Goal: Task Accomplishment & Management: Manage account settings

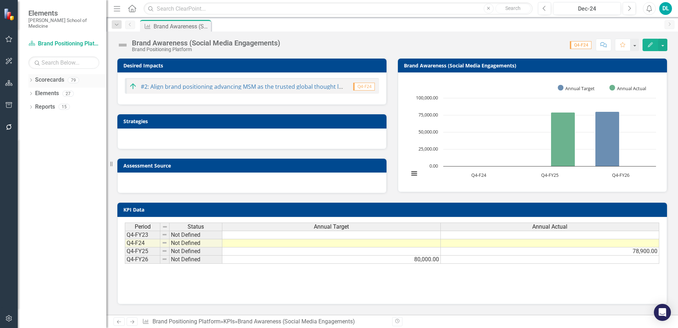
click at [55, 76] on link "Scorecards" at bounding box center [49, 80] width 29 height 8
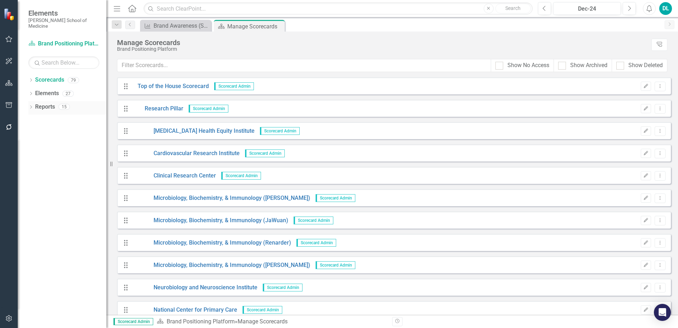
click at [46, 103] on link "Reports" at bounding box center [45, 107] width 20 height 8
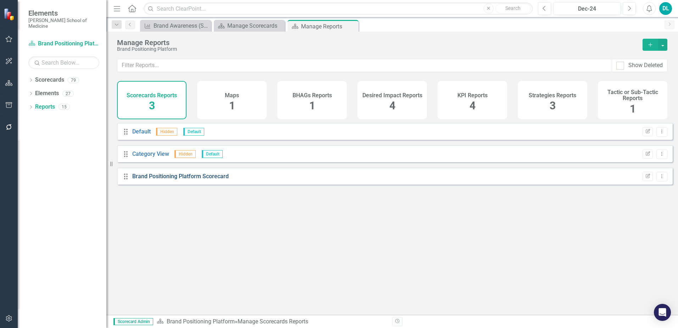
click at [148, 180] on link "Brand Positioning Platform Scorecard" at bounding box center [180, 176] width 97 height 7
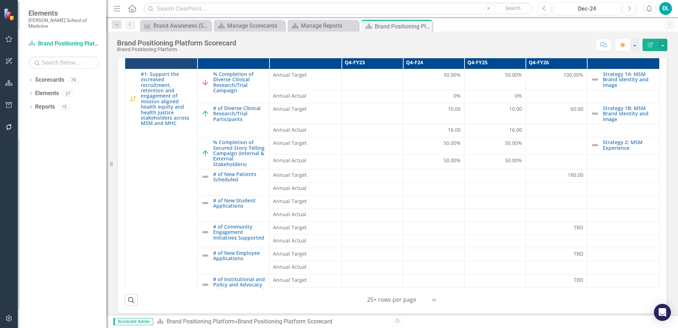
scroll to position [106, 0]
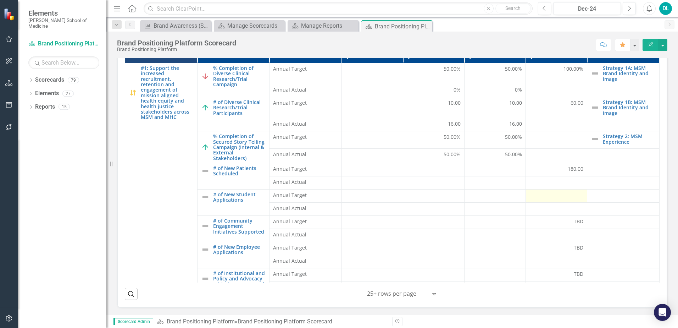
click at [337, 194] on div at bounding box center [557, 196] width 54 height 9
click at [337, 193] on div at bounding box center [557, 196] width 54 height 9
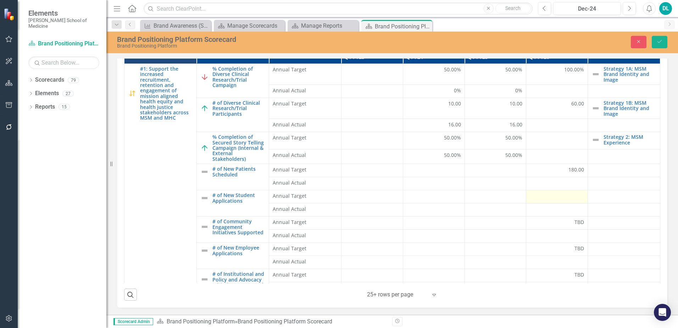
scroll to position [111, 0]
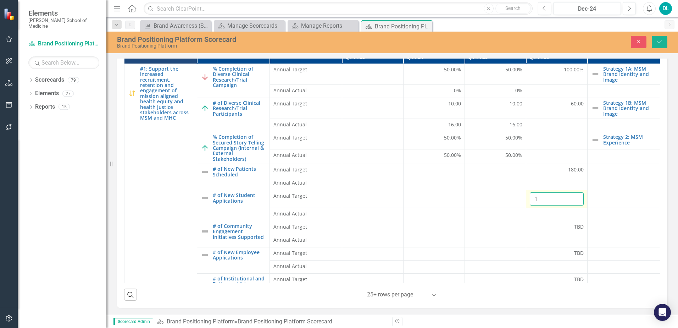
click at [337, 193] on input "1" at bounding box center [557, 198] width 54 height 13
type input "0"
click at [337, 199] on input "0" at bounding box center [557, 198] width 54 height 13
click at [337, 198] on input "0" at bounding box center [557, 198] width 54 height 13
drag, startPoint x: 529, startPoint y: 196, endPoint x: 517, endPoint y: 196, distance: 12.4
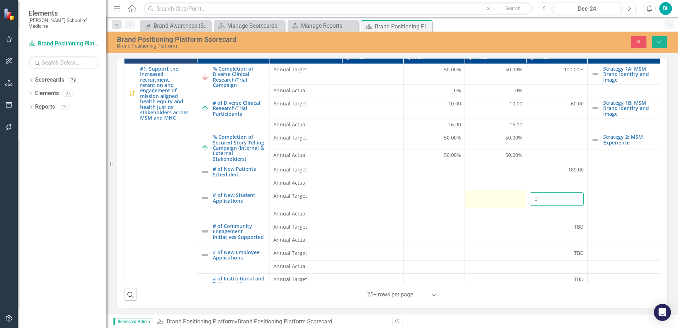
click at [337, 196] on tr "# of New Student Applications Edit Edit KPI Link Open Element Annual Target 0" at bounding box center [393, 199] width 536 height 18
drag, startPoint x: 534, startPoint y: 195, endPoint x: 497, endPoint y: 192, distance: 37.4
click at [337, 192] on div at bounding box center [496, 196] width 54 height 9
click at [337, 38] on button "Close" at bounding box center [639, 42] width 16 height 12
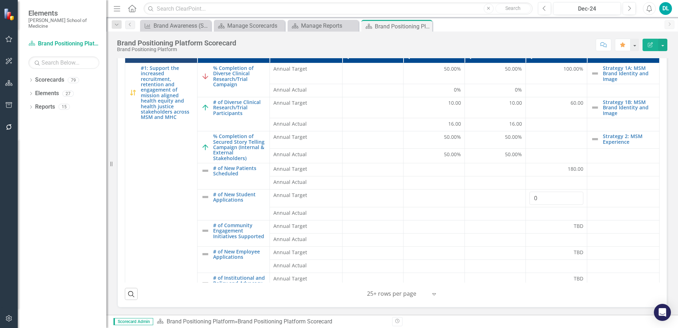
scroll to position [106, 0]
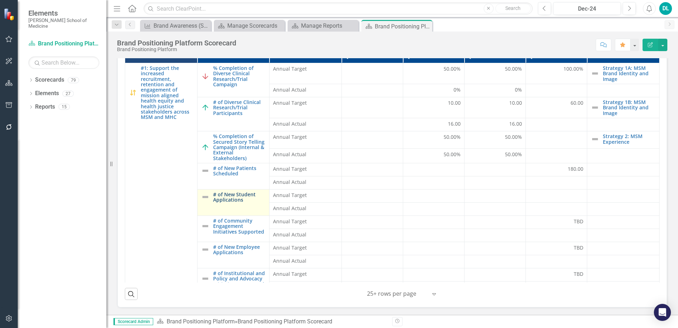
click at [241, 192] on link "# of New Student Applications" at bounding box center [239, 197] width 53 height 11
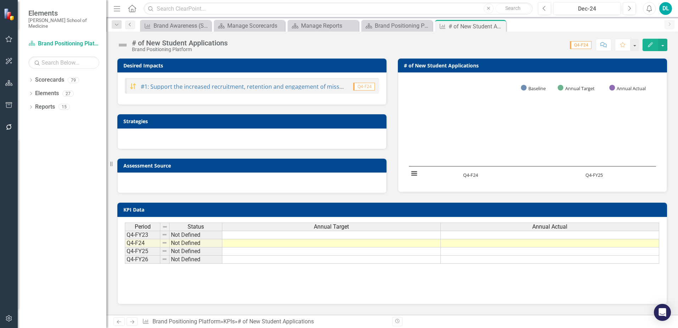
click at [132, 27] on icon "Previous" at bounding box center [130, 24] width 6 height 4
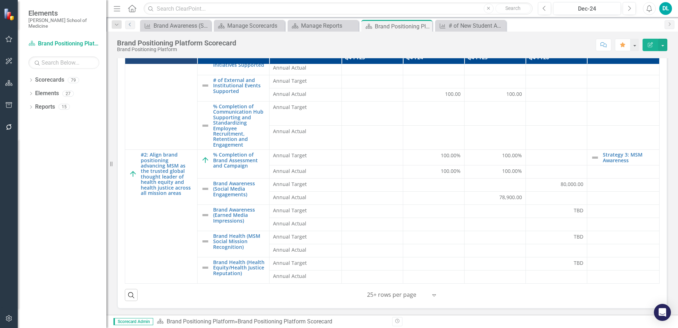
scroll to position [106, 0]
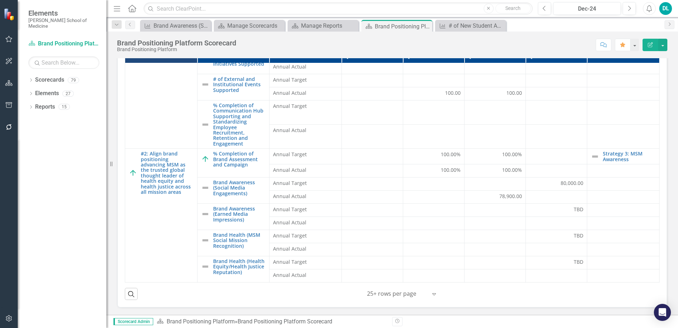
click at [337, 293] on icon "Expand" at bounding box center [434, 294] width 7 height 6
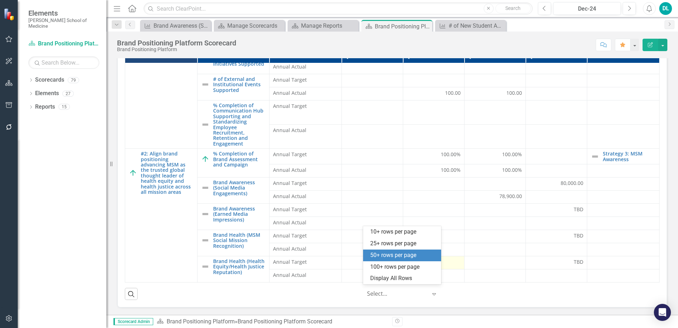
click at [337, 255] on div "50+ rows per page" at bounding box center [403, 255] width 67 height 8
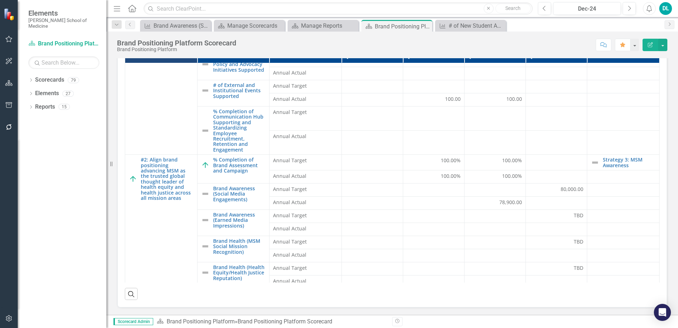
scroll to position [214, 0]
click at [337, 118] on td at bounding box center [495, 119] width 61 height 24
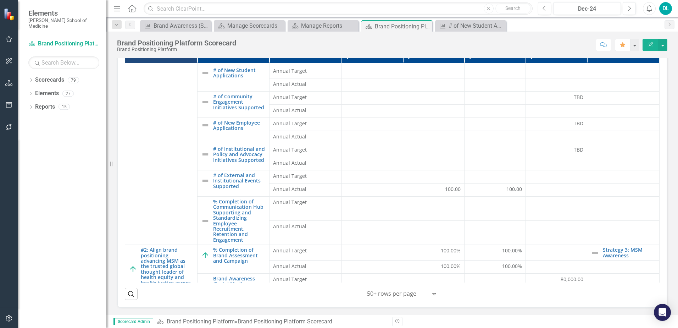
scroll to position [123, 0]
click at [337, 206] on td at bounding box center [495, 210] width 61 height 24
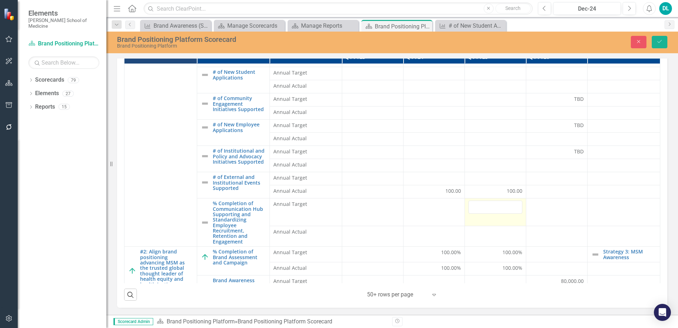
scroll to position [111, 0]
click at [337, 206] on input "number" at bounding box center [496, 206] width 54 height 13
type input "50"
click at [337, 211] on td at bounding box center [557, 212] width 61 height 28
click at [337, 161] on div at bounding box center [557, 165] width 54 height 9
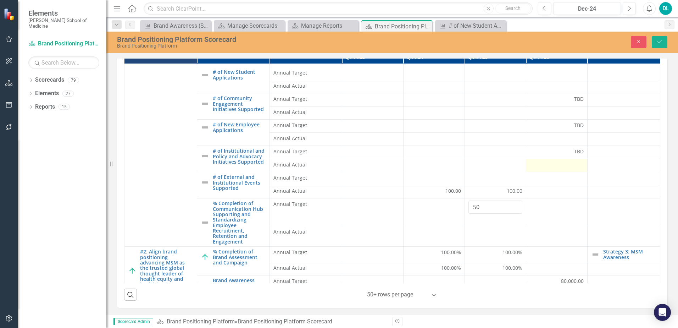
click at [337, 161] on div at bounding box center [557, 165] width 54 height 9
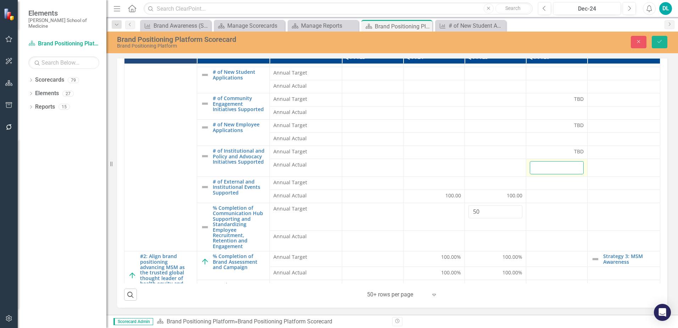
click at [337, 161] on input "number" at bounding box center [557, 167] width 54 height 13
click at [337, 167] on td at bounding box center [624, 168] width 73 height 18
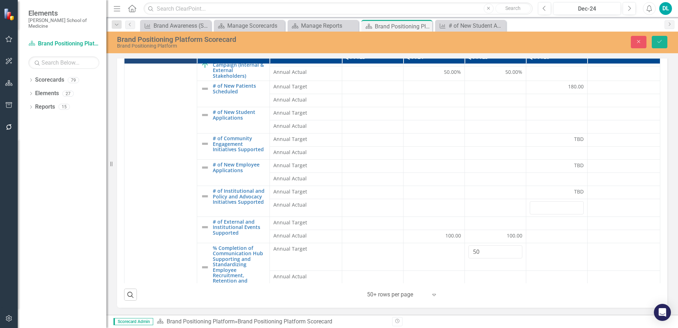
scroll to position [72, 0]
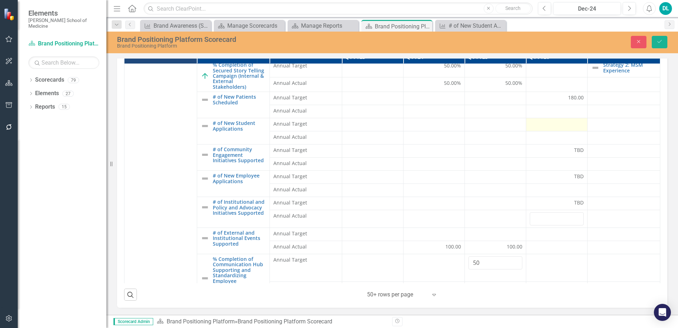
click at [337, 122] on div at bounding box center [557, 124] width 54 height 9
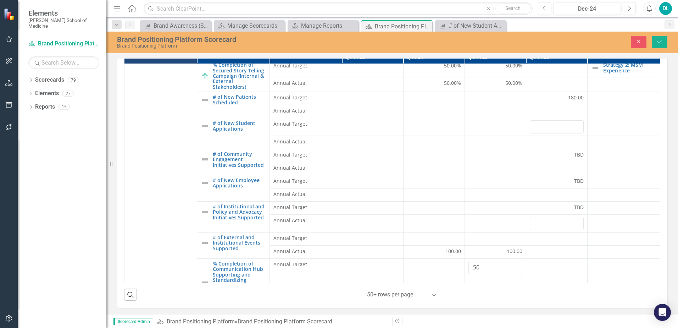
click at [337, 122] on td at bounding box center [624, 127] width 73 height 18
click at [337, 122] on input "number" at bounding box center [557, 126] width 54 height 13
click at [337, 44] on icon "Save" at bounding box center [660, 41] width 6 height 5
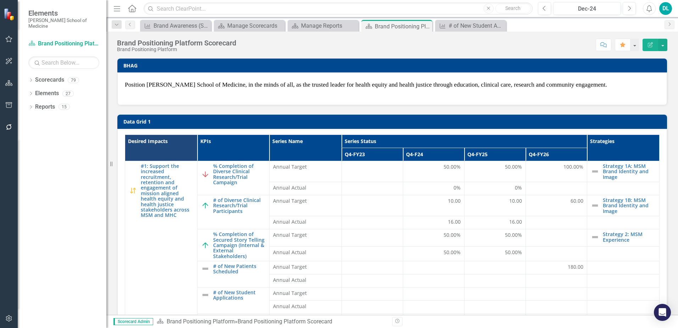
click at [337, 45] on icon "Edit Report" at bounding box center [651, 44] width 6 height 5
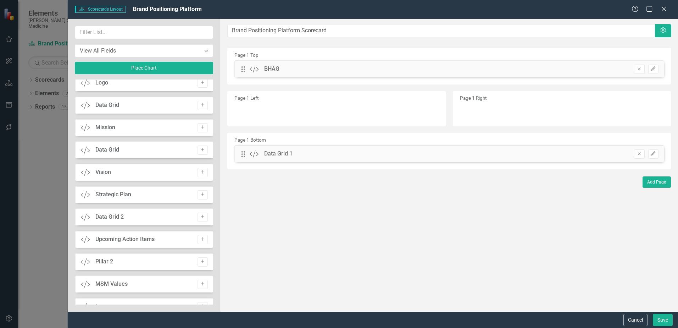
scroll to position [0, 0]
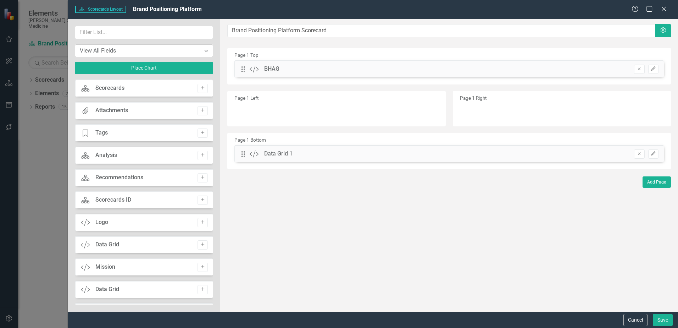
click at [192, 50] on div "View All Fields" at bounding box center [140, 50] width 121 height 8
click at [337, 10] on icon "Close" at bounding box center [664, 8] width 9 height 7
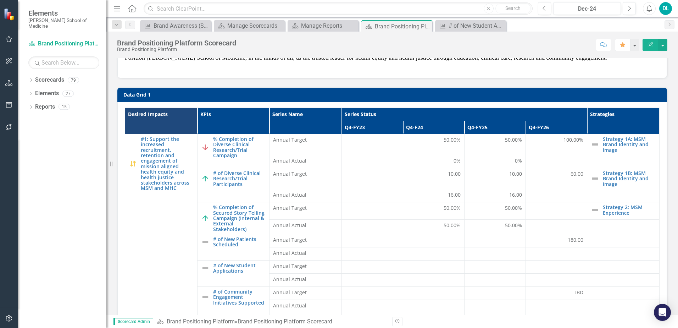
scroll to position [106, 0]
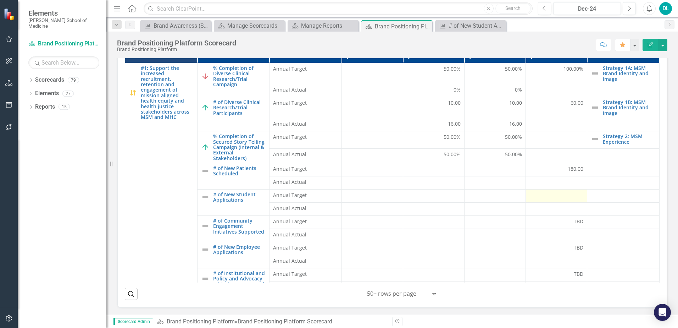
click at [337, 196] on div at bounding box center [557, 196] width 54 height 9
drag, startPoint x: 548, startPoint y: 196, endPoint x: 539, endPoint y: 193, distance: 9.7
click at [337, 193] on div at bounding box center [557, 196] width 54 height 9
click at [238, 194] on link "# of New Student Applications" at bounding box center [239, 197] width 53 height 11
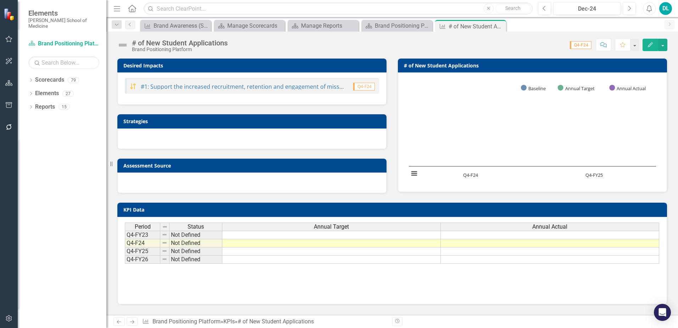
click at [337, 47] on icon "button" at bounding box center [650, 44] width 5 height 5
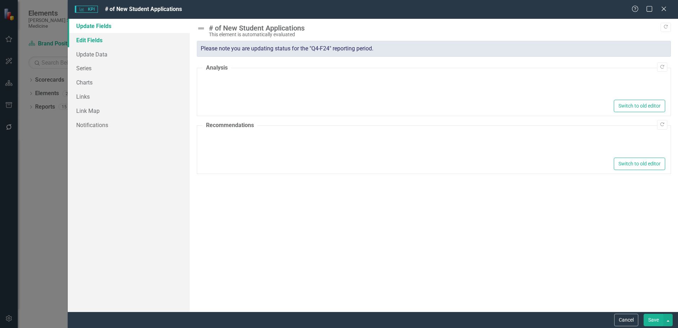
click at [106, 42] on link "Edit Fields" at bounding box center [129, 40] width 122 height 14
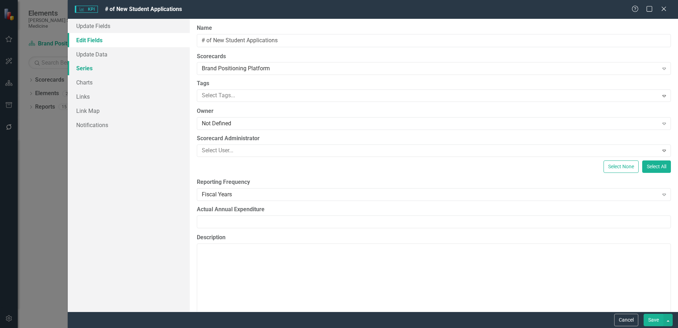
click at [91, 70] on link "Series" at bounding box center [129, 68] width 122 height 14
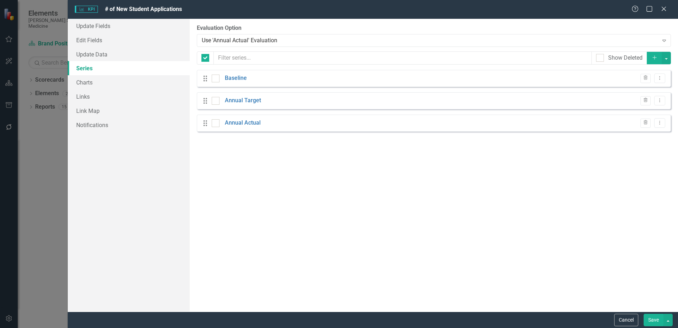
checkbox input "false"
click at [246, 105] on link "Annual Target" at bounding box center [243, 101] width 36 height 8
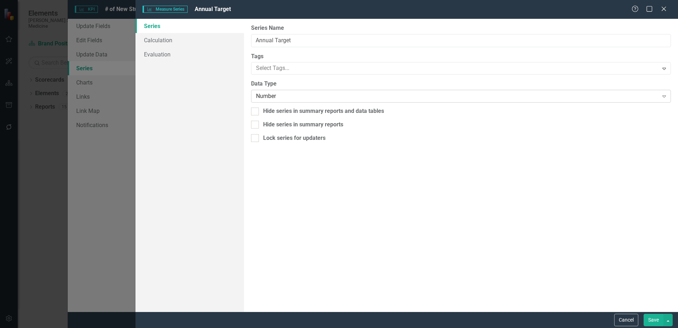
click at [280, 100] on div "Number" at bounding box center [457, 96] width 402 height 8
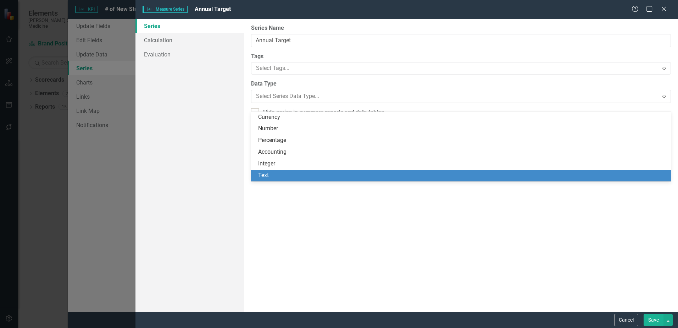
click at [271, 178] on div "Text" at bounding box center [462, 175] width 409 height 8
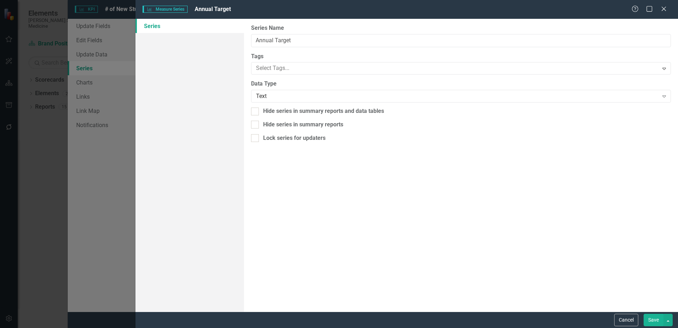
click at [337, 319] on button "Save" at bounding box center [654, 320] width 20 height 12
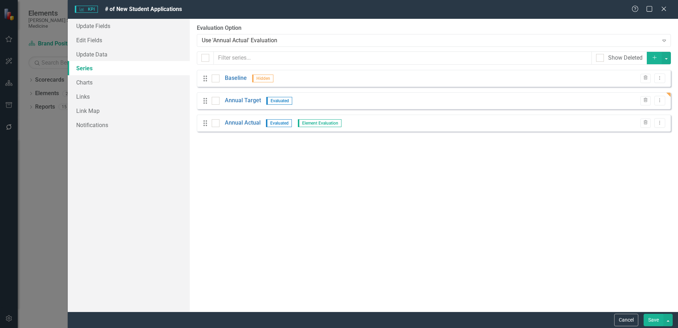
click at [337, 319] on button "Save" at bounding box center [654, 320] width 20 height 12
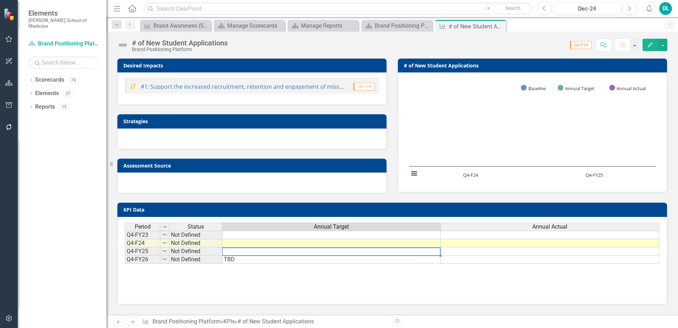
click at [315, 253] on td at bounding box center [331, 251] width 219 height 8
click at [318, 263] on td "TBD" at bounding box center [331, 259] width 219 height 8
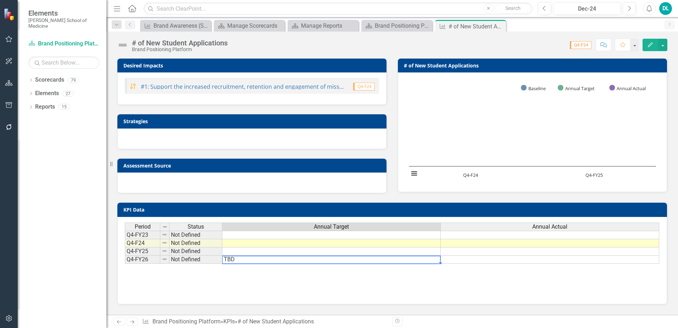
click at [0, 0] on icon "Close" at bounding box center [0, 0] width 0 height 0
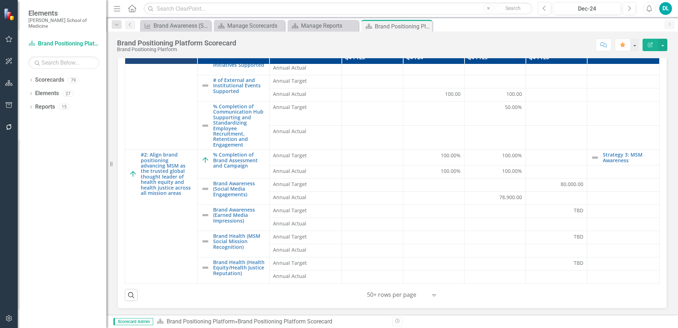
scroll to position [106, 0]
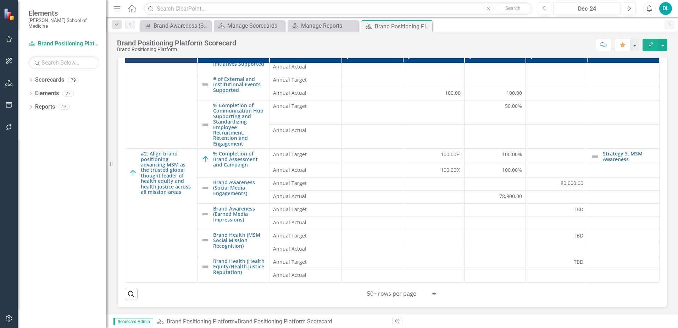
click at [337, 293] on icon at bounding box center [435, 294] width 4 height 2
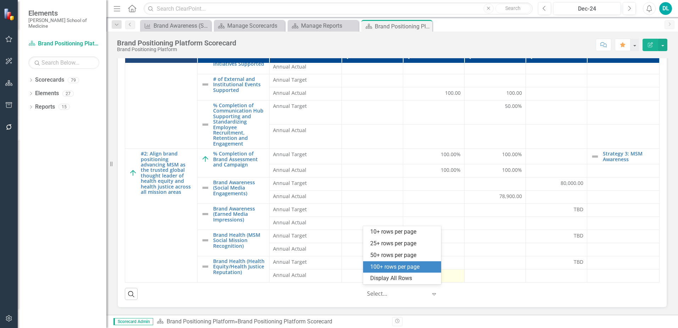
click at [337, 267] on div "100+ rows per page" at bounding box center [403, 267] width 67 height 8
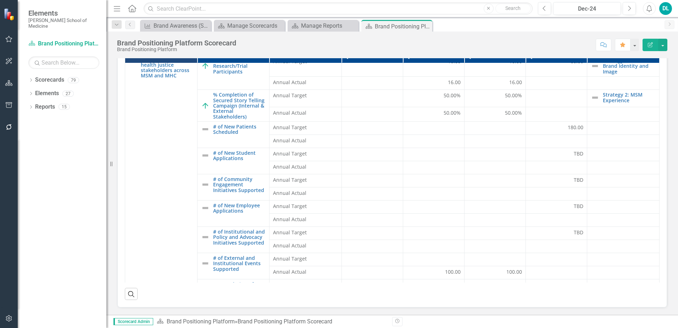
scroll to position [0, 0]
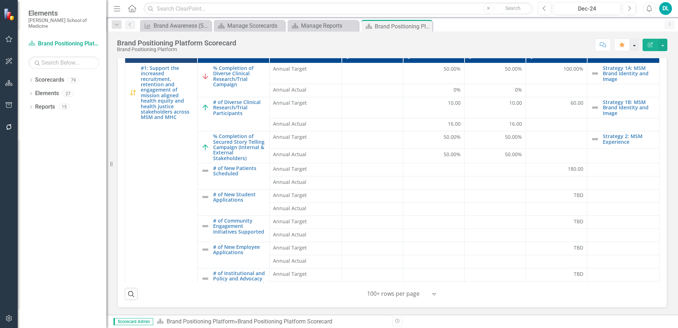
click at [337, 46] on button "button" at bounding box center [634, 45] width 9 height 12
click at [337, 42] on div "Score: N/A Dec-24 Completed Comment Favorite Edit Report" at bounding box center [454, 45] width 428 height 12
click at [337, 46] on button "button" at bounding box center [663, 45] width 9 height 12
click at [337, 103] on link "PDF Export to PDF" at bounding box center [638, 102] width 57 height 13
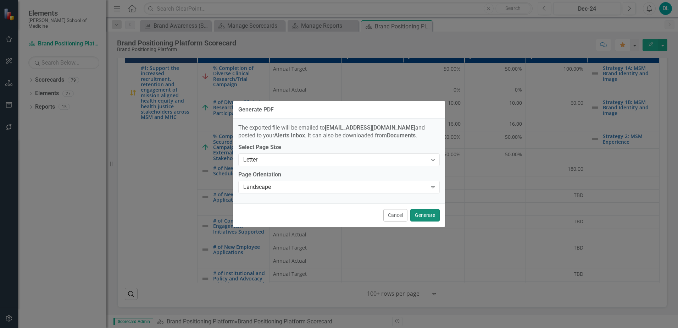
click at [337, 219] on button "Generate" at bounding box center [425, 215] width 29 height 12
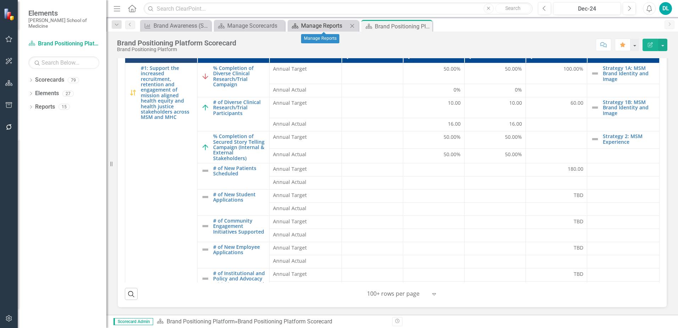
click at [318, 27] on div "Manage Reports" at bounding box center [324, 25] width 47 height 9
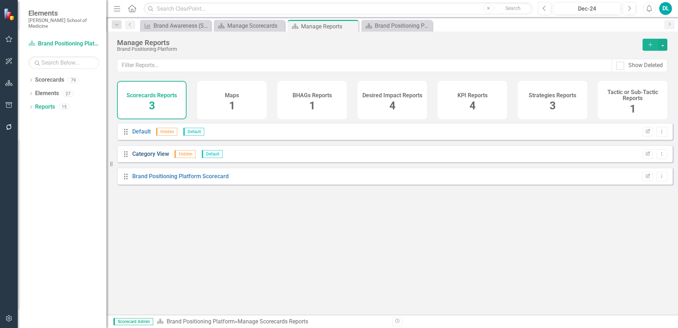
click at [151, 157] on link "Category View" at bounding box center [150, 153] width 37 height 7
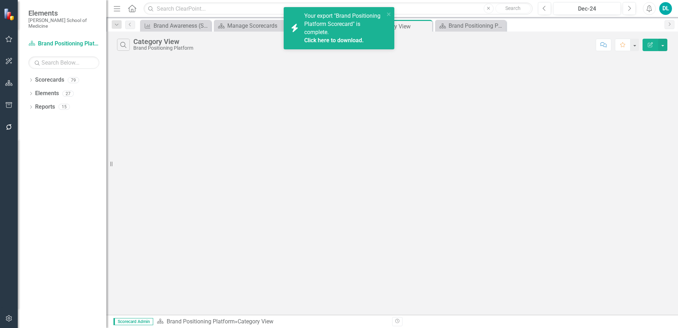
click at [334, 40] on link "Click here to download." at bounding box center [334, 40] width 60 height 7
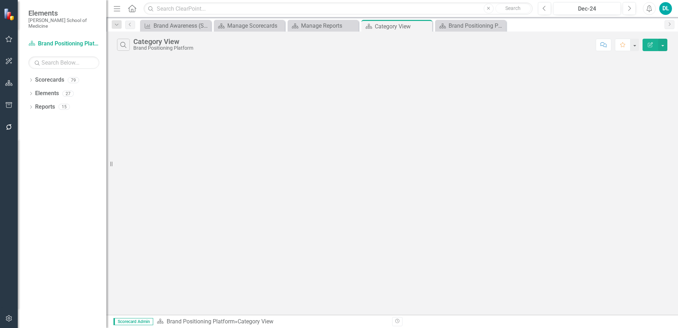
click at [166, 45] on div "Category View" at bounding box center [163, 42] width 60 height 8
click at [325, 62] on div at bounding box center [392, 60] width 572 height 4
click at [337, 26] on icon "Close" at bounding box center [425, 26] width 7 height 6
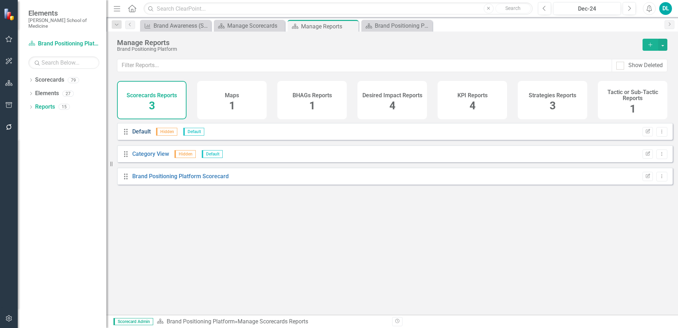
click at [141, 135] on link "Default" at bounding box center [141, 131] width 18 height 7
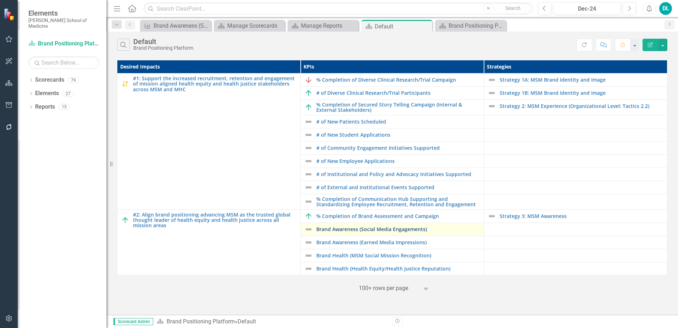
click at [337, 232] on link "Brand Awareness (Social Media Engagements)" at bounding box center [399, 228] width 164 height 5
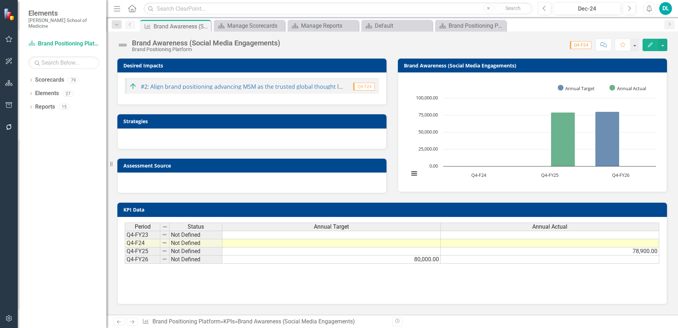
click at [133, 26] on icon "Previous" at bounding box center [130, 24] width 6 height 4
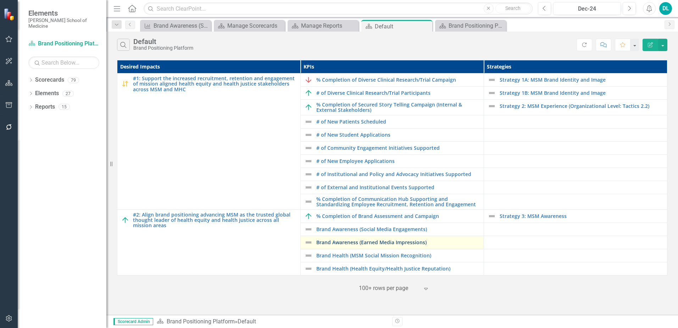
click at [337, 245] on link "Brand Awareness (Earned Media Impressions)" at bounding box center [399, 242] width 164 height 5
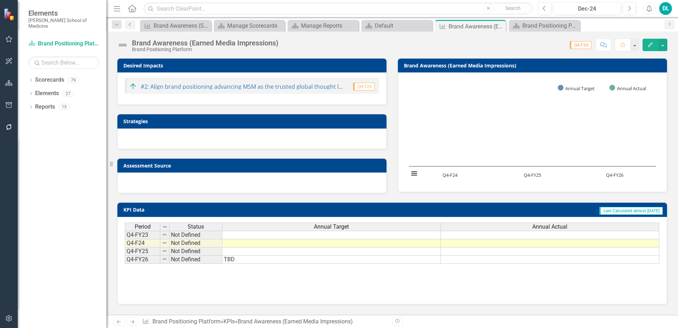
click at [131, 27] on icon "Previous" at bounding box center [130, 24] width 6 height 4
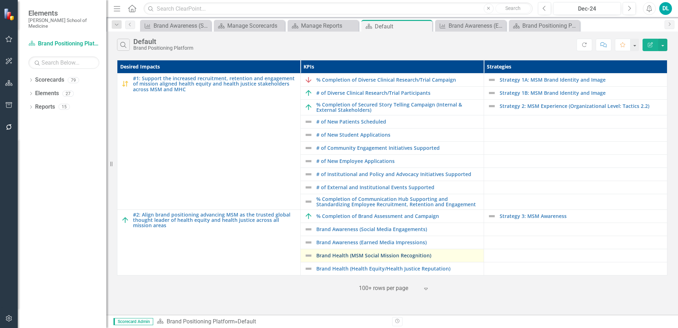
click at [337, 258] on link "Brand Health (MSM Social Mission Recognition)" at bounding box center [399, 255] width 164 height 5
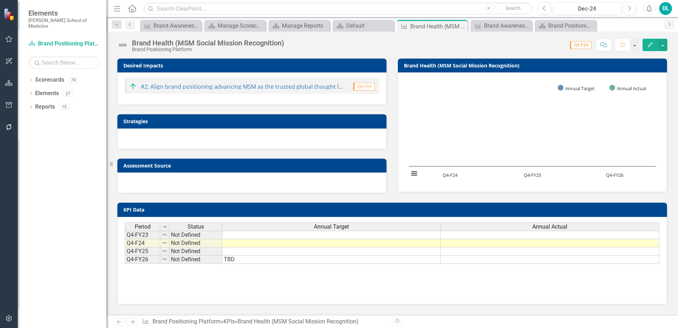
click at [130, 27] on icon "Previous" at bounding box center [130, 24] width 6 height 4
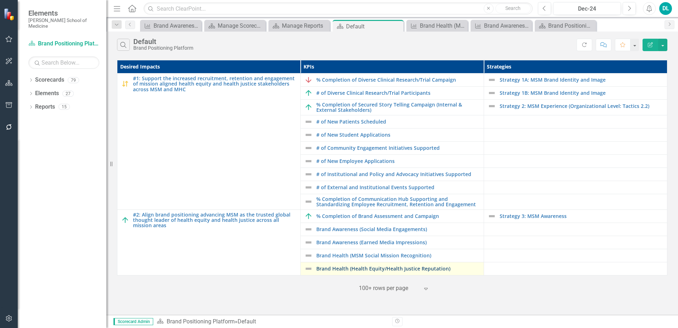
click at [337, 271] on link "Brand Health (Health Equity/Health Justice Reputation)" at bounding box center [399, 268] width 164 height 5
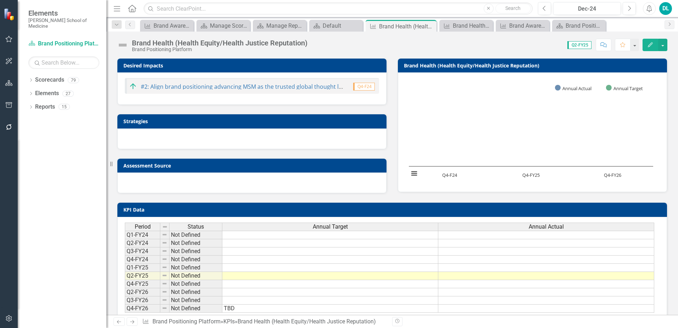
scroll to position [19, 0]
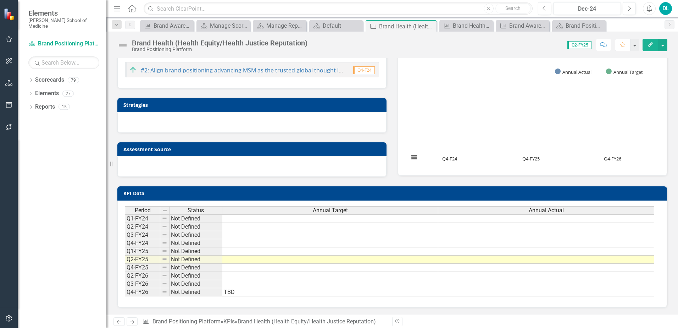
click at [133, 23] on icon "Previous" at bounding box center [130, 24] width 6 height 4
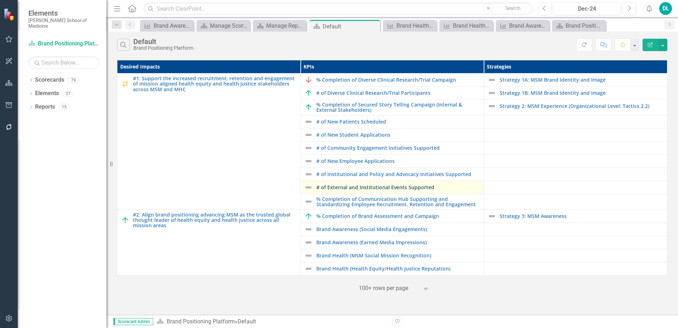
click at [337, 189] on link "# of External and Institutional Events Supported" at bounding box center [399, 187] width 164 height 5
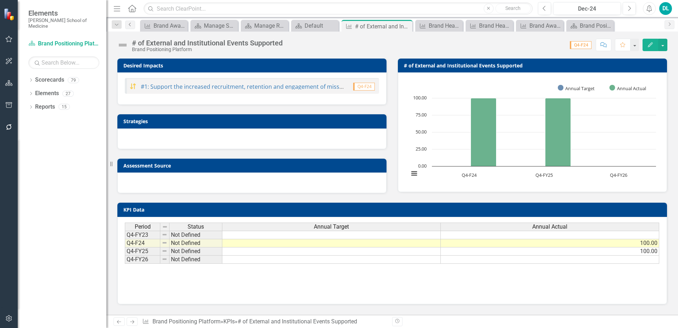
click at [130, 26] on icon "Previous" at bounding box center [130, 24] width 6 height 4
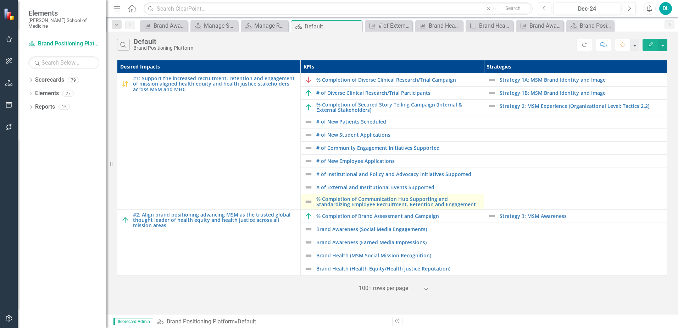
click at [308, 205] on img at bounding box center [308, 201] width 9 height 9
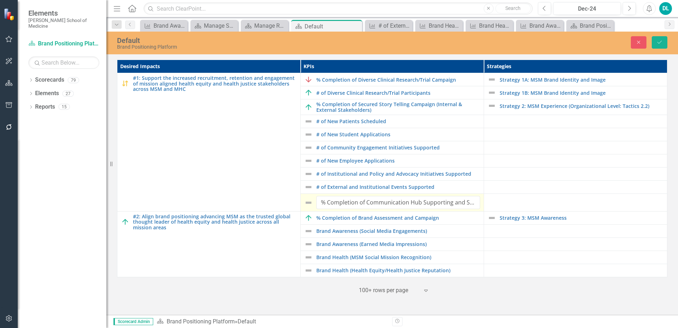
click at [308, 205] on img at bounding box center [308, 202] width 9 height 9
click at [308, 204] on img at bounding box center [308, 202] width 9 height 9
click at [337, 202] on td at bounding box center [575, 203] width 183 height 18
click at [337, 43] on icon "Close" at bounding box center [639, 42] width 6 height 5
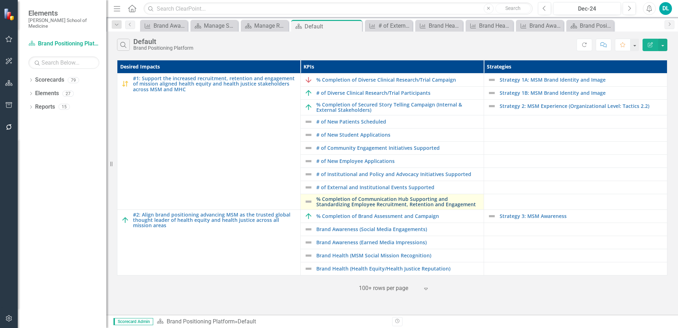
click at [337, 202] on link "% Completion of Communication Hub Supporting and Standardizing Employee Recruit…" at bounding box center [399, 201] width 164 height 11
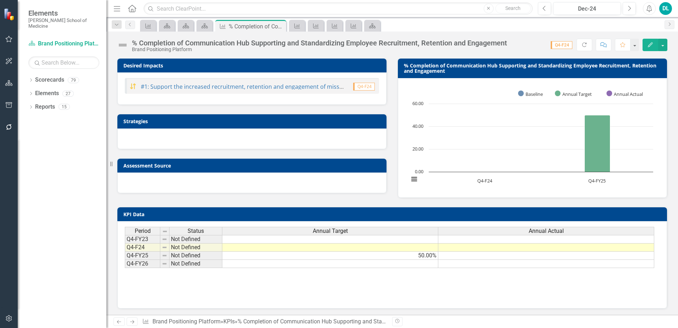
click at [124, 46] on img at bounding box center [122, 44] width 11 height 11
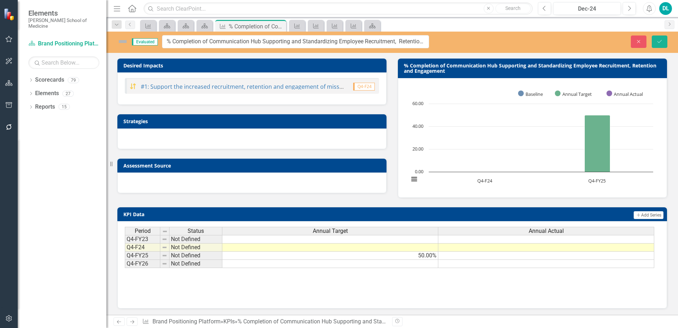
click at [122, 42] on img at bounding box center [122, 41] width 11 height 11
click at [121, 42] on img at bounding box center [122, 41] width 11 height 11
click at [337, 258] on td "50.00%" at bounding box center [330, 256] width 216 height 8
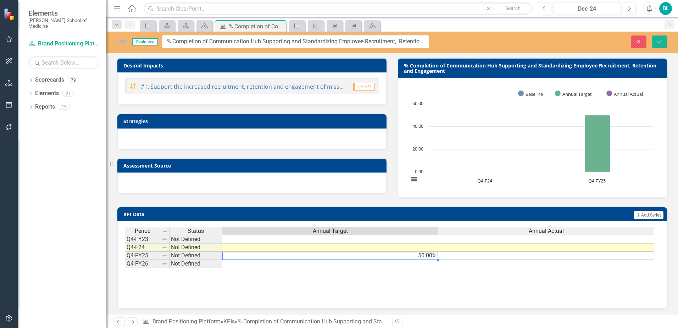
click at [337, 258] on td at bounding box center [547, 256] width 216 height 8
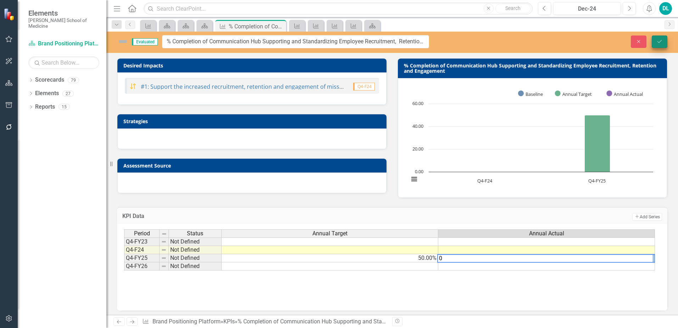
type textarea "0"
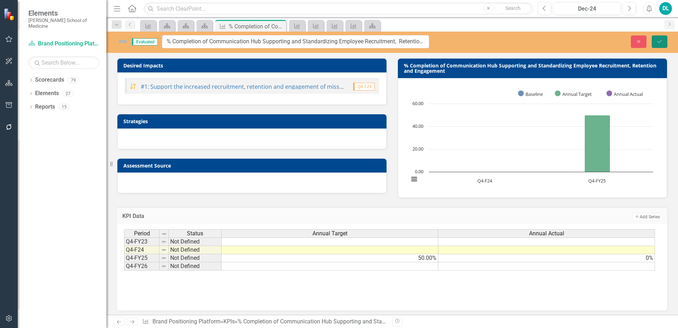
click at [337, 42] on icon "Save" at bounding box center [660, 41] width 6 height 5
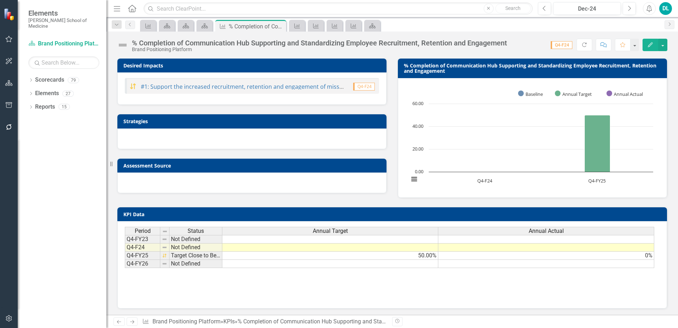
click at [337, 266] on td at bounding box center [330, 264] width 216 height 8
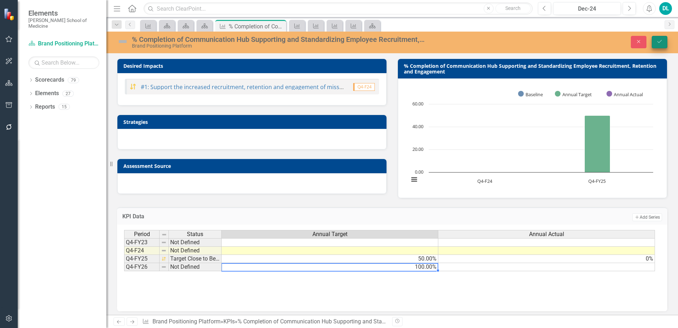
type textarea "100"
click at [337, 44] on icon "Save" at bounding box center [660, 41] width 6 height 5
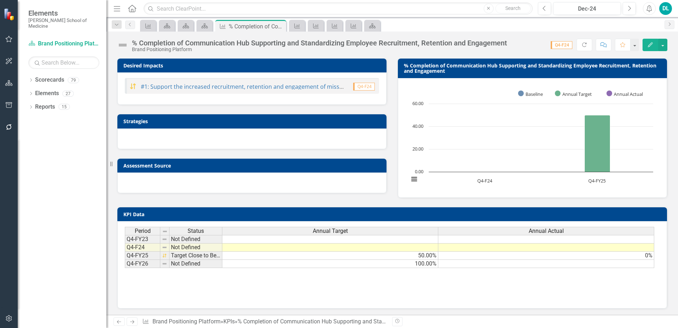
click at [127, 46] on img at bounding box center [122, 44] width 11 height 11
click at [281, 27] on icon at bounding box center [280, 26] width 4 height 4
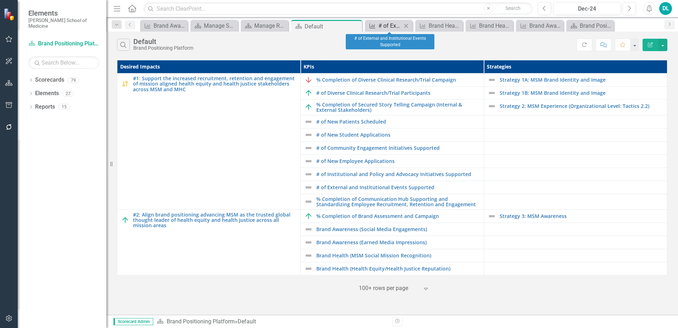
click at [337, 25] on div "# of External and Institutional Events Supported" at bounding box center [390, 25] width 23 height 9
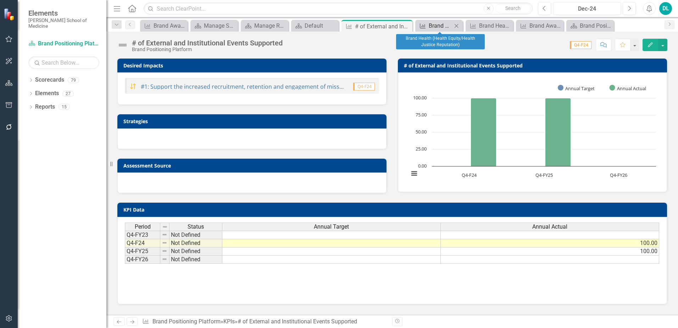
click at [337, 24] on div "Brand Health (Health Equity/Health Justice Reputation)" at bounding box center [440, 25] width 23 height 9
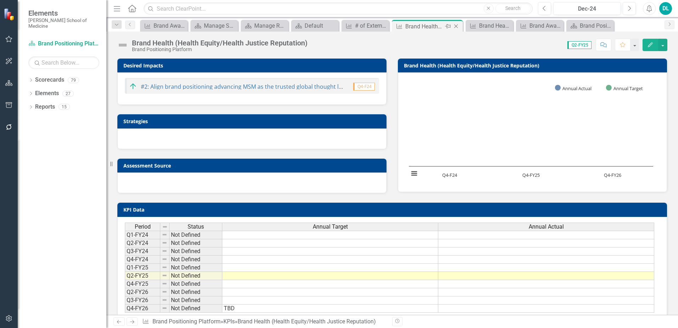
click at [337, 27] on icon "Close" at bounding box center [456, 26] width 7 height 6
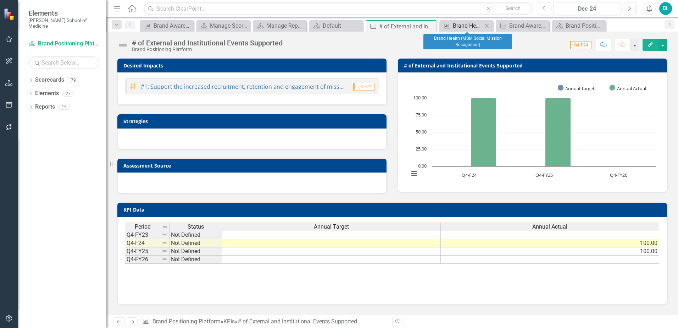
click at [337, 27] on div "Brand Health (MSM Social Mission Recognition)" at bounding box center [467, 25] width 29 height 9
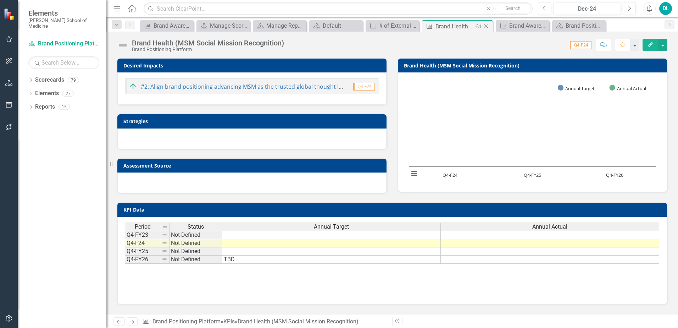
click at [337, 28] on icon "Close" at bounding box center [486, 26] width 7 height 6
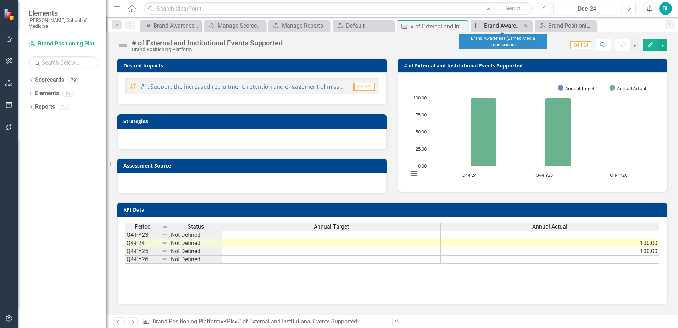
click at [337, 28] on div "Brand Awareness (Earned Media Impressions)" at bounding box center [502, 25] width 37 height 9
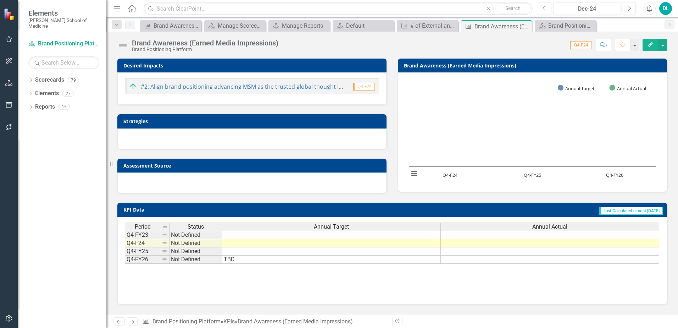
click at [337, 251] on td at bounding box center [331, 251] width 219 height 8
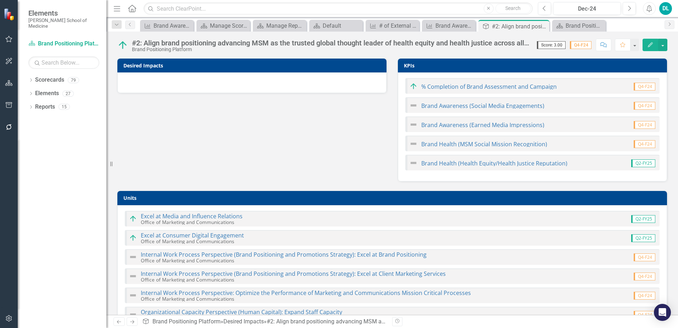
click at [297, 161] on div "Desired Impacts KPIs % Completion of Brand Assessment and Campaign Q4-F24 Brand…" at bounding box center [392, 115] width 561 height 132
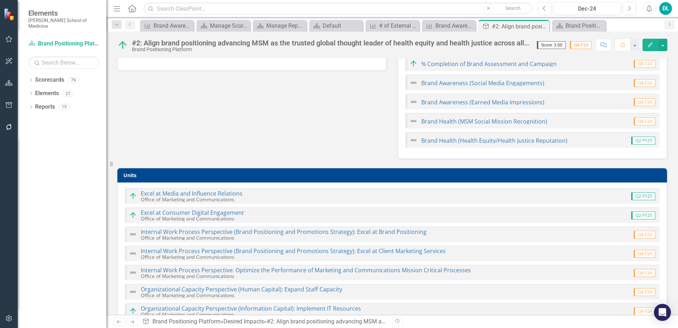
scroll to position [48, 0]
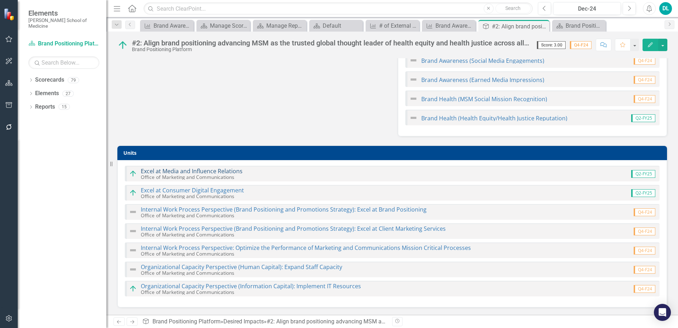
click at [196, 169] on link "Excel at Media and Influence Relations" at bounding box center [192, 171] width 102 height 8
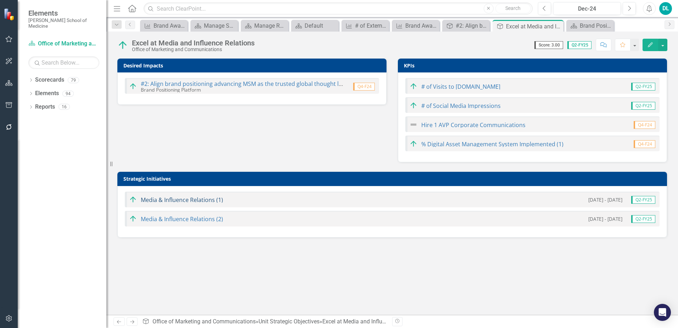
click at [178, 200] on link "Media & Influence Relations (1)" at bounding box center [182, 200] width 82 height 8
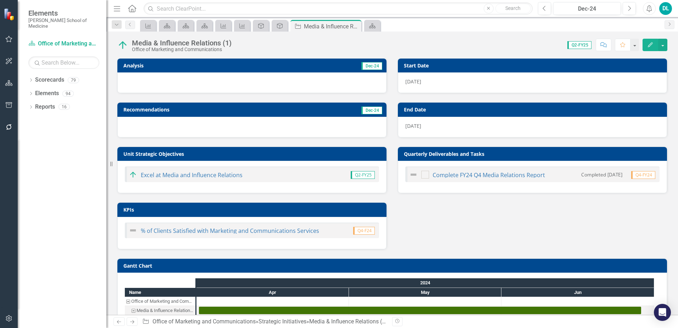
checkbox input "true"
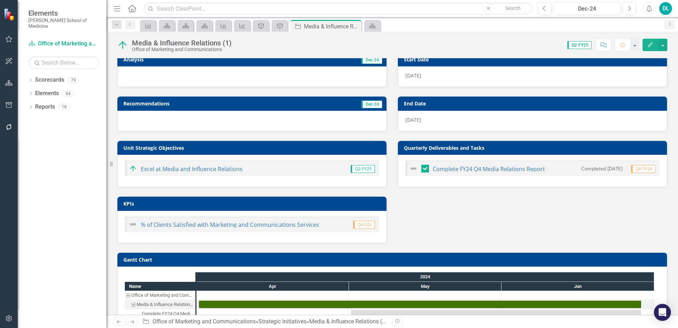
scroll to position [27, 0]
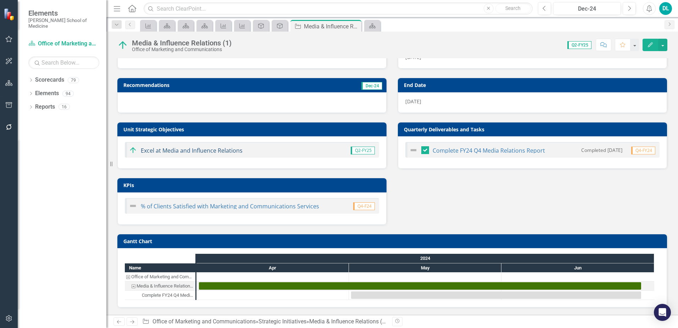
click at [211, 148] on link "Excel at Media and Influence Relations" at bounding box center [192, 151] width 102 height 8
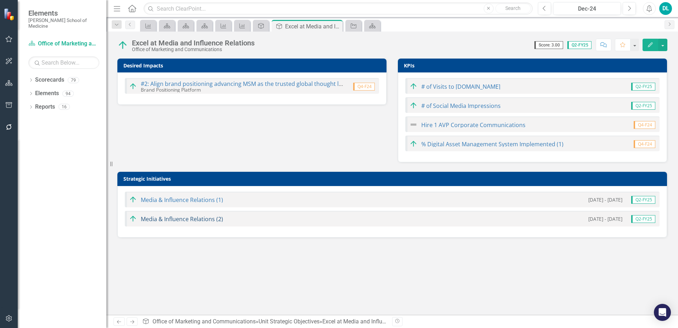
click at [176, 219] on link "Media & Influence Relations (2)" at bounding box center [182, 219] width 82 height 8
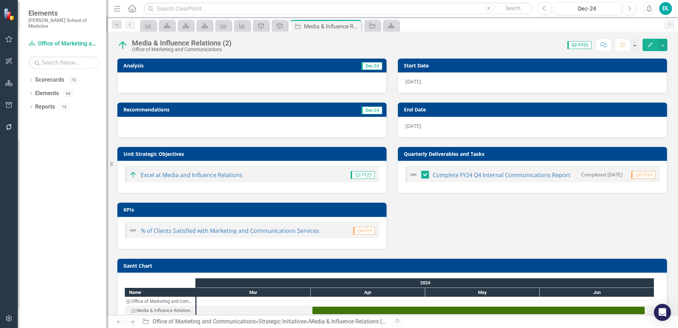
click at [475, 213] on div "Analysis Dec-24 Recommendations Dec-24 Unit Strategic Objectives Excel at Media…" at bounding box center [392, 149] width 561 height 200
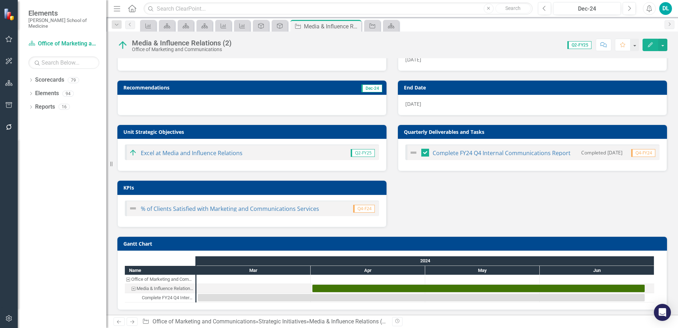
scroll to position [27, 0]
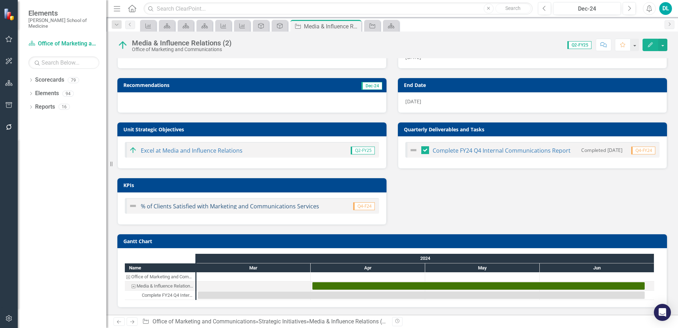
click at [289, 207] on link "% of Clients Satisfied with Marketing and Communications Services" at bounding box center [230, 206] width 178 height 8
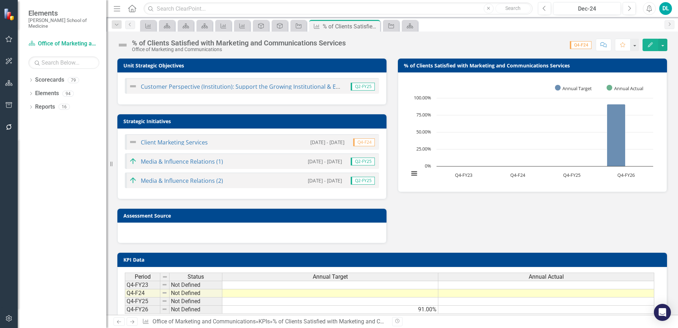
click at [421, 230] on div "Unit Strategic Objectives Customer Perspective (Institution): Support the Growi…" at bounding box center [392, 146] width 561 height 194
click at [375, 27] on icon at bounding box center [374, 26] width 4 height 4
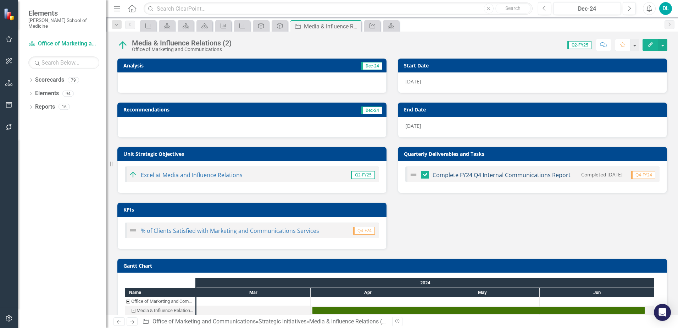
click at [459, 176] on link "Complete FY24 Q4 Internal Communications Report" at bounding box center [502, 175] width 138 height 8
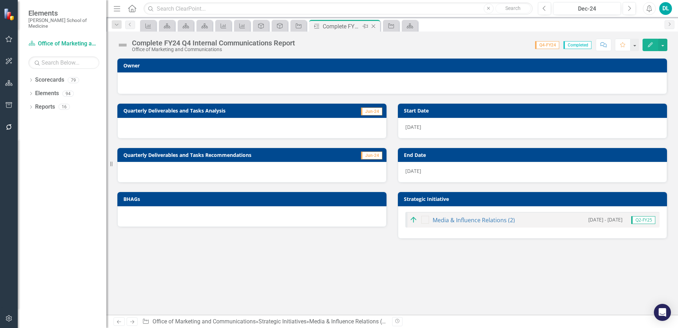
click at [375, 26] on icon "Close" at bounding box center [373, 26] width 7 height 6
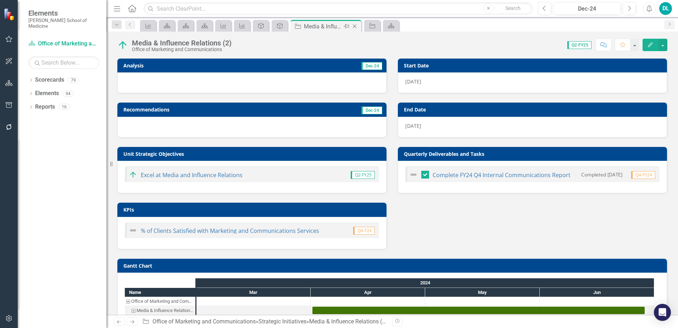
click at [357, 27] on icon at bounding box center [355, 26] width 4 height 4
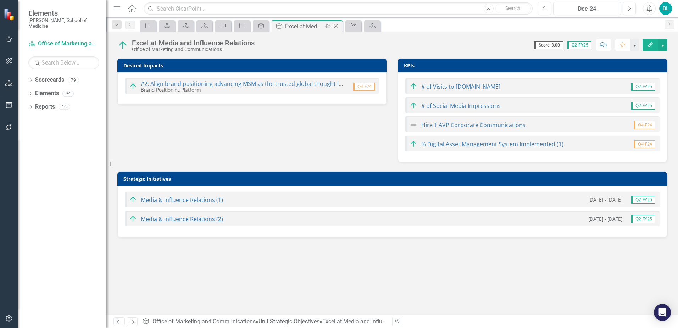
click at [337, 27] on icon "Close" at bounding box center [336, 26] width 7 height 6
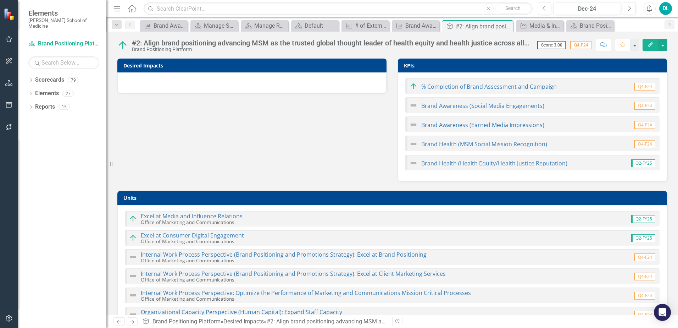
click at [293, 130] on div "Desired Impacts KPIs % Completion of Brand Assessment and Campaign Q4-F24 Brand…" at bounding box center [392, 115] width 561 height 132
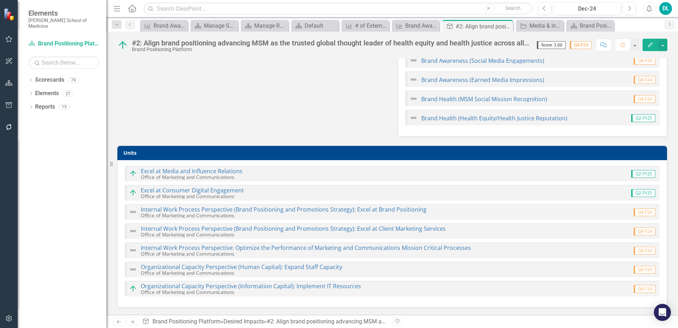
scroll to position [48, 0]
click at [242, 247] on link "Internal Work Process Perspective: Optimize the Performance of Marketing and Co…" at bounding box center [306, 248] width 330 height 8
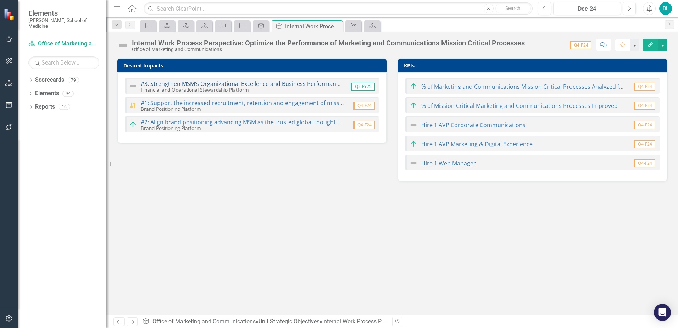
click at [254, 84] on link "#3: Strengthen MSM’s Organizational Excellence and Business Performance Culture" at bounding box center [252, 84] width 223 height 8
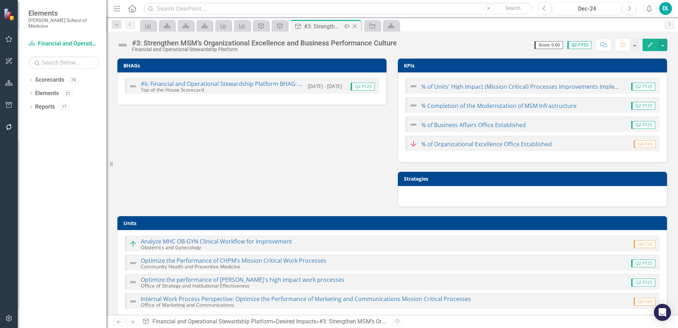
click at [357, 27] on icon at bounding box center [355, 26] width 4 height 4
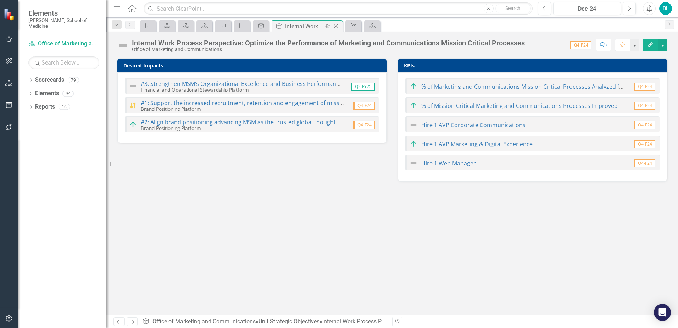
click at [339, 29] on icon "Close" at bounding box center [336, 26] width 7 height 6
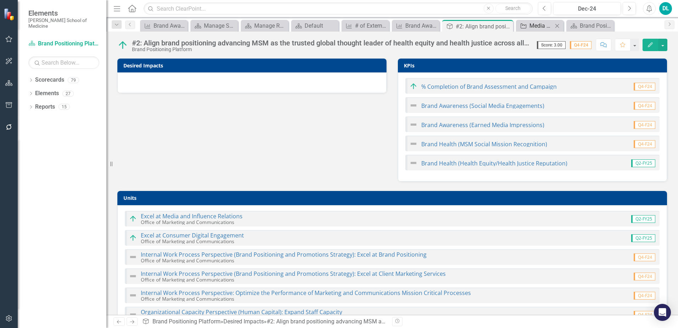
click at [533, 27] on div "Media & Influence Relations (1)" at bounding box center [541, 25] width 23 height 9
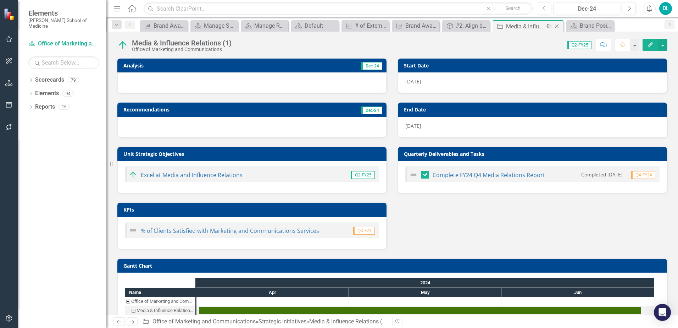
click at [559, 27] on icon at bounding box center [557, 26] width 4 height 4
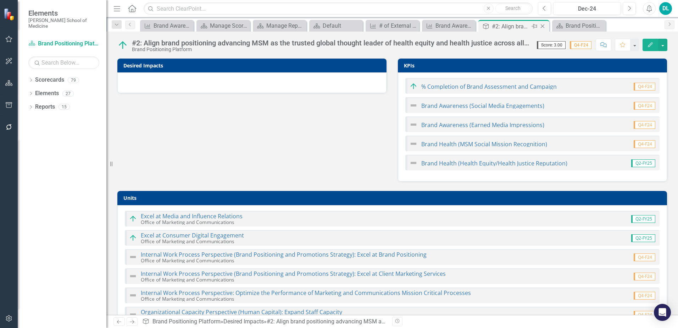
click at [544, 26] on icon "Close" at bounding box center [542, 26] width 7 height 6
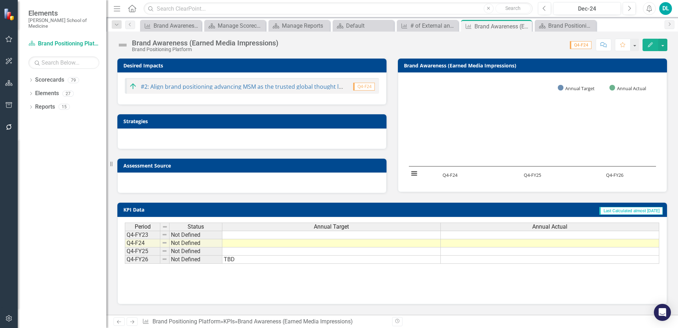
click at [544, 143] on rect "Interactive chart" at bounding box center [533, 131] width 254 height 106
click at [298, 253] on td at bounding box center [331, 251] width 219 height 8
click at [560, 196] on div "KPI Data Last Calculated almost 2 years ago Period Status Annual Target Annual …" at bounding box center [392, 248] width 561 height 111
click at [499, 253] on td at bounding box center [550, 251] width 219 height 8
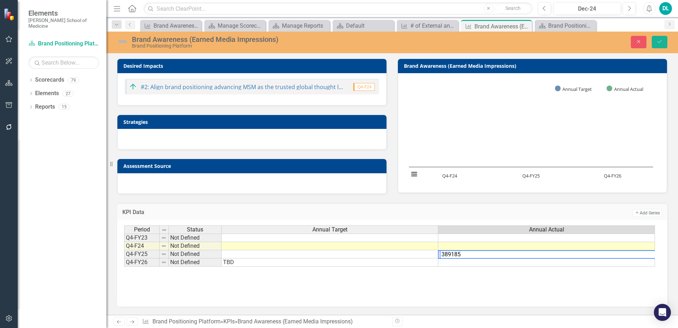
click at [197, 258] on td "Not Defined" at bounding box center [195, 254] width 53 height 8
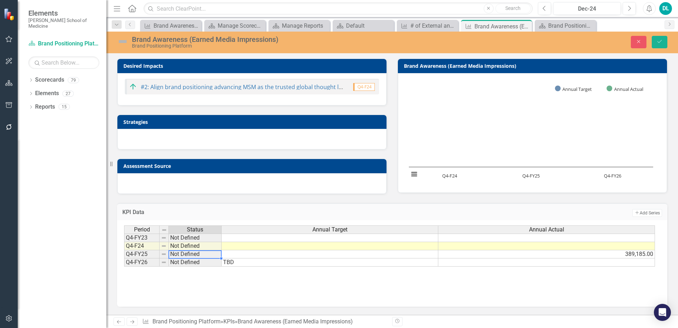
click at [197, 258] on td "Not Defined" at bounding box center [195, 254] width 53 height 8
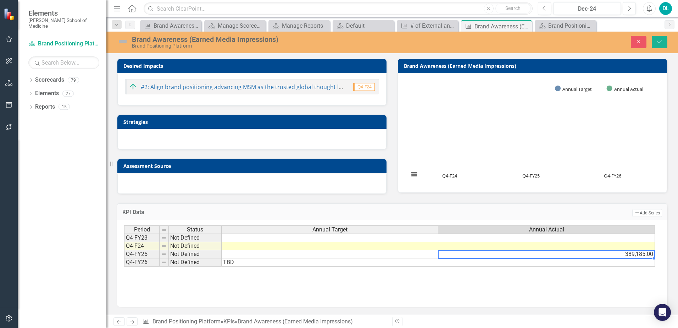
click at [525, 255] on td "389,185.00" at bounding box center [547, 254] width 217 height 8
click at [363, 270] on div "Period Status Annual Target Annual Actual Q4-FY23 Not Defined Q4-F24 Not Define…" at bounding box center [392, 260] width 537 height 71
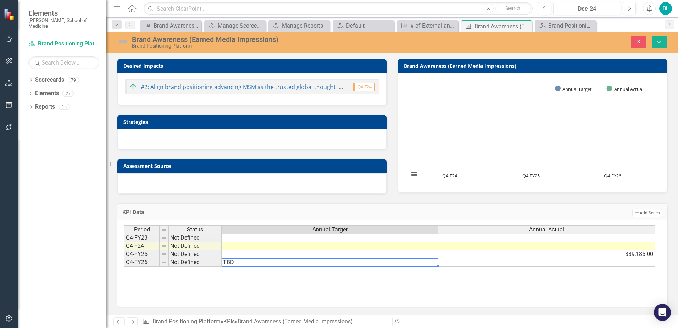
click at [260, 265] on td "TBD" at bounding box center [330, 262] width 217 height 8
type textarea "500000"
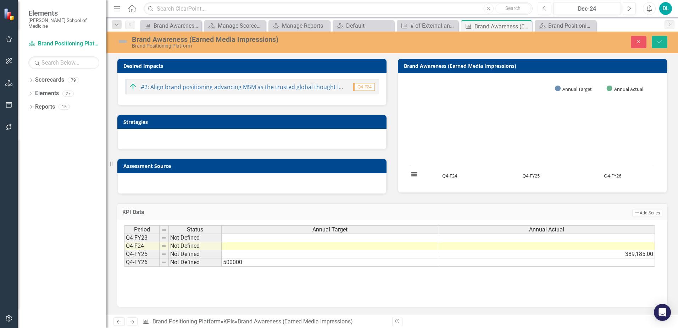
click at [302, 215] on h3 "KPI Data" at bounding box center [236, 212] width 229 height 6
click at [658, 44] on icon "Save" at bounding box center [660, 41] width 6 height 5
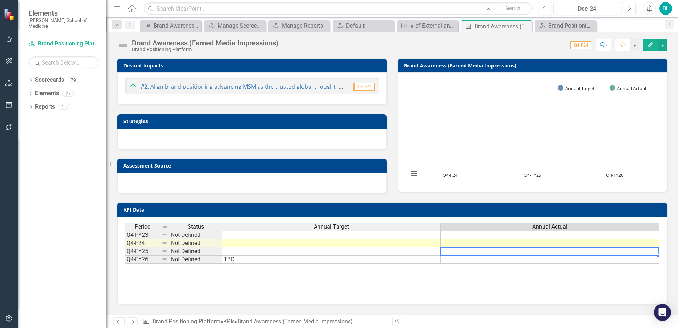
click at [484, 253] on td at bounding box center [550, 251] width 219 height 8
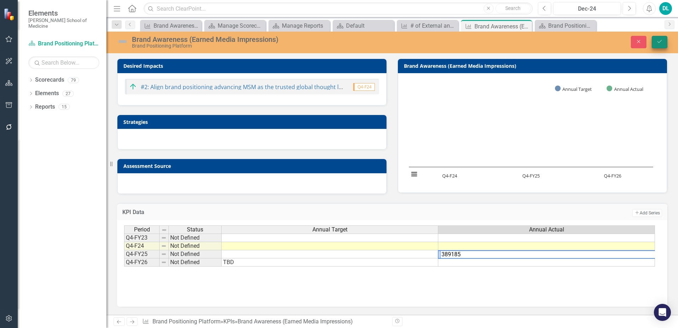
type textarea "389185"
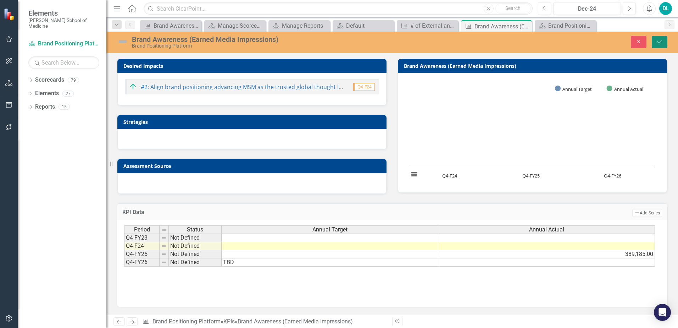
click at [660, 41] on icon "Save" at bounding box center [660, 41] width 6 height 5
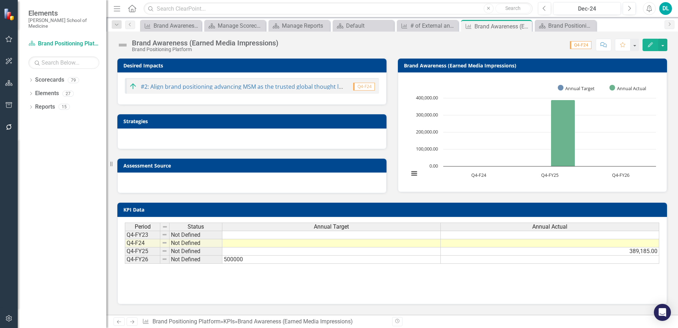
click at [422, 283] on div "Period Status Annual Target Annual Actual Q4-FY23 Not Defined Q4-F24 Not Define…" at bounding box center [392, 257] width 535 height 71
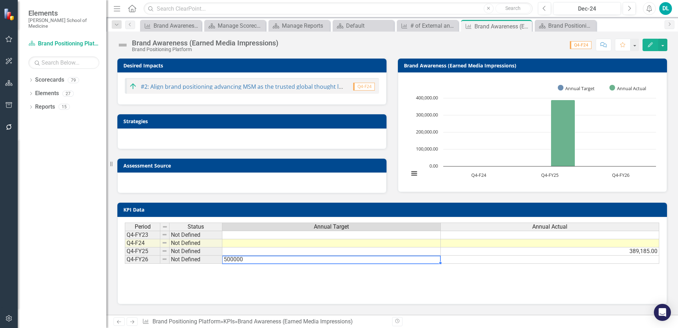
click at [401, 259] on td "500000" at bounding box center [331, 259] width 219 height 8
click at [649, 47] on icon "Edit" at bounding box center [651, 44] width 6 height 5
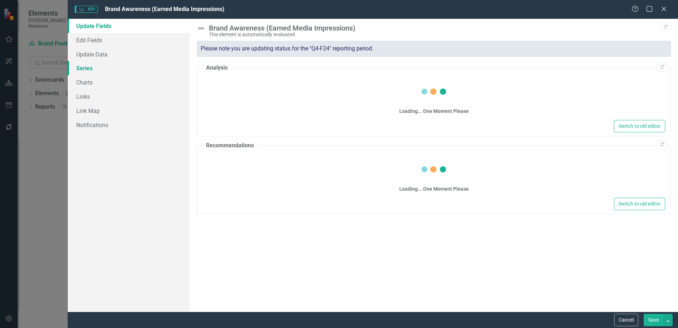
click at [87, 70] on link "Series" at bounding box center [129, 68] width 122 height 14
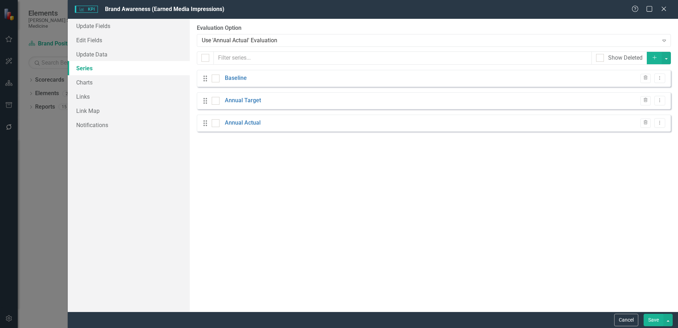
checkbox input "false"
click at [248, 105] on link "Annual Target" at bounding box center [243, 101] width 36 height 8
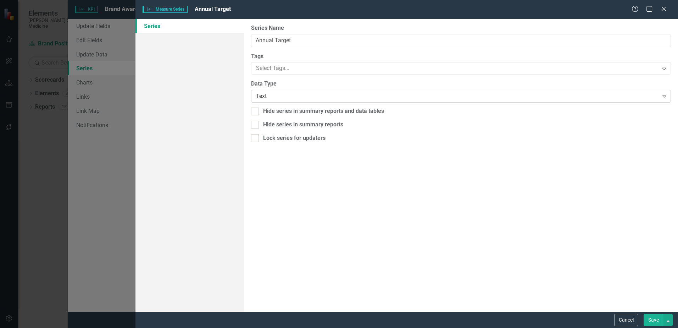
click at [280, 97] on div "Text Expand" at bounding box center [461, 96] width 420 height 13
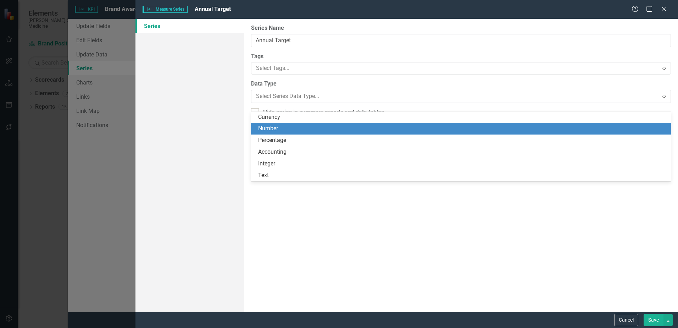
click at [275, 128] on div "Number" at bounding box center [462, 129] width 409 height 8
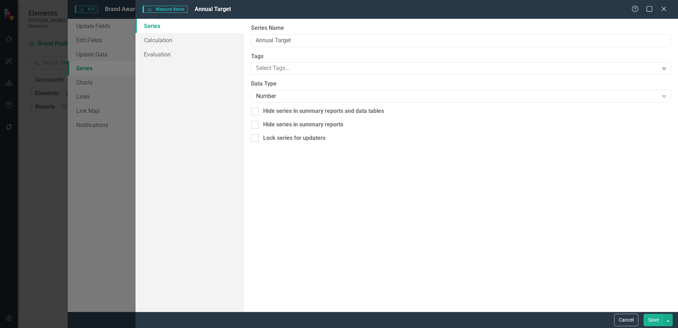
click at [649, 323] on button "Save" at bounding box center [654, 320] width 20 height 12
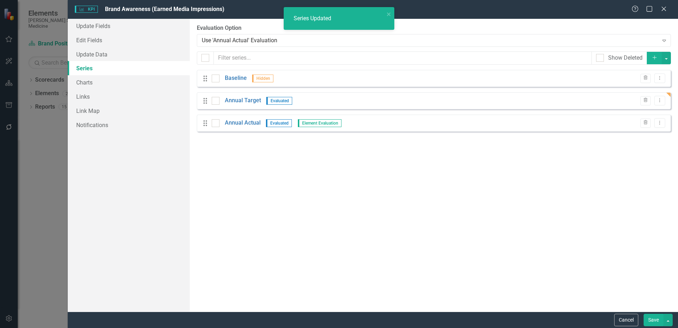
click at [646, 319] on button "Save" at bounding box center [654, 320] width 20 height 12
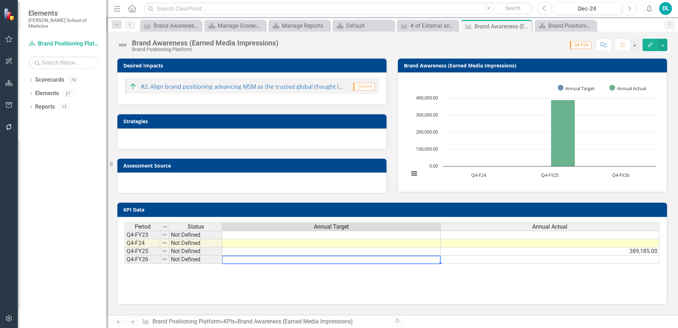
click at [399, 262] on td at bounding box center [331, 259] width 219 height 8
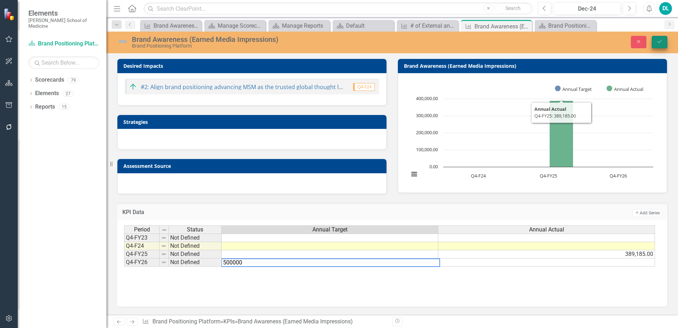
type textarea "500000"
click at [659, 42] on icon "Save" at bounding box center [660, 41] width 6 height 5
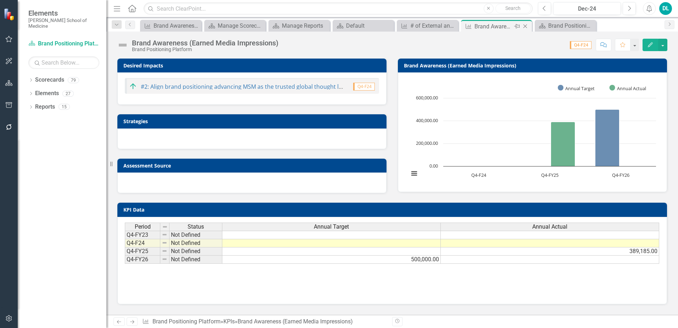
click at [528, 28] on icon "Close" at bounding box center [525, 26] width 7 height 6
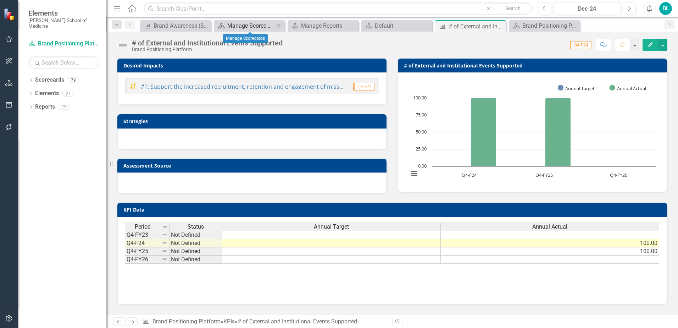
click at [252, 29] on div "Manage Scorecards" at bounding box center [250, 25] width 47 height 9
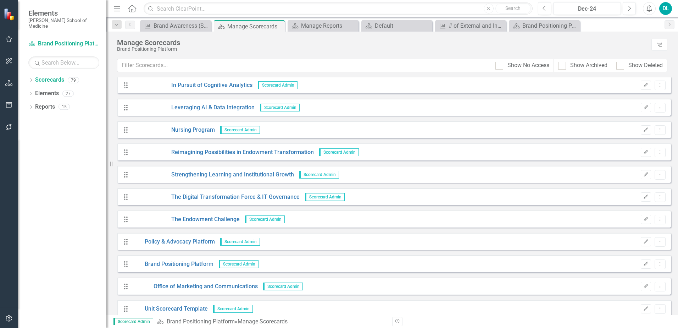
scroll to position [1542, 0]
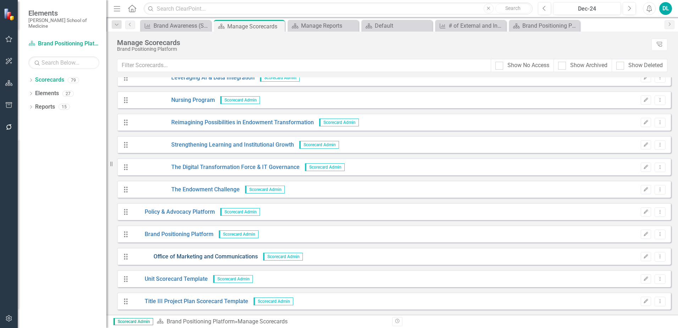
click at [235, 255] on link "Office of Marketing and Communications" at bounding box center [195, 257] width 126 height 8
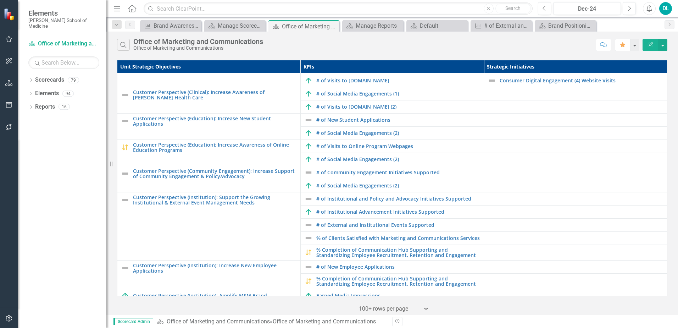
scroll to position [46, 0]
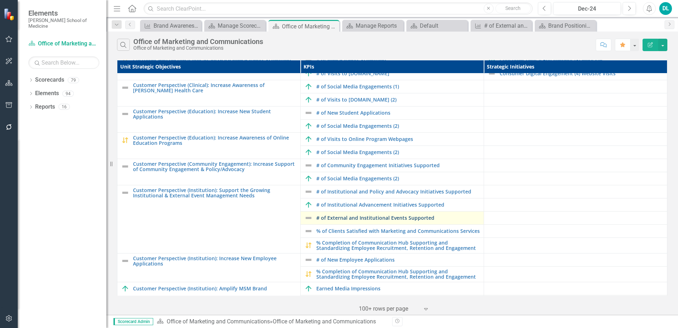
click at [406, 220] on link "# of External and Institutional Events Supported" at bounding box center [399, 217] width 164 height 5
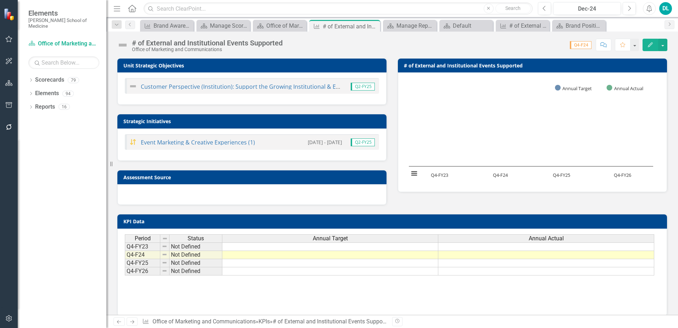
click at [30, 162] on div "Dropdown Scorecards 79 Dropdown Top of the House Scorecard Dropdown Research Pi…" at bounding box center [62, 201] width 89 height 254
click at [276, 29] on div "Office of Marketing and Communications" at bounding box center [280, 25] width 29 height 9
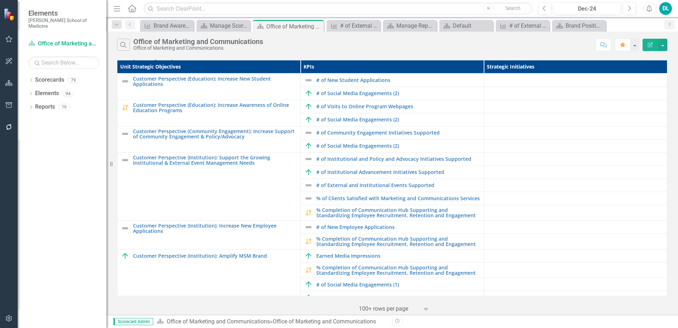
scroll to position [81, 0]
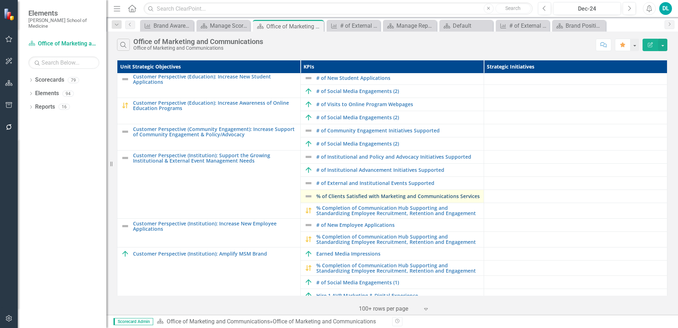
click at [407, 199] on link "% of Clients Satisfied with Marketing and Communications Services" at bounding box center [399, 195] width 164 height 5
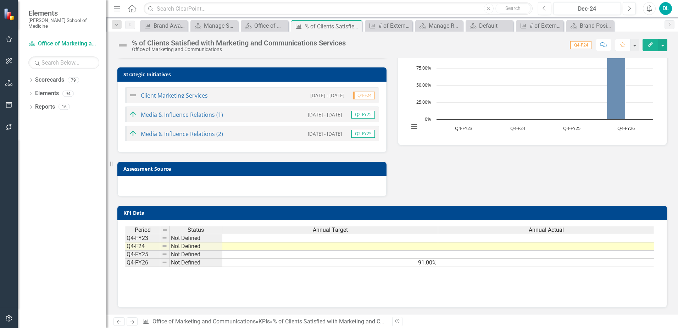
scroll to position [49, 0]
click at [359, 27] on icon "Close" at bounding box center [355, 26] width 7 height 6
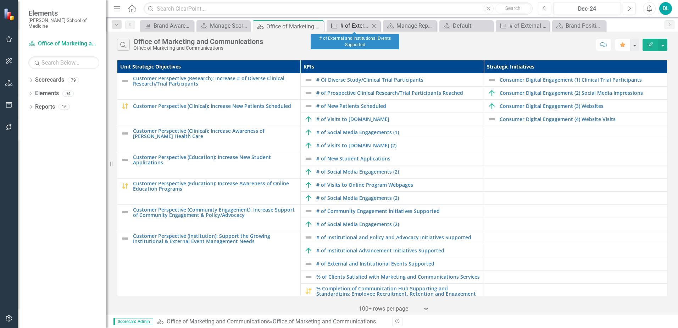
click at [358, 29] on div "# of External and Institutional Events Supported" at bounding box center [354, 25] width 29 height 9
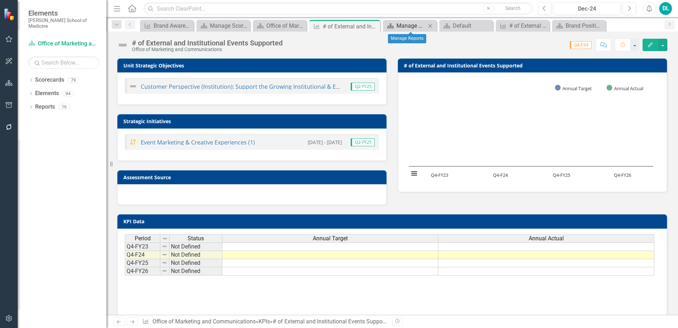
click at [415, 27] on div "Manage Reports" at bounding box center [411, 25] width 29 height 9
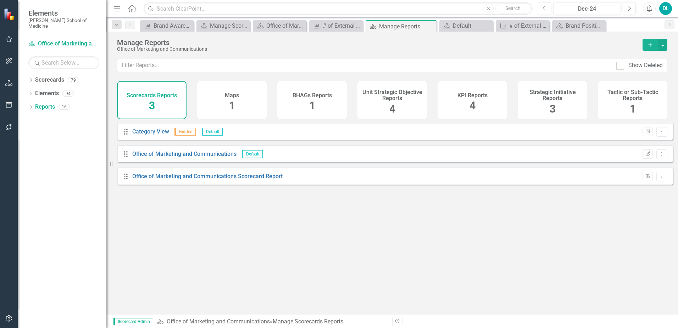
click at [233, 112] on span "1" at bounding box center [232, 105] width 6 height 12
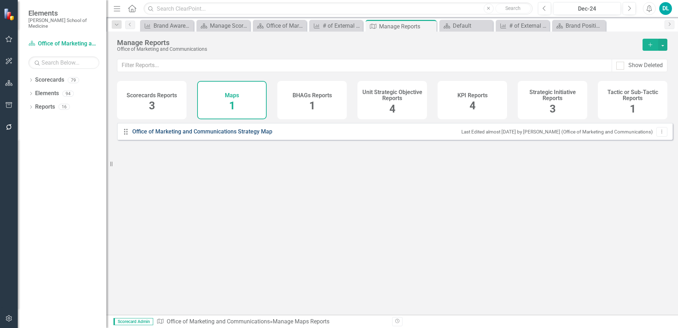
click at [237, 136] on link "Office of Marketing and Communications Strategy Map" at bounding box center [203, 132] width 142 height 8
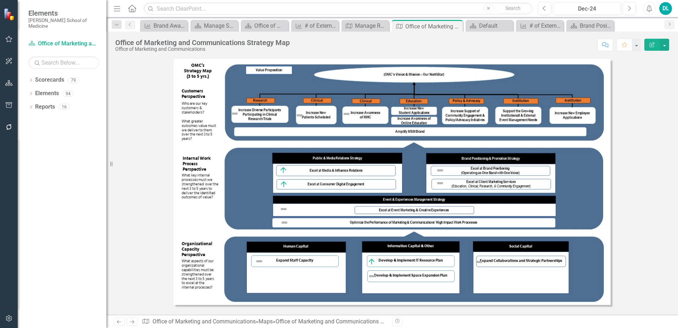
click at [284, 210] on img at bounding box center [284, 209] width 9 height 9
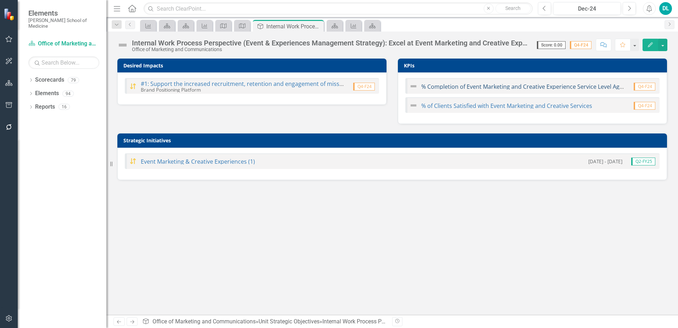
click at [456, 87] on link "% Completion of Event Marketing and Creative Experience Service Level Agreement" at bounding box center [532, 87] width 221 height 8
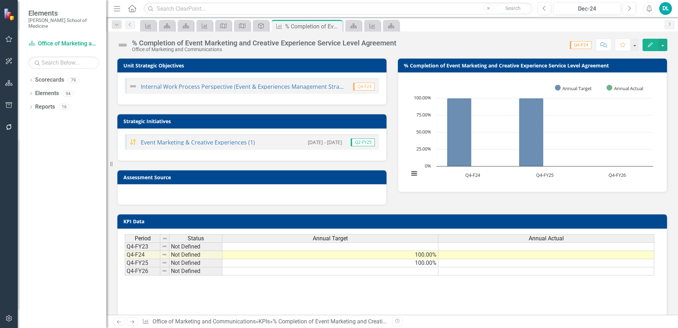
click at [479, 256] on td at bounding box center [547, 255] width 216 height 8
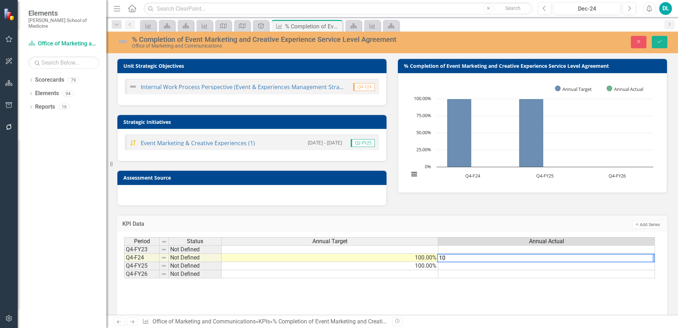
type textarea "100"
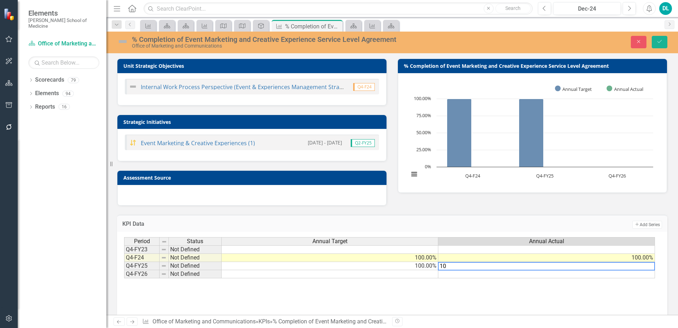
type textarea "100"
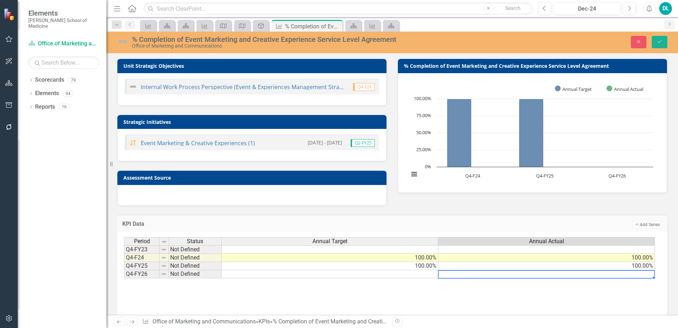
click at [429, 277] on td at bounding box center [330, 274] width 217 height 8
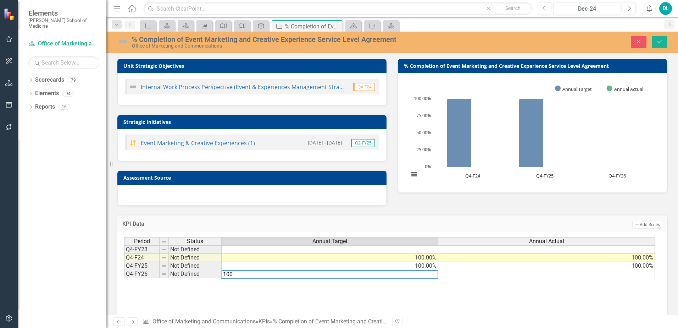
type textarea "100"
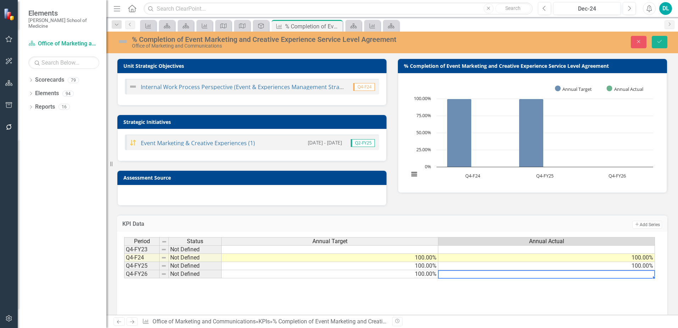
click at [474, 277] on td at bounding box center [547, 274] width 217 height 8
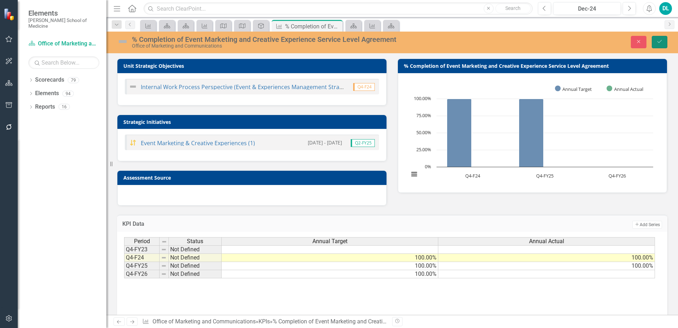
click at [663, 40] on icon "Save" at bounding box center [660, 41] width 6 height 5
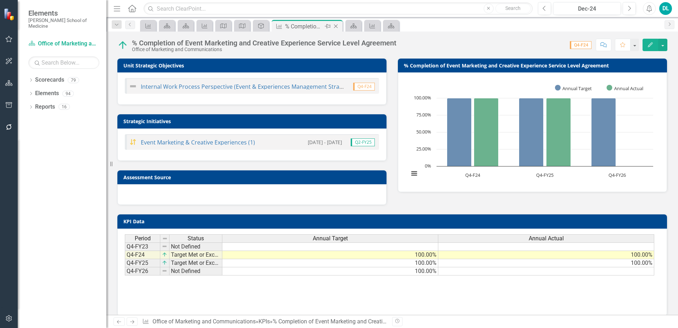
click at [339, 27] on icon "Close" at bounding box center [336, 26] width 7 height 6
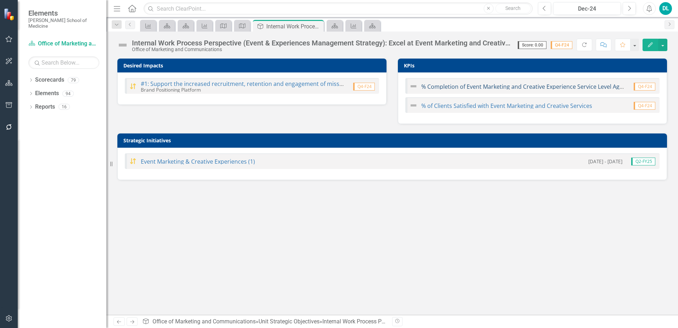
click at [469, 87] on link "% Completion of Event Marketing and Creative Experience Service Level Agreement" at bounding box center [532, 87] width 221 height 8
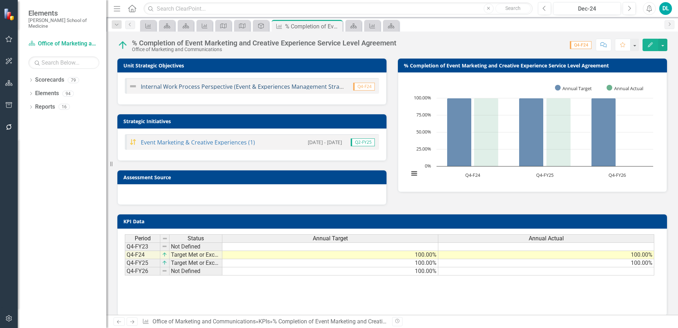
click at [286, 89] on link "Internal Work Process Perspective (Event & Experiences Management Strategy): Ex…" at bounding box center [315, 87] width 348 height 8
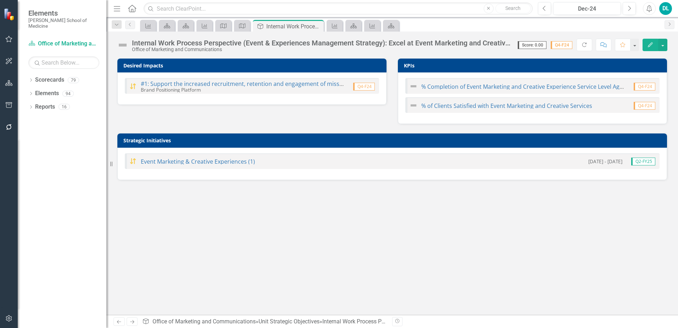
click at [412, 88] on img at bounding box center [414, 86] width 9 height 9
click at [413, 87] on img at bounding box center [414, 86] width 9 height 9
click at [450, 88] on link "% Completion of Event Marketing and Creative Experience Service Level Agreement" at bounding box center [532, 87] width 221 height 8
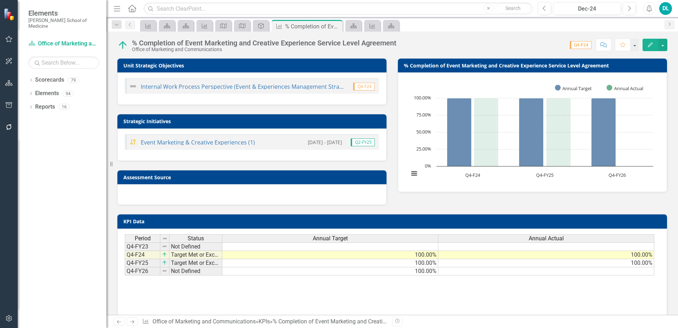
click at [413, 247] on td at bounding box center [330, 246] width 216 height 9
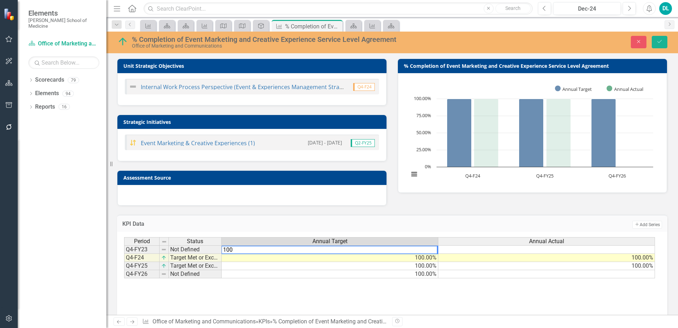
type textarea "100"
click at [477, 252] on td at bounding box center [547, 249] width 217 height 9
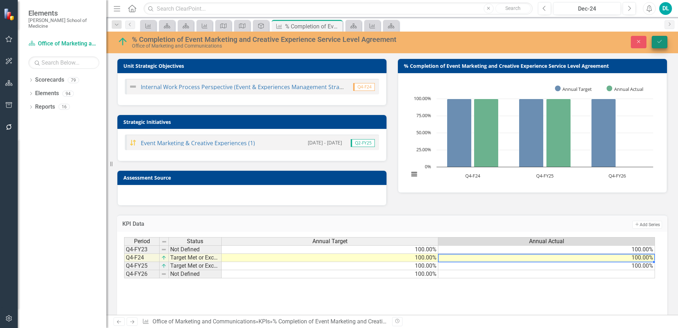
type textarea "100"
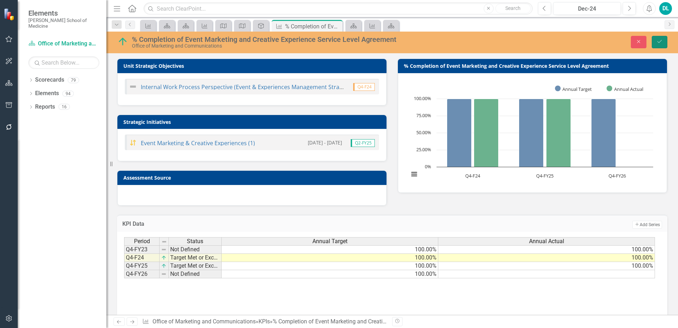
click at [657, 44] on icon "Save" at bounding box center [660, 41] width 6 height 5
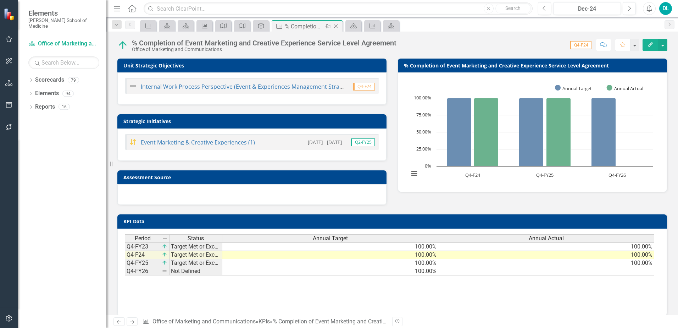
click at [337, 26] on icon "Close" at bounding box center [336, 26] width 7 height 6
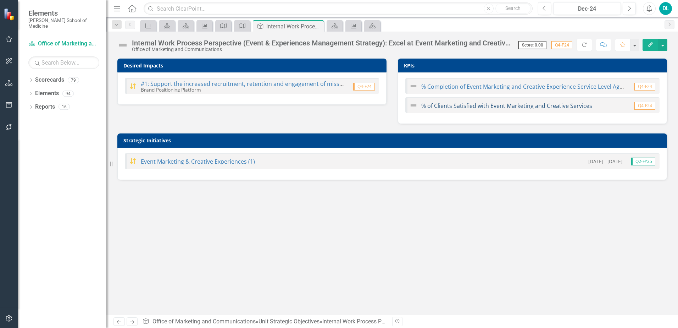
click at [446, 109] on link "% of Clients Satisfied with Event Marketing and Creative Services" at bounding box center [507, 106] width 171 height 8
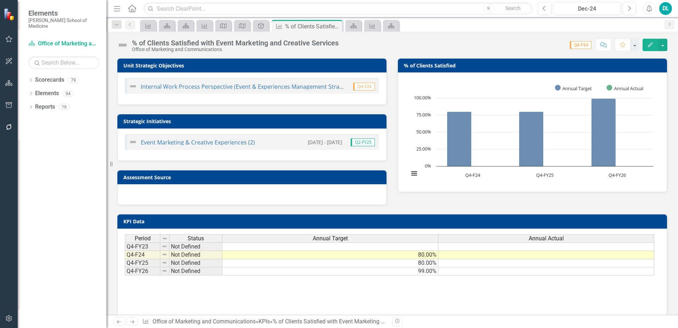
click at [493, 257] on td at bounding box center [547, 255] width 216 height 8
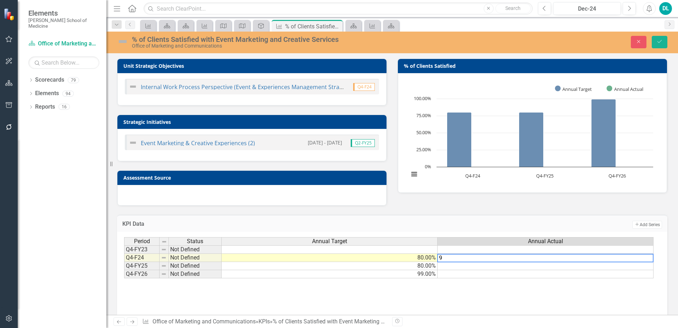
type textarea "90"
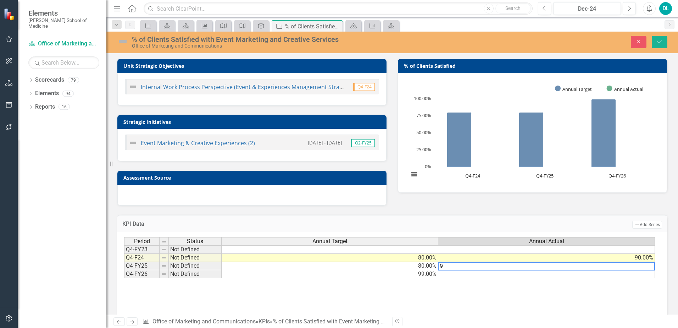
type textarea "95"
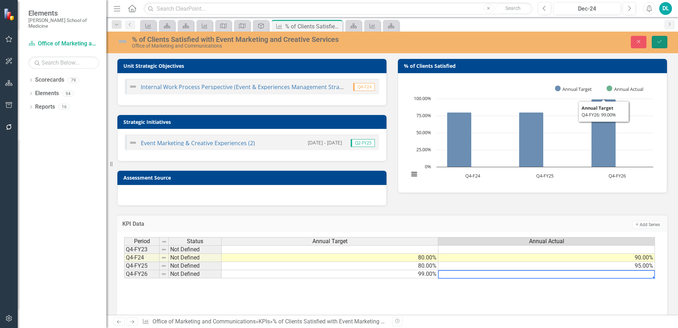
click at [660, 44] on icon "Save" at bounding box center [660, 41] width 6 height 5
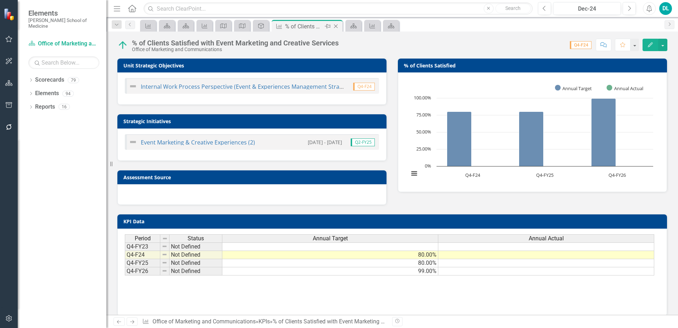
click at [336, 27] on icon "Close" at bounding box center [336, 26] width 7 height 6
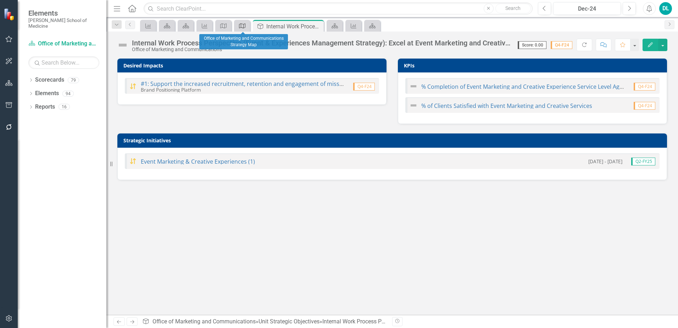
click at [242, 29] on div "Maps" at bounding box center [241, 25] width 10 height 9
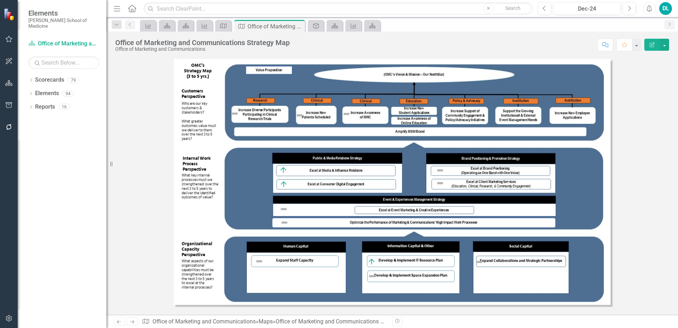
click at [285, 209] on img at bounding box center [284, 209] width 9 height 9
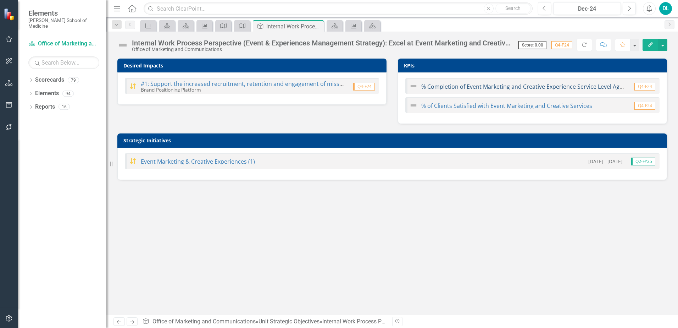
click at [454, 87] on link "% Completion of Event Marketing and Creative Experience Service Level Agreement" at bounding box center [532, 87] width 221 height 8
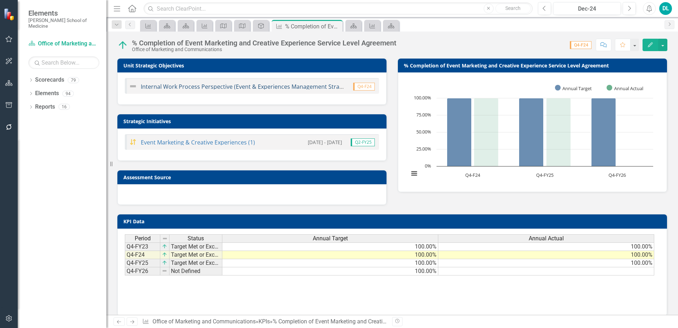
click at [318, 88] on link "Internal Work Process Perspective (Event & Experiences Management Strategy): Ex…" at bounding box center [315, 87] width 348 height 8
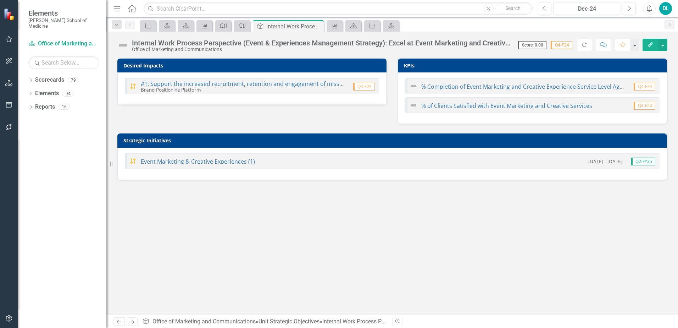
click at [412, 86] on img at bounding box center [414, 86] width 9 height 9
click at [464, 89] on link "% Completion of Event Marketing and Creative Experience Service Level Agreement" at bounding box center [532, 87] width 221 height 8
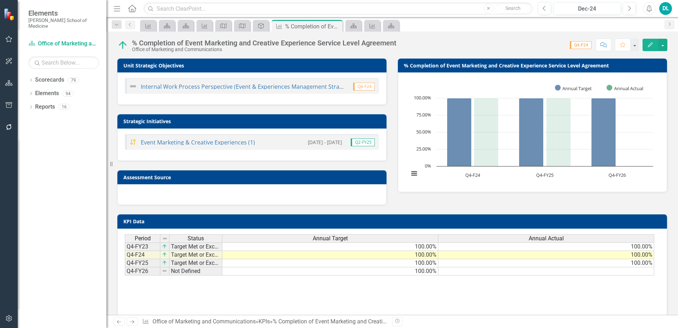
click at [134, 86] on img at bounding box center [133, 86] width 9 height 9
click at [133, 87] on img at bounding box center [133, 86] width 9 height 9
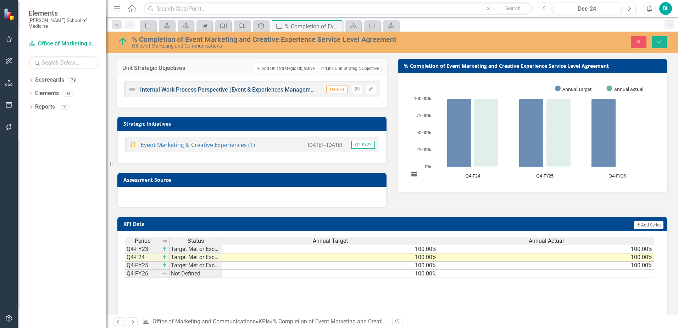
click at [168, 93] on link "Internal Work Process Perspective (Event & Experiences Management Strategy): Ex…" at bounding box center [308, 89] width 336 height 7
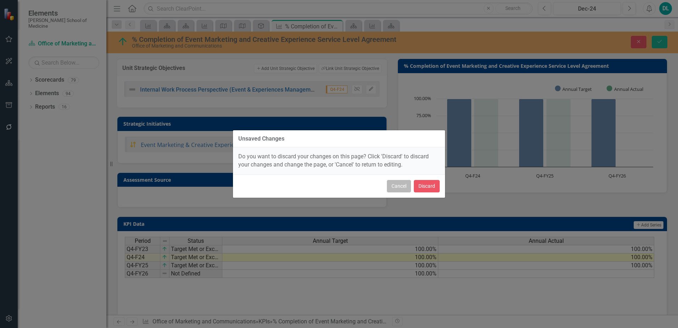
click at [394, 189] on button "Cancel" at bounding box center [399, 186] width 24 height 12
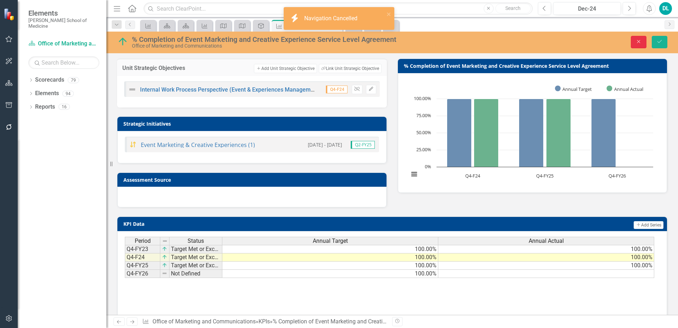
click at [636, 44] on icon "Close" at bounding box center [639, 41] width 6 height 5
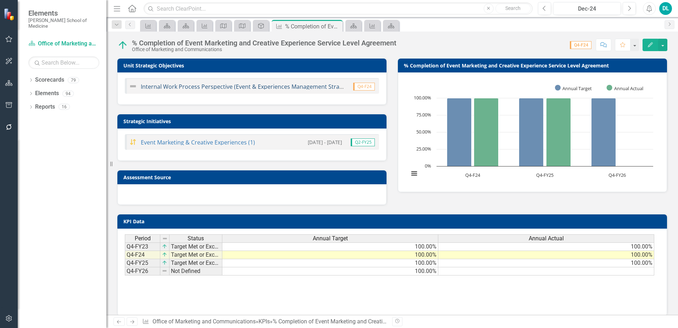
click at [182, 87] on link "Internal Work Process Perspective (Event & Experiences Management Strategy): Ex…" at bounding box center [315, 87] width 348 height 8
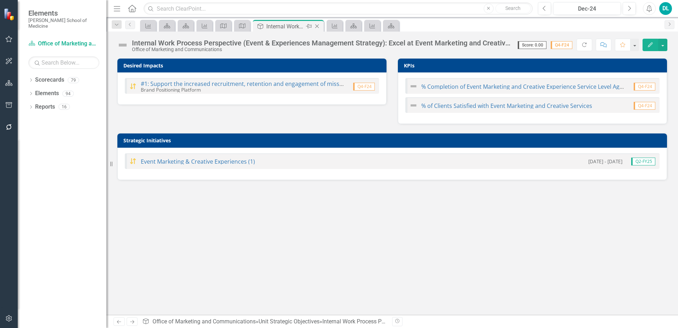
click at [320, 27] on icon "Close" at bounding box center [317, 26] width 7 height 6
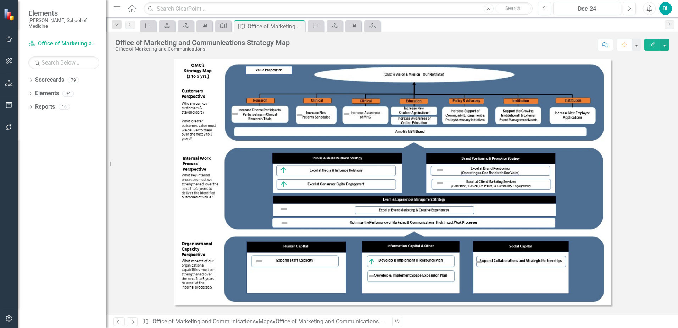
click at [285, 224] on img at bounding box center [284, 222] width 9 height 9
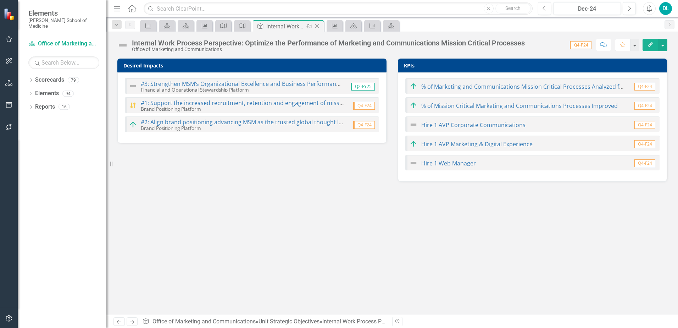
click at [319, 29] on icon "Close" at bounding box center [317, 26] width 7 height 6
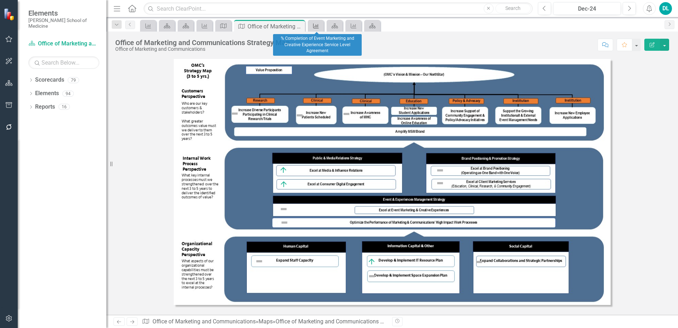
click at [318, 26] on icon at bounding box center [316, 25] width 6 height 5
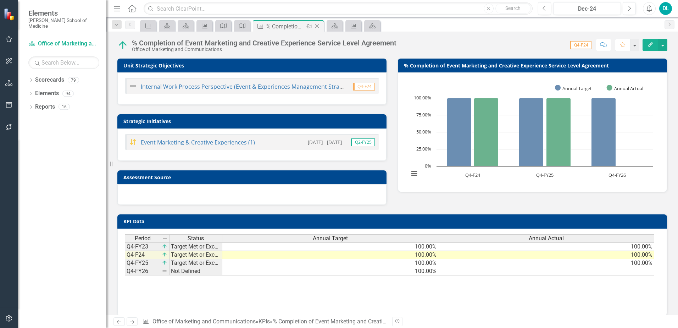
click at [318, 28] on icon at bounding box center [317, 26] width 4 height 4
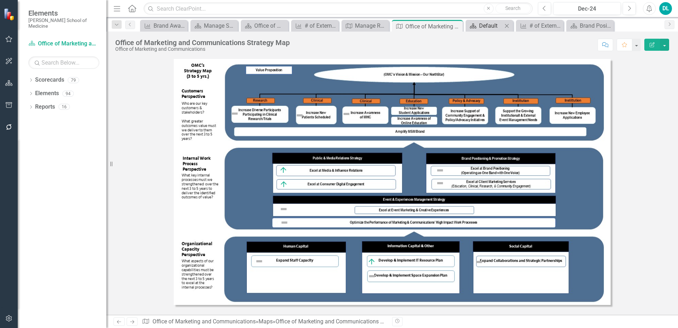
click at [481, 26] on div "Default" at bounding box center [490, 25] width 23 height 9
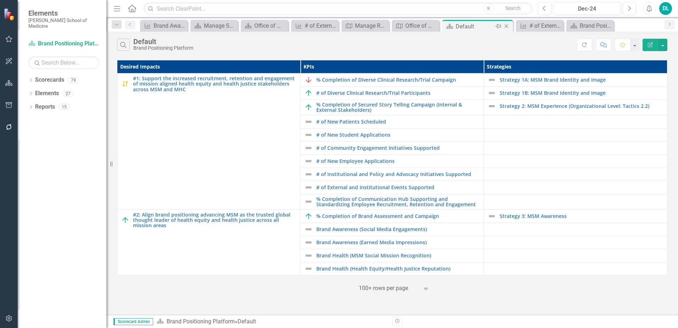
click at [509, 27] on icon "Close" at bounding box center [506, 26] width 7 height 6
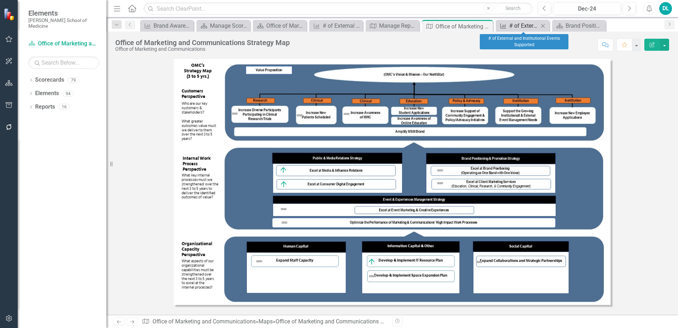
click at [511, 30] on div "# of External and Institutional Events Supported" at bounding box center [524, 25] width 29 height 9
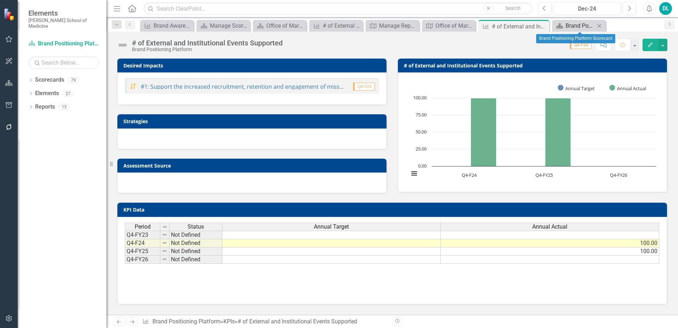
click at [572, 30] on div "Brand Positioning Platform Scorecard" at bounding box center [580, 25] width 29 height 9
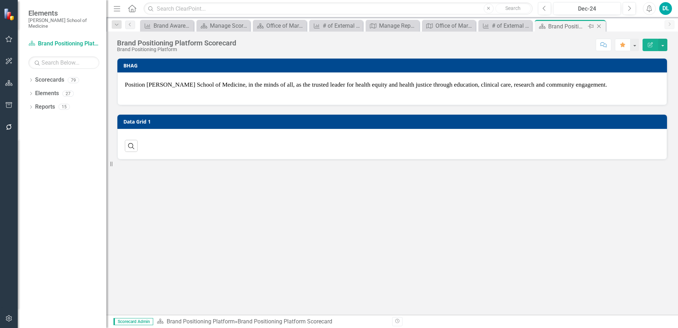
click at [603, 27] on icon "Close" at bounding box center [599, 26] width 7 height 6
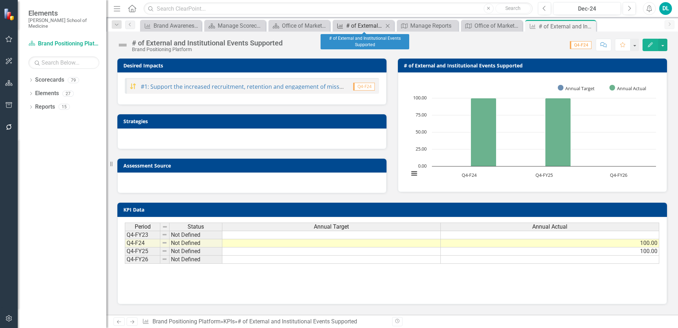
click at [370, 29] on div "# of External and Institutional Events Supported" at bounding box center [364, 25] width 37 height 9
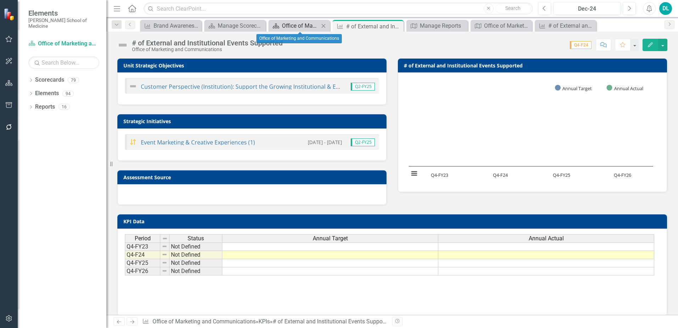
click at [288, 30] on div "Office of Marketing and Communications" at bounding box center [300, 25] width 37 height 9
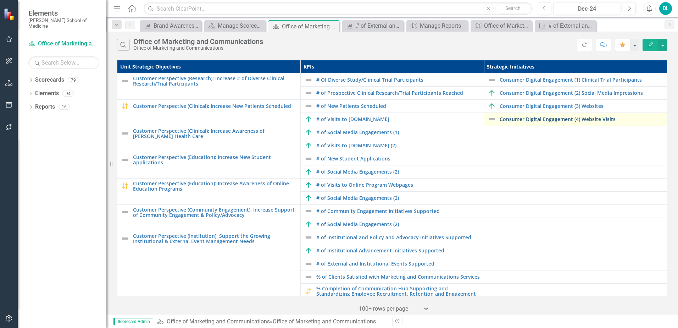
click at [535, 122] on link "Consumer Digital Engagement (4) Website Visits" at bounding box center [582, 118] width 164 height 5
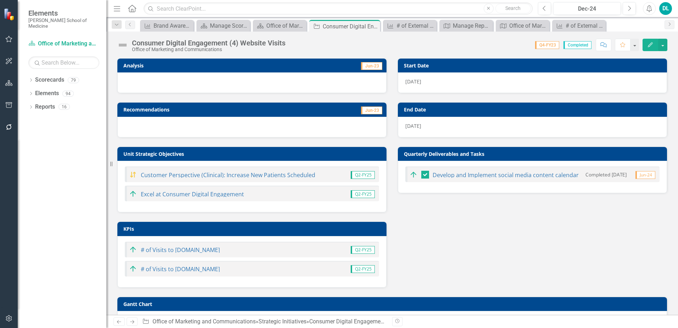
click at [125, 46] on img at bounding box center [122, 44] width 11 height 11
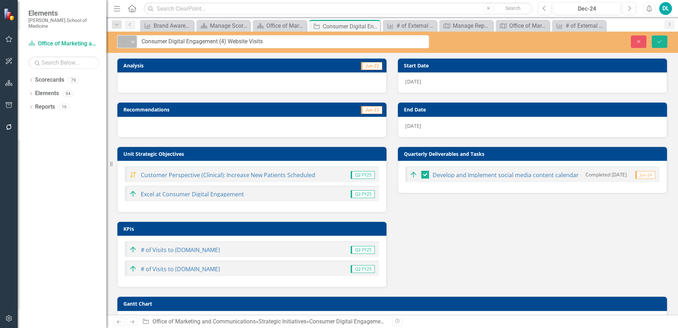
click at [130, 43] on icon "Expand" at bounding box center [133, 42] width 7 height 6
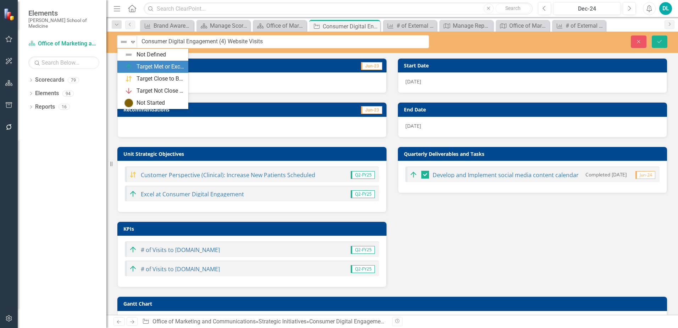
click at [137, 65] on div "Target Met or Exceeded" at bounding box center [155, 66] width 60 height 9
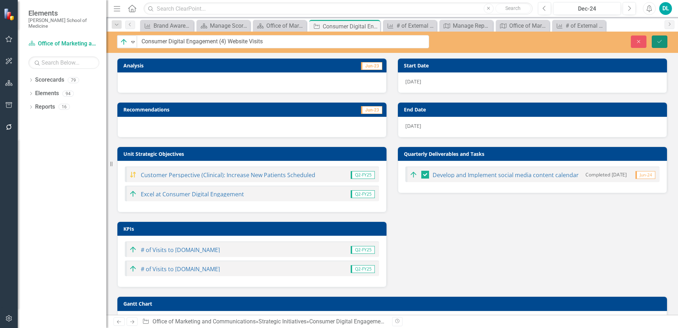
click at [657, 44] on icon "Save" at bounding box center [660, 41] width 6 height 5
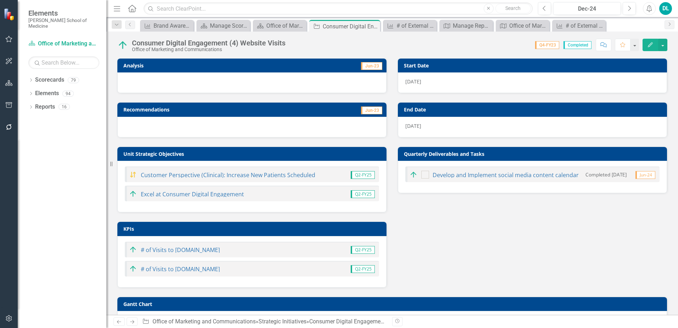
checkbox input "true"
click at [376, 27] on icon "Close" at bounding box center [373, 26] width 7 height 6
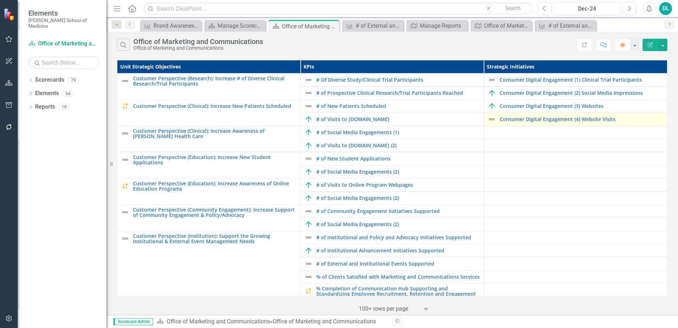
click at [488, 123] on img at bounding box center [492, 119] width 9 height 9
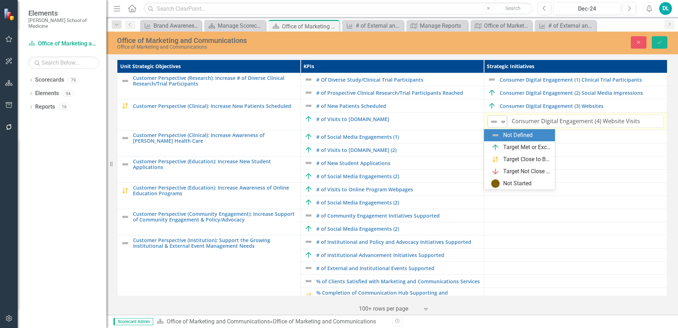
click at [500, 123] on icon "Expand" at bounding box center [503, 122] width 7 height 6
click at [500, 144] on img at bounding box center [495, 147] width 9 height 9
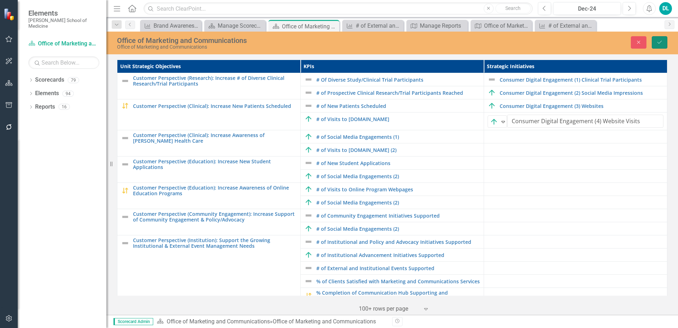
click at [657, 43] on icon "Save" at bounding box center [660, 42] width 6 height 5
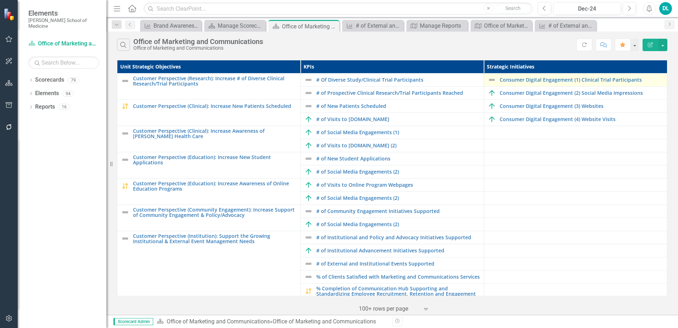
click at [488, 83] on img at bounding box center [492, 80] width 9 height 9
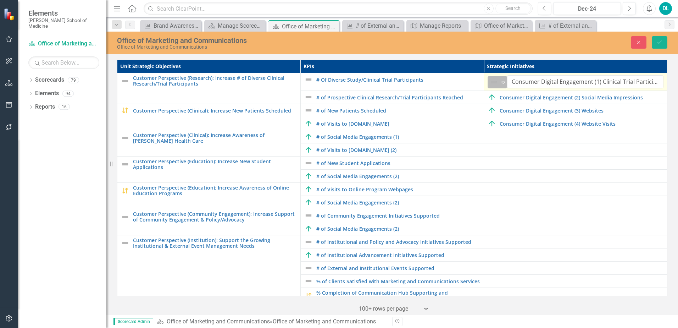
click at [500, 85] on icon "Expand" at bounding box center [503, 82] width 7 height 6
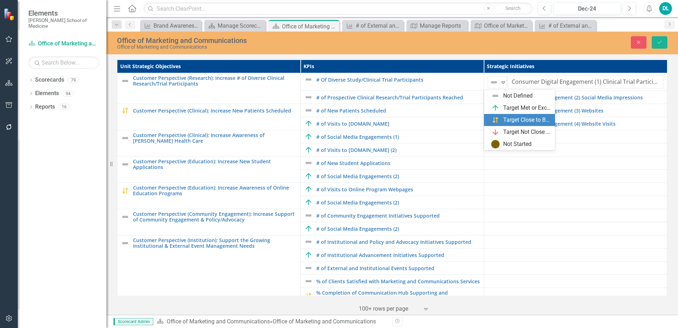
click at [507, 116] on div "Target Close to Being Met" at bounding box center [528, 120] width 48 height 8
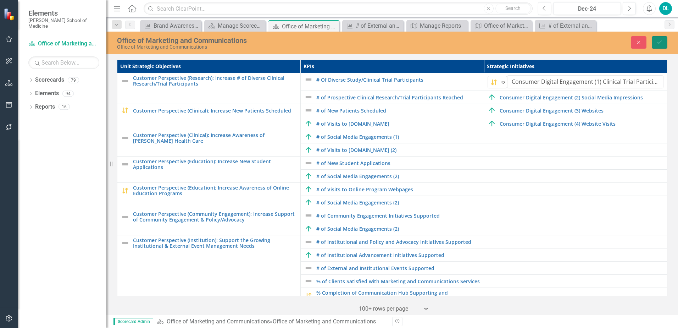
click at [662, 45] on icon "Save" at bounding box center [660, 42] width 6 height 5
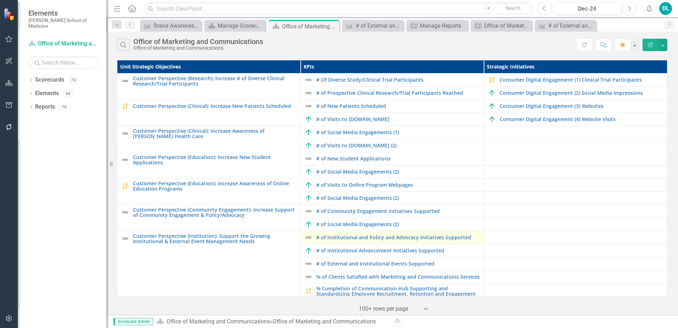
click at [307, 240] on img at bounding box center [308, 237] width 9 height 9
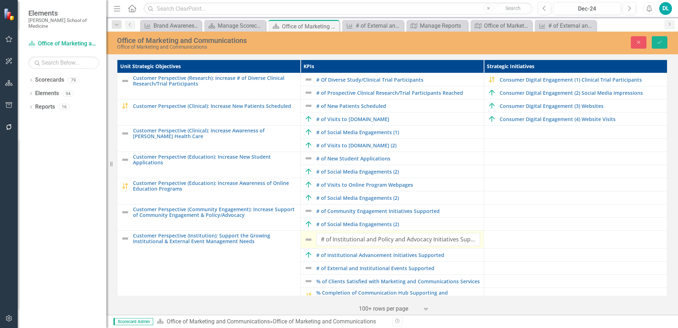
click at [307, 240] on img at bounding box center [308, 239] width 9 height 9
click at [523, 229] on td at bounding box center [575, 224] width 183 height 13
click at [635, 49] on button "Close" at bounding box center [639, 42] width 16 height 12
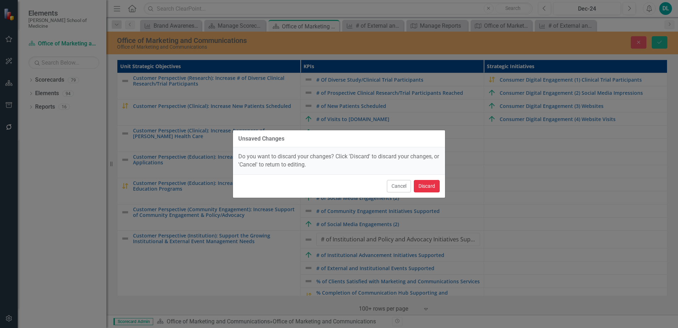
click at [426, 187] on button "Discard" at bounding box center [427, 186] width 26 height 12
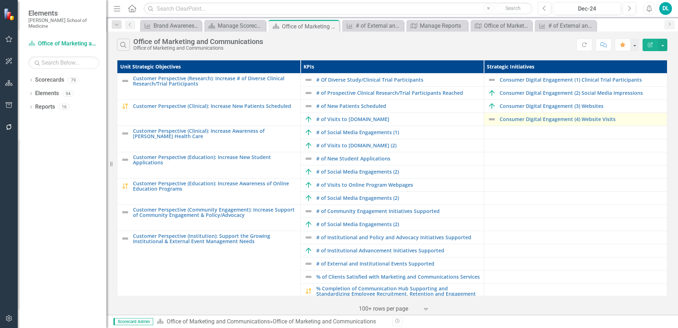
click at [489, 123] on img at bounding box center [492, 119] width 9 height 9
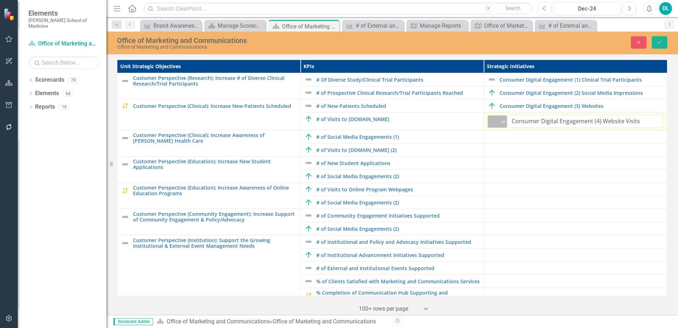
click at [500, 122] on icon "Expand" at bounding box center [503, 122] width 7 height 6
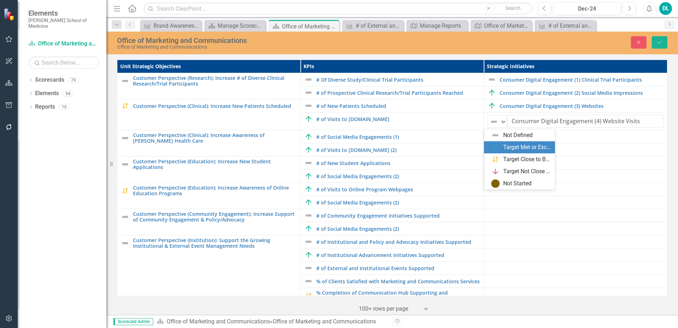
click at [498, 143] on img at bounding box center [495, 147] width 9 height 9
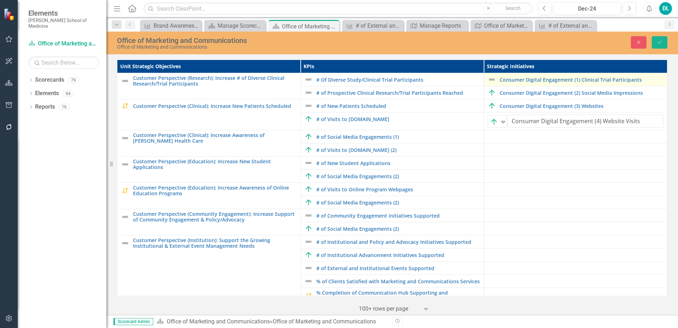
click at [491, 78] on img at bounding box center [492, 79] width 9 height 9
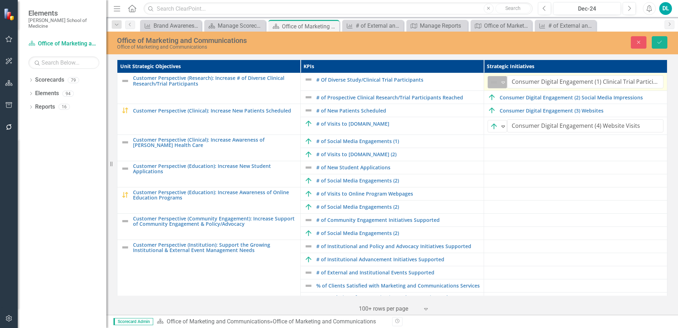
click at [500, 83] on icon "Expand" at bounding box center [503, 82] width 7 height 6
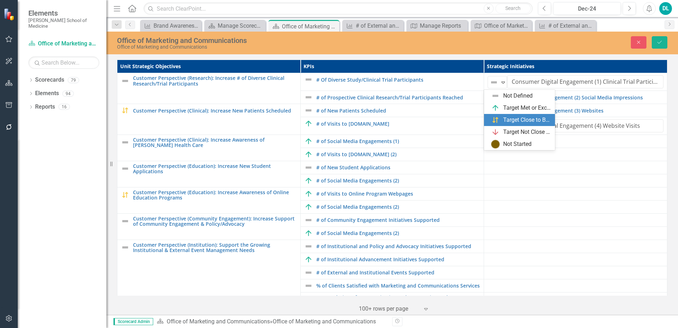
click at [504, 116] on div "Target Close to Being Met" at bounding box center [521, 120] width 60 height 9
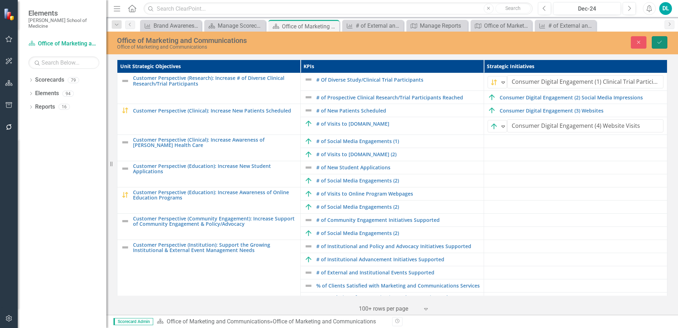
click at [657, 48] on button "Save" at bounding box center [660, 42] width 16 height 12
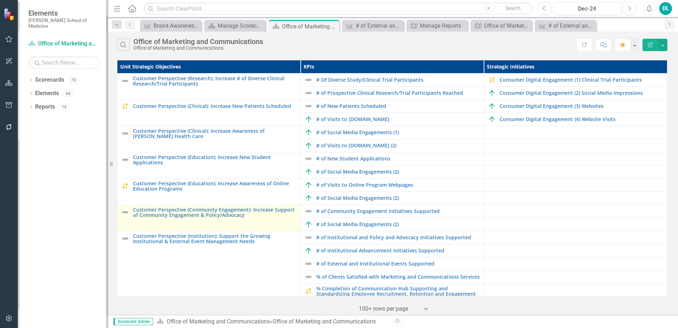
click at [126, 216] on img at bounding box center [125, 212] width 9 height 9
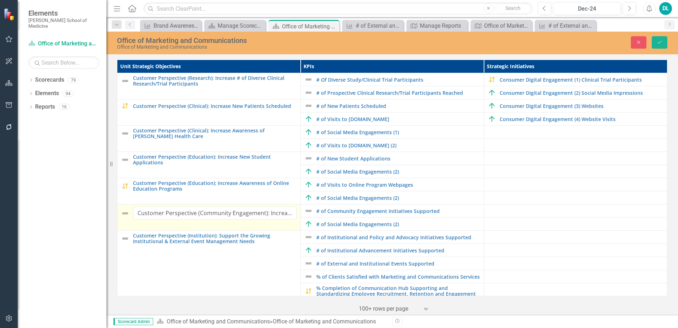
click at [126, 215] on img at bounding box center [125, 213] width 9 height 9
click at [633, 38] on button "Close" at bounding box center [639, 42] width 16 height 12
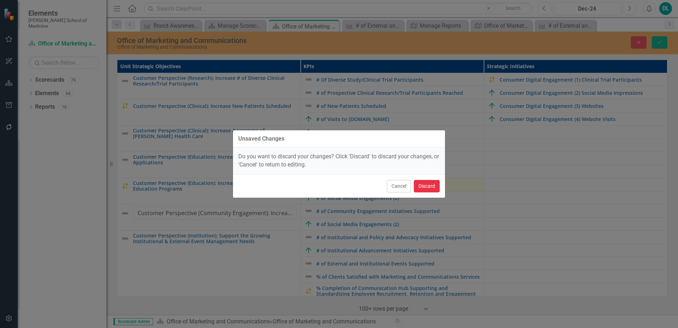
click at [427, 183] on button "Discard" at bounding box center [427, 186] width 26 height 12
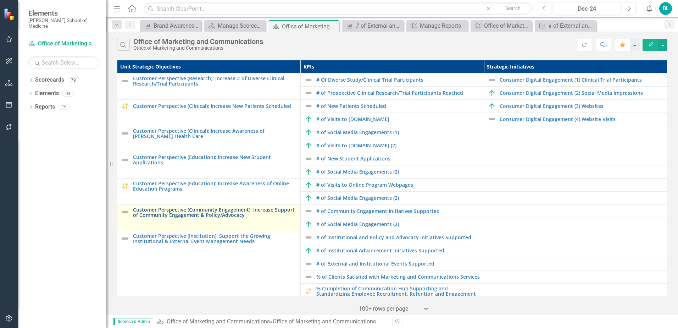
click at [213, 218] on link "Customer Perspective (Community Engagement): Increase Support of Community Enga…" at bounding box center [215, 212] width 164 height 11
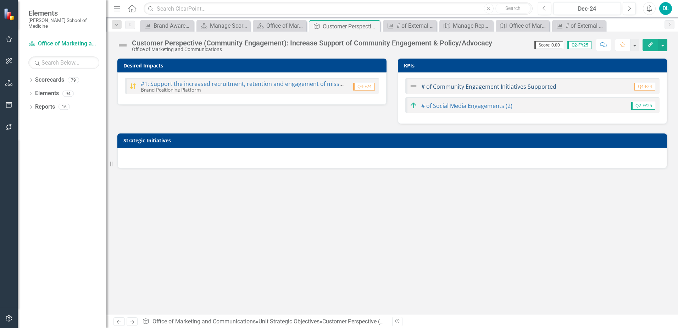
click at [460, 88] on link "# of Community Engagement Initiatives Supported" at bounding box center [489, 87] width 135 height 8
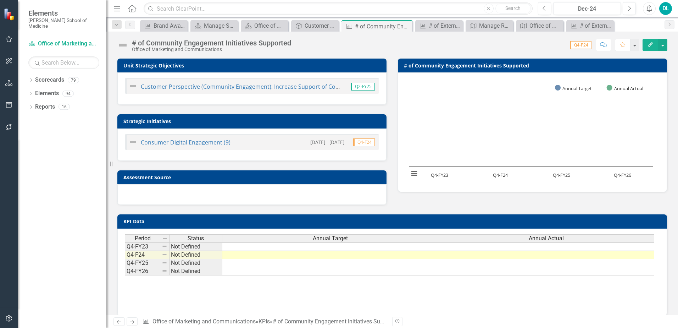
click at [354, 256] on td at bounding box center [330, 255] width 216 height 8
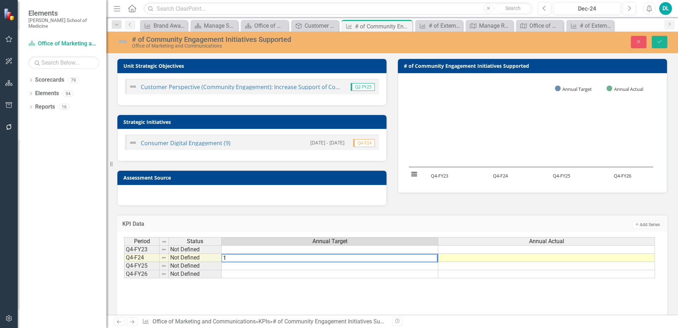
type textarea "1"
click at [473, 260] on td at bounding box center [547, 258] width 217 height 8
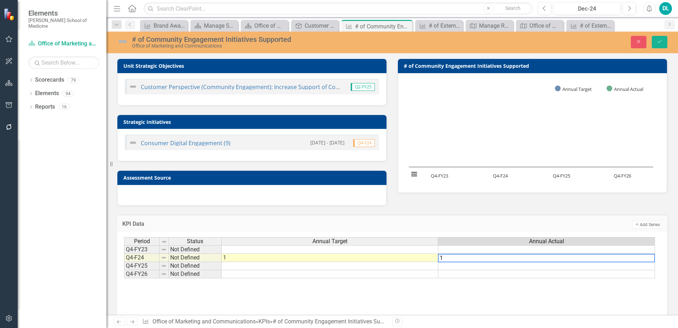
type textarea "1"
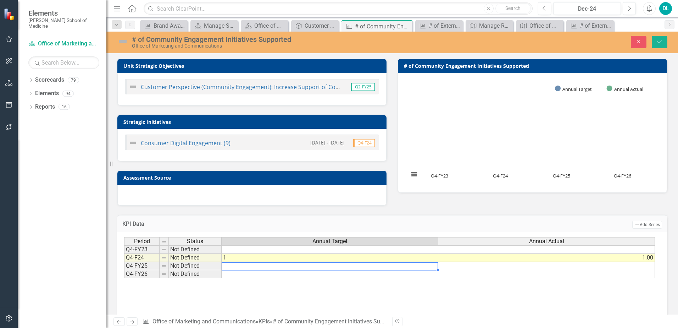
click at [384, 270] on td at bounding box center [330, 266] width 217 height 8
type textarea "1"
click at [457, 268] on td at bounding box center [547, 266] width 217 height 8
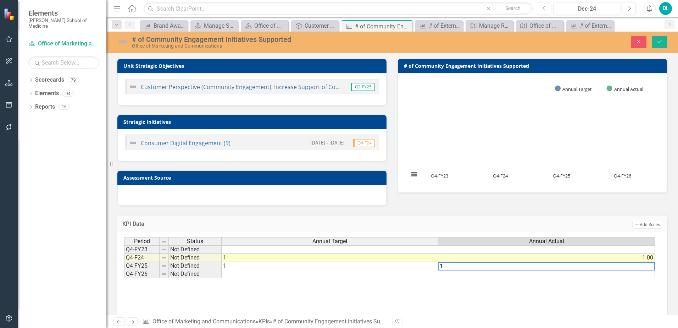
type textarea "1"
click at [417, 278] on td at bounding box center [330, 274] width 217 height 8
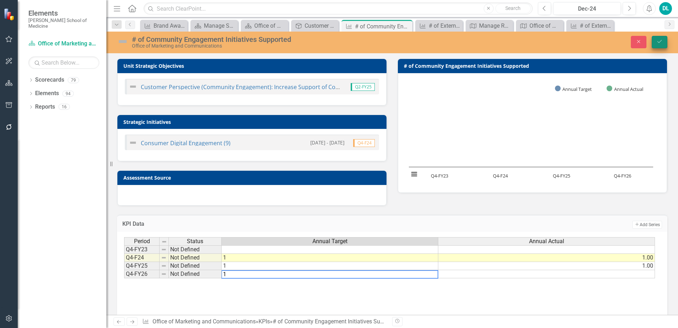
type textarea "1"
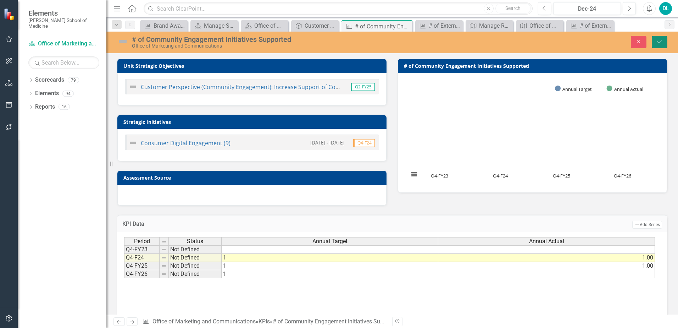
click at [660, 44] on icon "Save" at bounding box center [660, 41] width 6 height 5
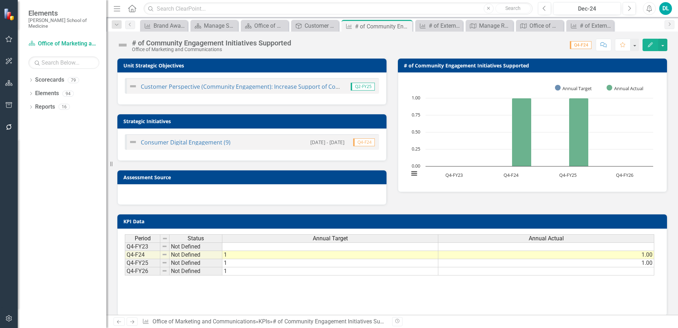
click at [309, 256] on td "1" at bounding box center [330, 255] width 216 height 8
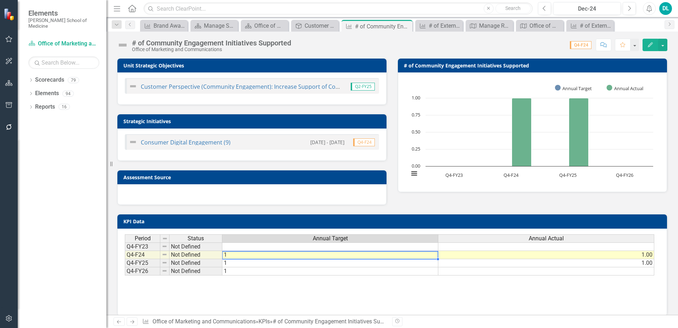
click at [650, 51] on button "Edit" at bounding box center [651, 45] width 16 height 12
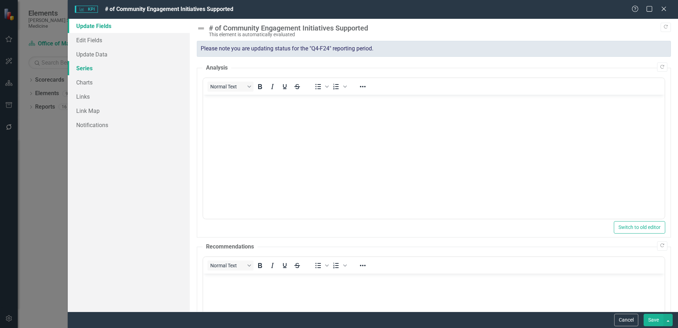
click at [89, 69] on link "Series" at bounding box center [129, 68] width 122 height 14
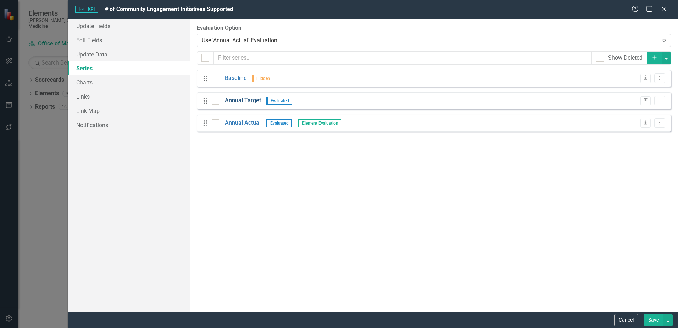
click at [242, 104] on link "Annual Target" at bounding box center [243, 101] width 36 height 8
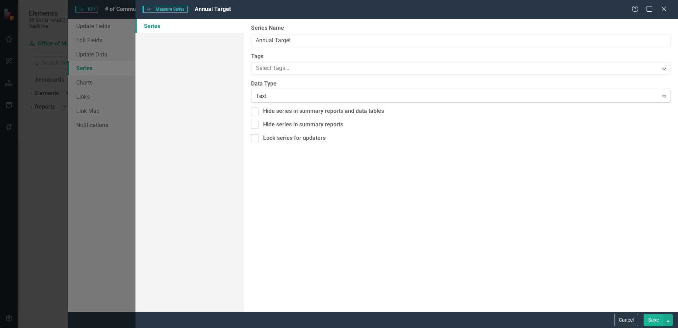
click at [307, 100] on div "Text" at bounding box center [457, 96] width 402 height 8
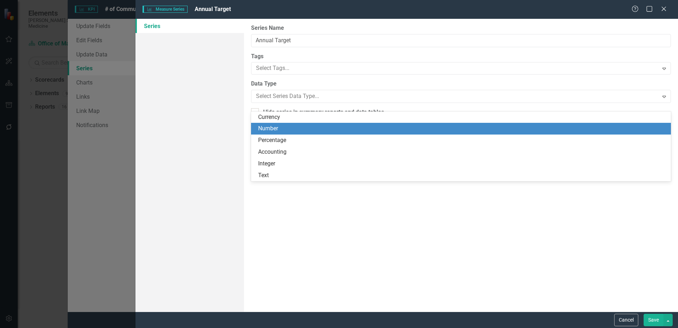
click at [292, 127] on div "Number" at bounding box center [462, 129] width 409 height 8
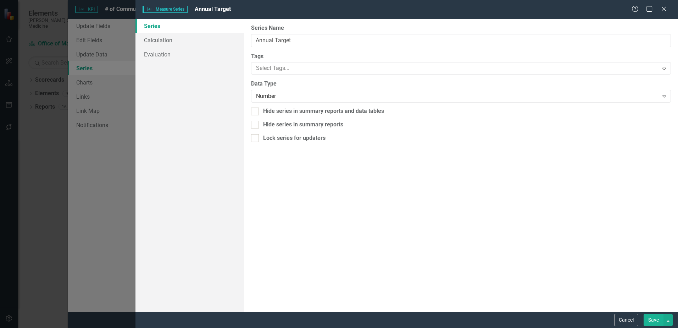
click at [654, 324] on button "Save" at bounding box center [654, 320] width 20 height 12
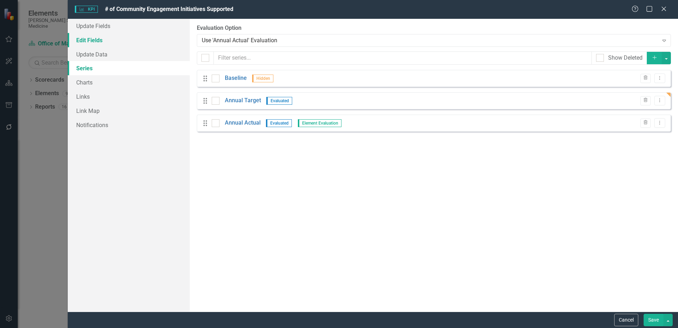
click at [96, 43] on link "Edit Fields" at bounding box center [129, 40] width 122 height 14
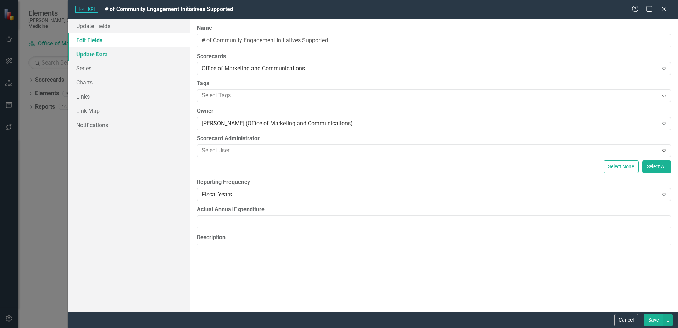
click at [95, 57] on link "Update Data" at bounding box center [129, 54] width 122 height 14
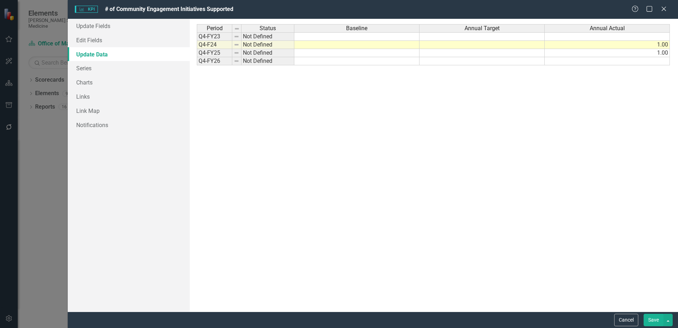
click at [462, 46] on td at bounding box center [482, 45] width 125 height 8
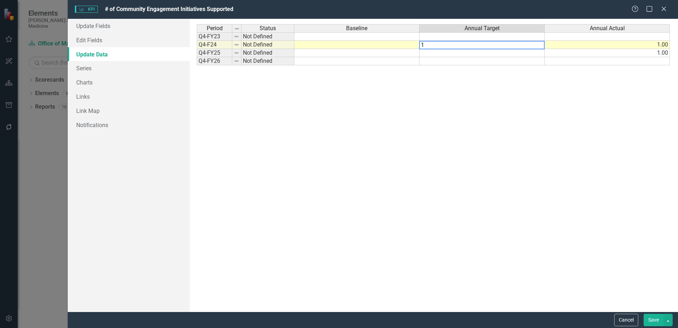
type textarea "1"
click at [465, 54] on td at bounding box center [482, 53] width 125 height 8
type textarea "1"
click at [485, 64] on td at bounding box center [482, 61] width 125 height 8
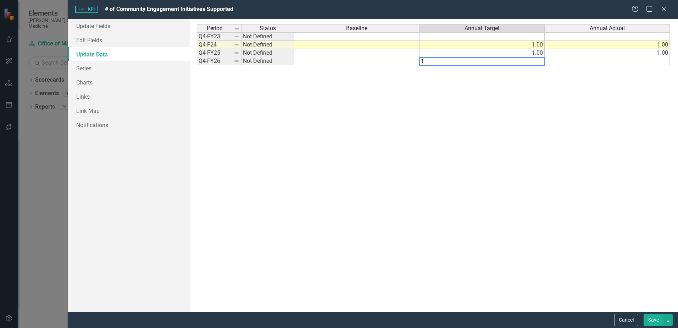
type textarea "1"
click at [504, 82] on div "Period Status Baseline Annual Target Annual Actual Q4-FY23 Not Defined Q4-F24 N…" at bounding box center [434, 165] width 474 height 282
click at [653, 318] on button "Save" at bounding box center [654, 320] width 20 height 12
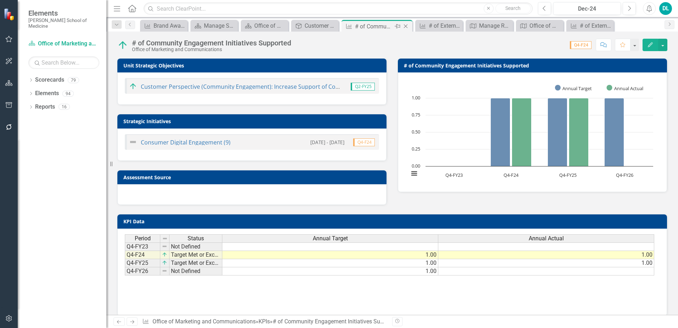
click at [408, 26] on icon at bounding box center [406, 26] width 4 height 4
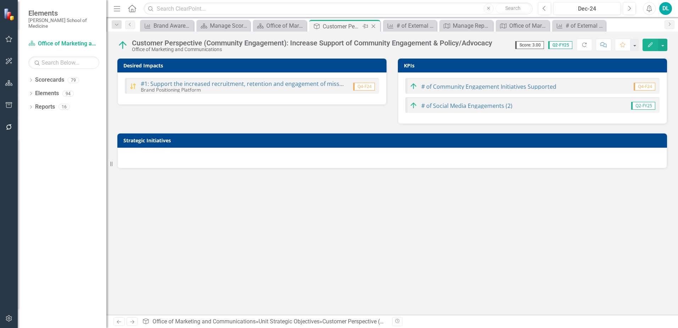
click at [376, 28] on icon at bounding box center [374, 26] width 4 height 4
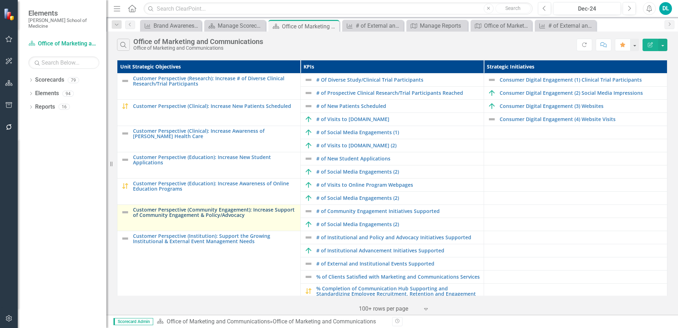
click at [168, 218] on link "Customer Perspective (Community Engagement): Increase Support of Community Enga…" at bounding box center [215, 212] width 164 height 11
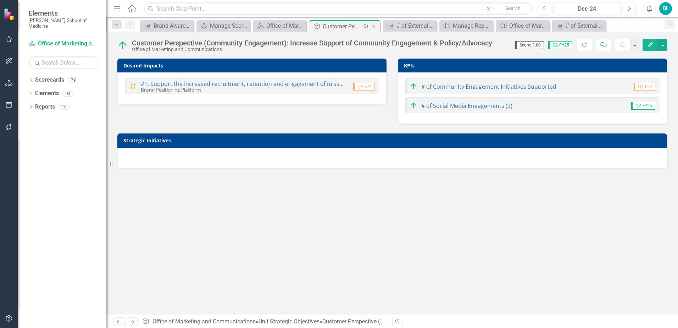
click at [375, 28] on icon "Close" at bounding box center [373, 26] width 7 height 6
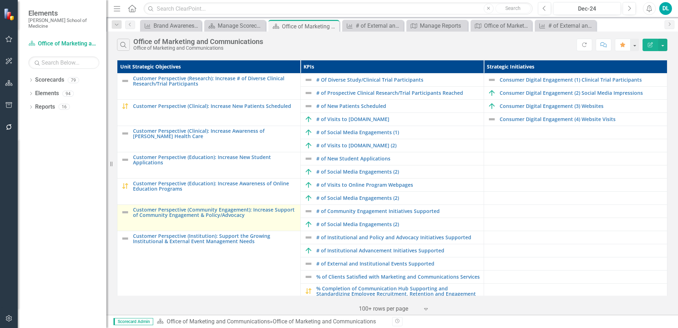
click at [126, 216] on img at bounding box center [125, 212] width 9 height 9
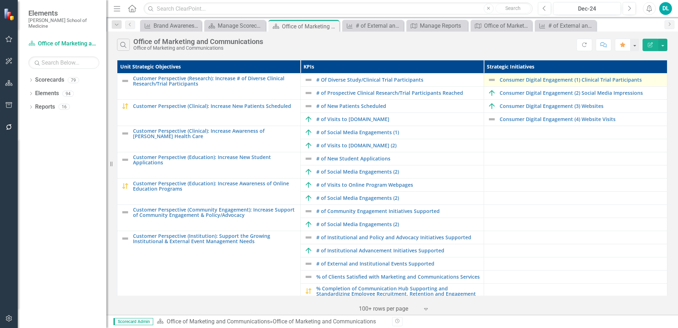
click at [490, 82] on img at bounding box center [492, 80] width 9 height 9
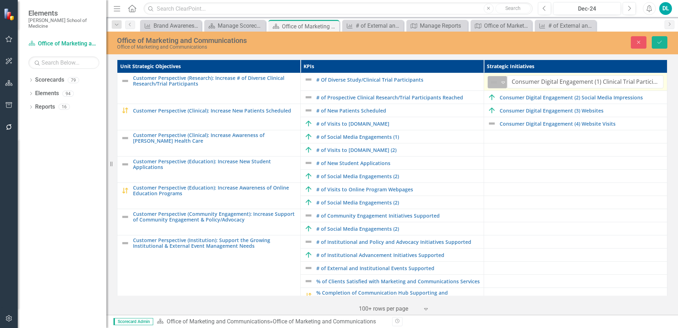
click at [501, 82] on icon "Expand" at bounding box center [503, 82] width 7 height 6
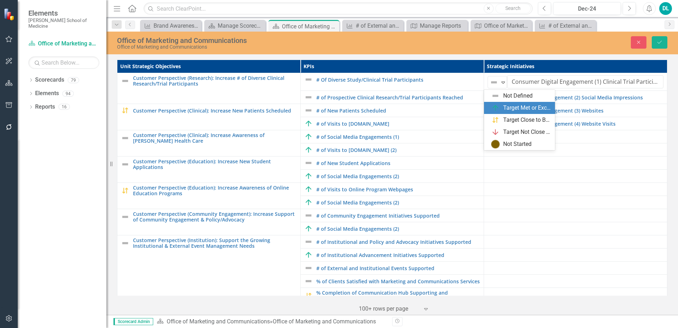
click at [504, 108] on div "Target Met or Exceeded" at bounding box center [521, 108] width 60 height 9
click at [502, 84] on icon at bounding box center [504, 83] width 4 height 2
click at [502, 120] on div "Target Close to Being Met" at bounding box center [521, 120] width 60 height 9
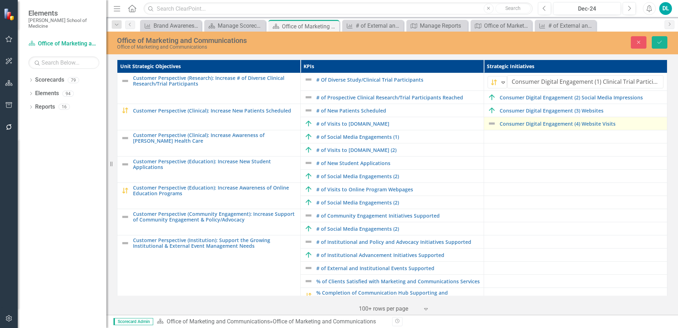
click at [488, 124] on img at bounding box center [492, 123] width 9 height 9
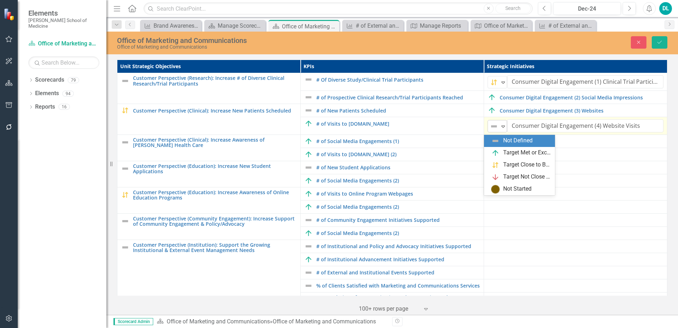
click at [500, 129] on icon "Expand" at bounding box center [503, 126] width 7 height 6
click at [499, 147] on div "Target Met or Exceeded" at bounding box center [519, 153] width 71 height 12
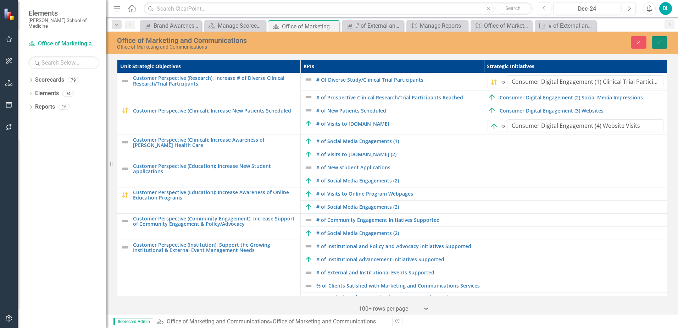
click at [659, 43] on icon "Save" at bounding box center [660, 42] width 6 height 5
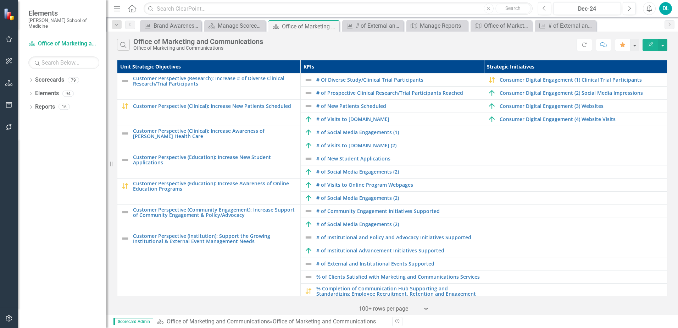
click at [517, 208] on td at bounding box center [575, 211] width 183 height 13
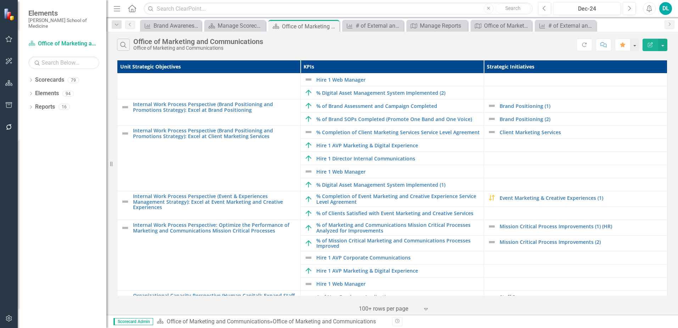
scroll to position [397, 0]
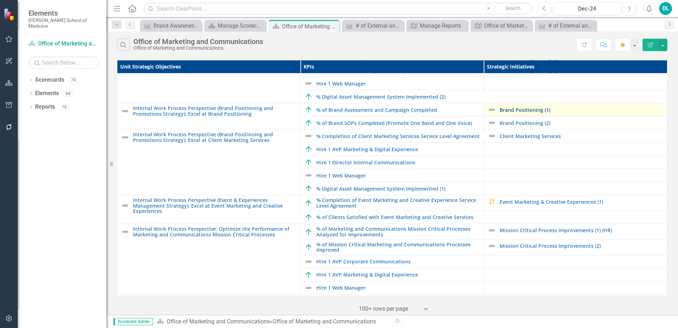
click at [514, 112] on link "Brand Positioning (1)" at bounding box center [582, 109] width 164 height 5
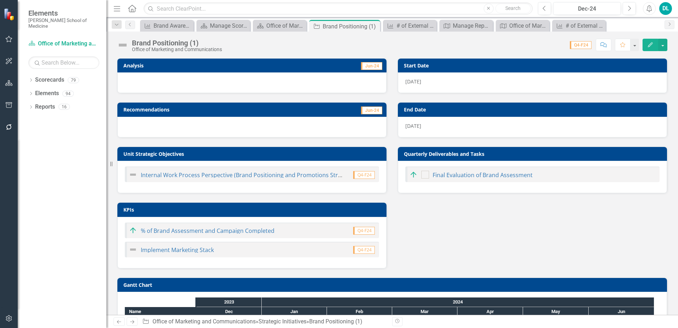
checkbox input "true"
click at [436, 213] on div "Analysis Jun-24 Recommendations Jun-24 Unit Strategic Objectives Internal Work …" at bounding box center [392, 158] width 561 height 219
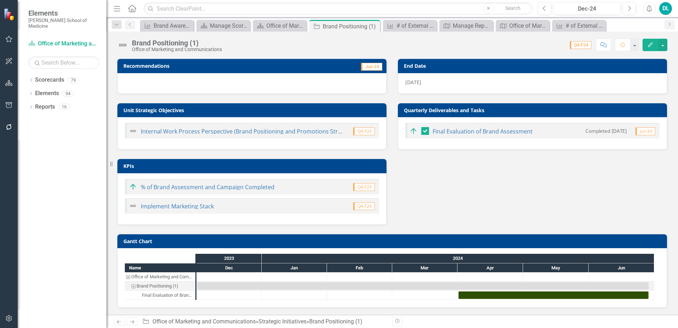
scroll to position [32, 0]
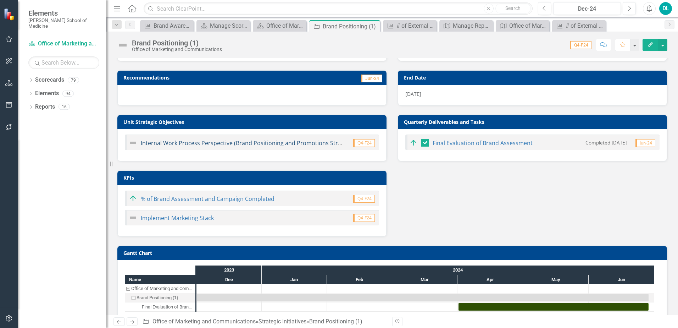
click at [216, 144] on link "Internal Work Process Perspective (Brand Positioning and Promotions Strategy): …" at bounding box center [284, 143] width 286 height 8
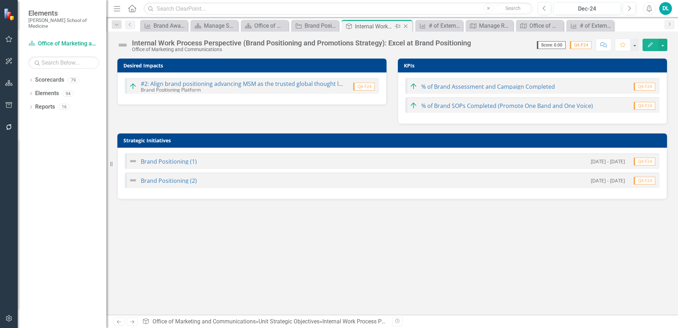
click at [408, 28] on icon at bounding box center [406, 26] width 4 height 4
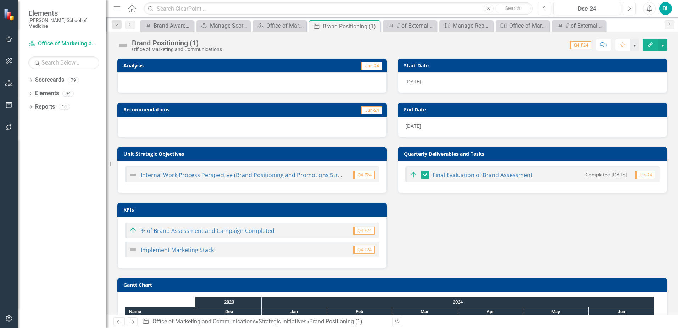
click at [123, 45] on img at bounding box center [122, 44] width 11 height 11
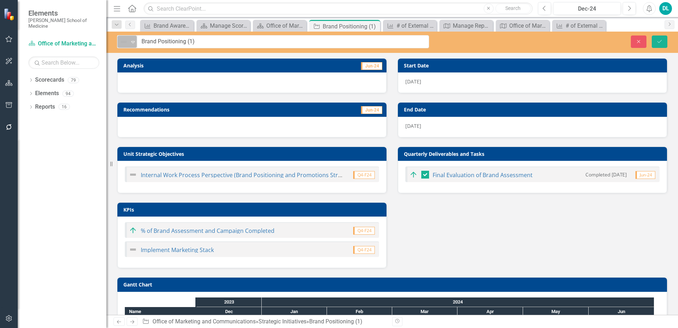
click at [130, 44] on icon "Expand" at bounding box center [133, 42] width 7 height 6
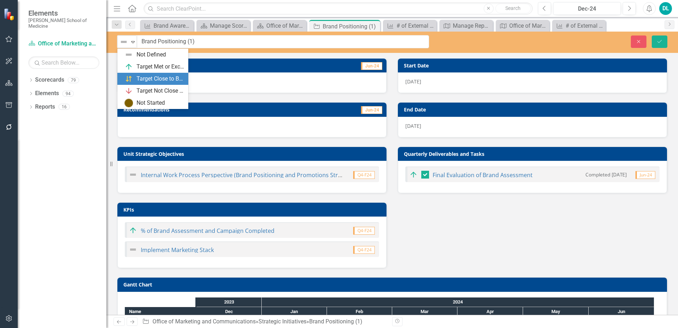
click at [135, 78] on div "Target Close to Being Met" at bounding box center [155, 79] width 60 height 9
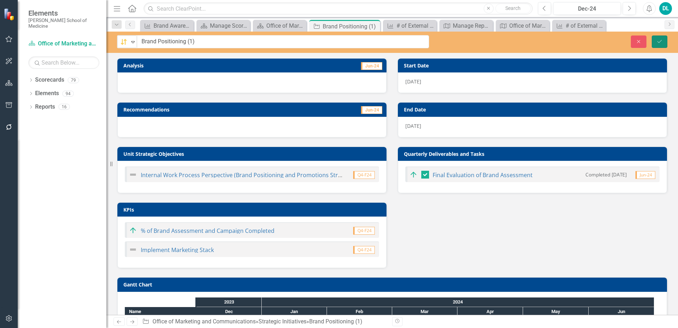
click at [658, 44] on icon "Save" at bounding box center [660, 41] width 6 height 5
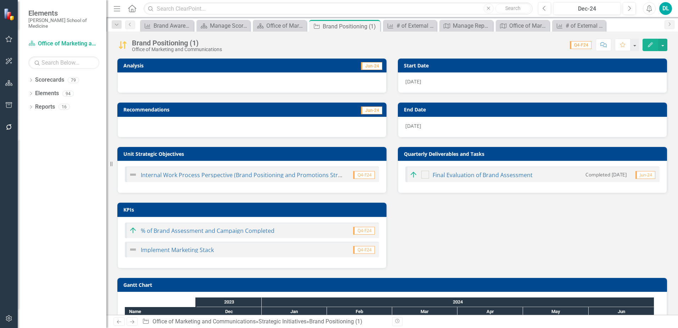
checkbox input "true"
click at [377, 27] on icon "Close" at bounding box center [373, 26] width 7 height 6
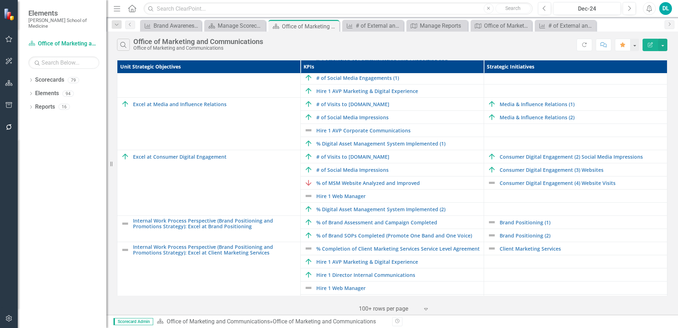
scroll to position [291, 0]
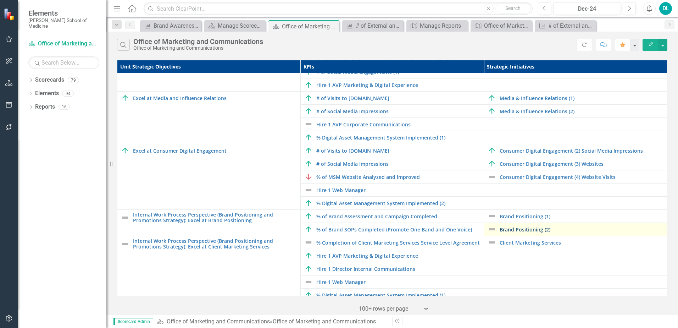
click at [518, 232] on link "Brand Positioning (2)" at bounding box center [582, 229] width 164 height 5
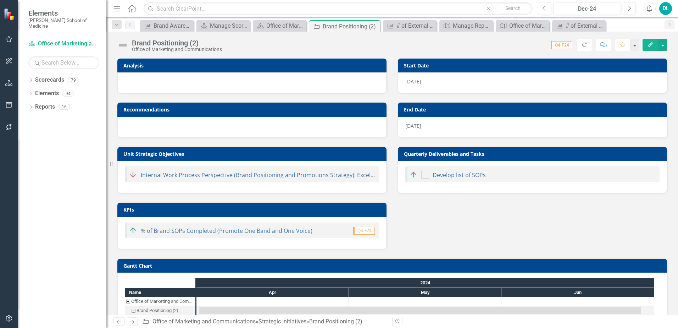
checkbox input "true"
click at [126, 46] on img at bounding box center [122, 44] width 11 height 11
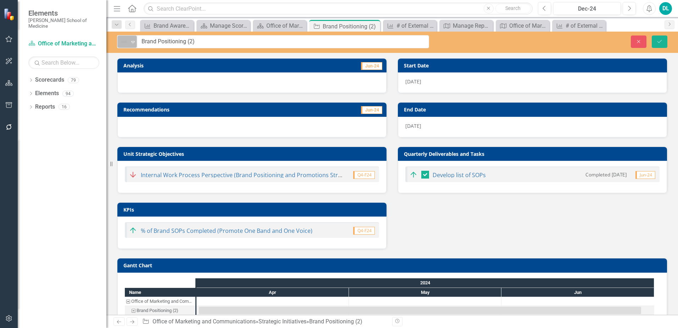
click at [130, 44] on icon "Expand" at bounding box center [133, 42] width 7 height 6
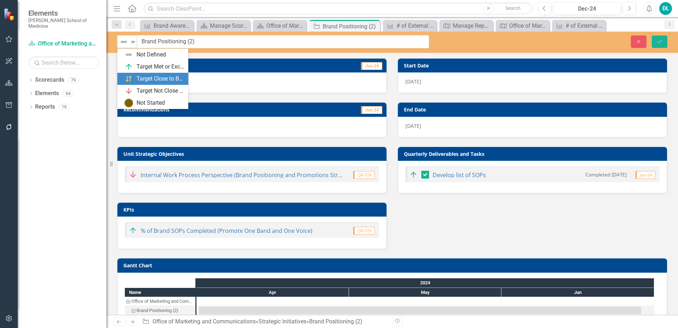
click at [135, 76] on div "Target Close to Being Met" at bounding box center [155, 79] width 60 height 9
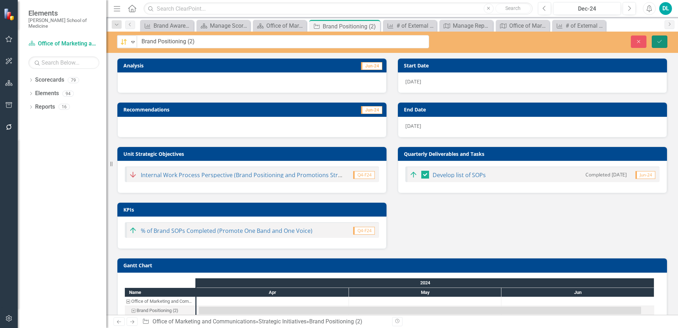
click at [657, 43] on icon "Save" at bounding box center [660, 41] width 6 height 5
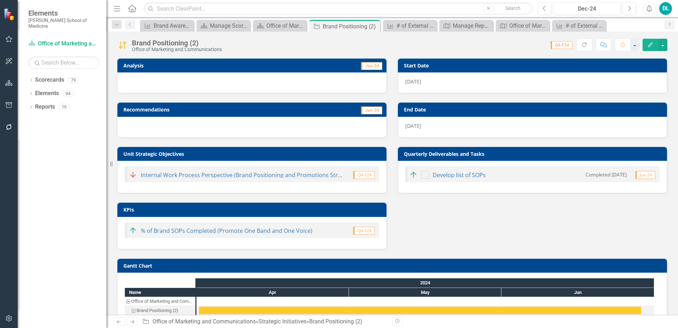
checkbox input "true"
click at [376, 27] on icon "Close" at bounding box center [373, 26] width 7 height 6
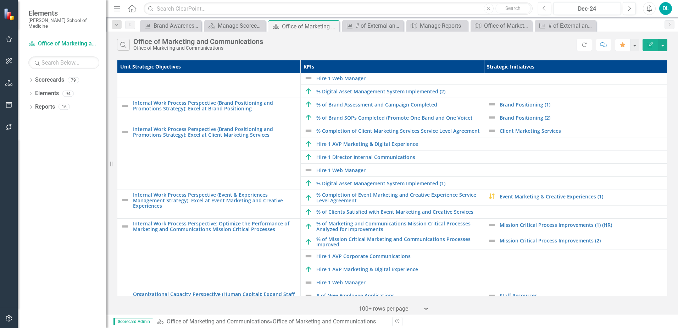
scroll to position [404, 0]
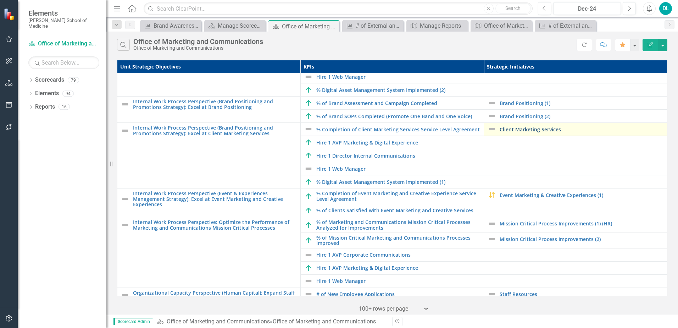
click at [538, 132] on link "Client Marketing Services" at bounding box center [582, 129] width 164 height 5
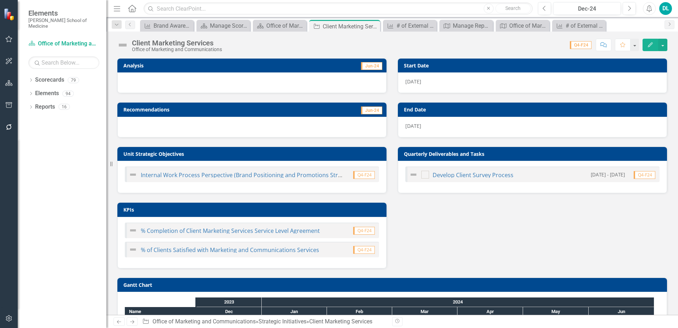
click at [429, 221] on div "Analysis Jun-24 Recommendations Jun-24 Unit Strategic Objectives Internal Work …" at bounding box center [392, 158] width 561 height 219
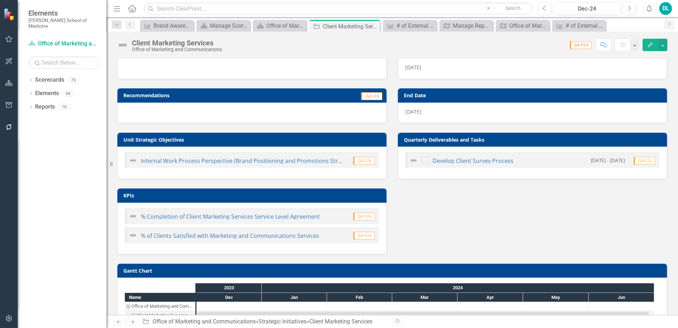
scroll to position [46, 0]
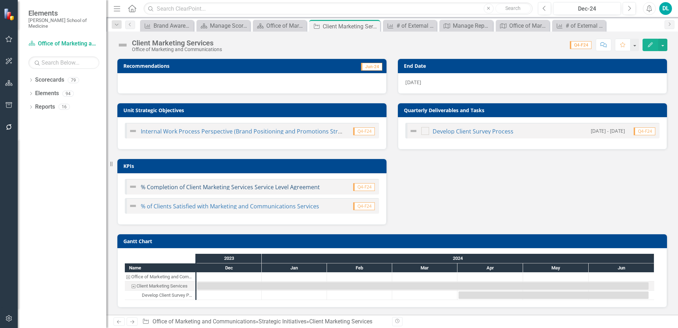
click at [290, 183] on link "% Completion of Client Marketing Services Service Level Agreement" at bounding box center [230, 187] width 179 height 8
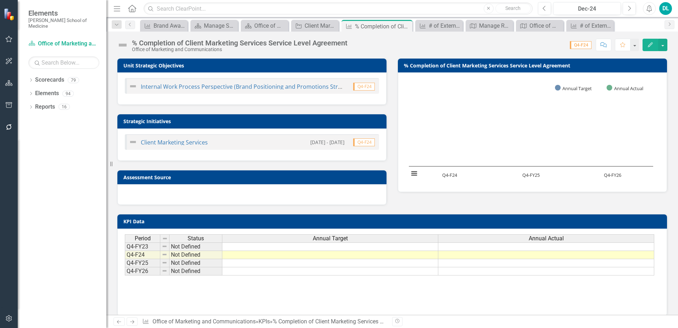
click at [404, 255] on td at bounding box center [330, 255] width 216 height 8
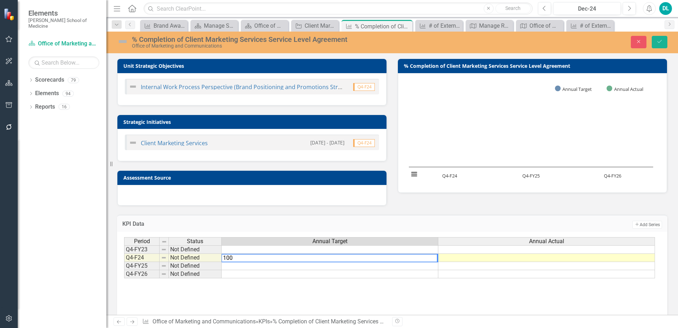
type textarea "100"
click at [446, 259] on td at bounding box center [547, 258] width 217 height 8
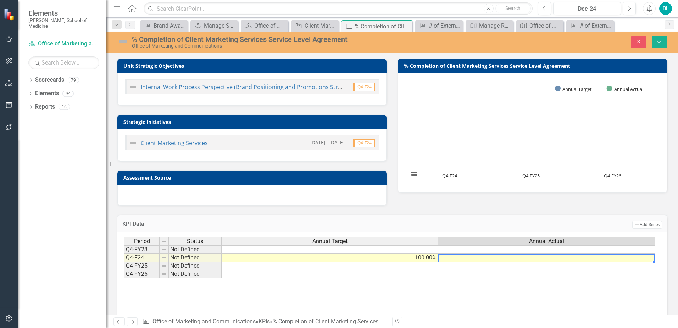
click at [446, 259] on td at bounding box center [547, 258] width 217 height 8
type textarea "100"
click at [362, 269] on td at bounding box center [330, 266] width 217 height 8
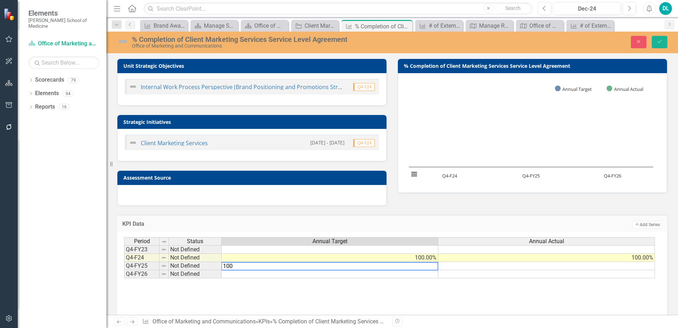
type textarea "100"
click at [508, 267] on td at bounding box center [547, 266] width 217 height 8
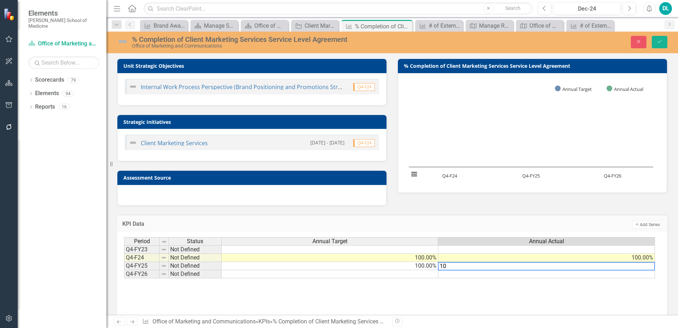
type textarea "100"
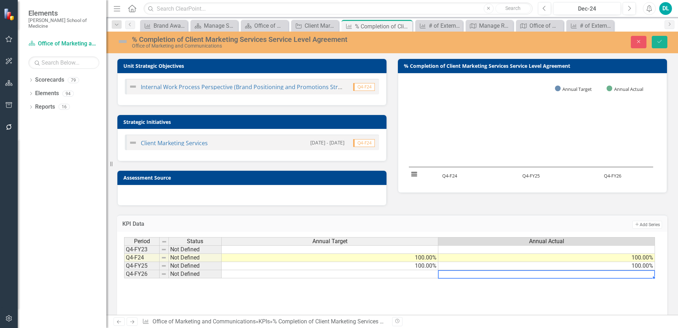
click at [424, 276] on td at bounding box center [330, 274] width 217 height 8
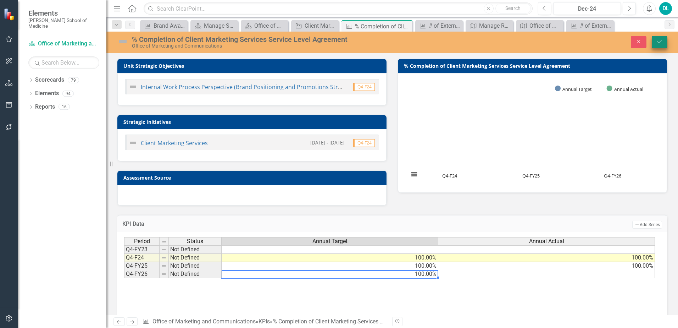
type textarea "100"
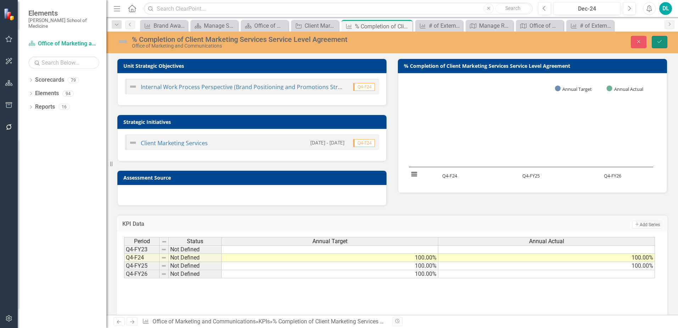
click at [658, 42] on icon "Save" at bounding box center [660, 41] width 6 height 5
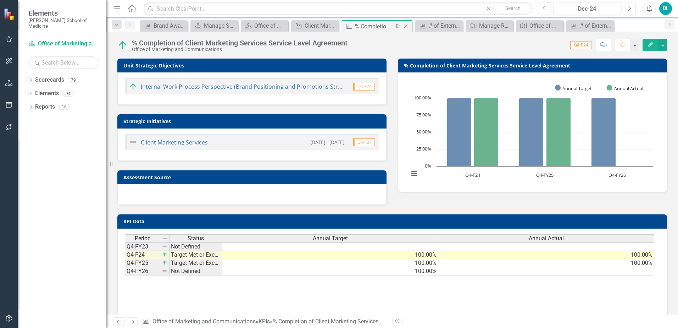
click at [408, 27] on icon "Close" at bounding box center [405, 26] width 7 height 6
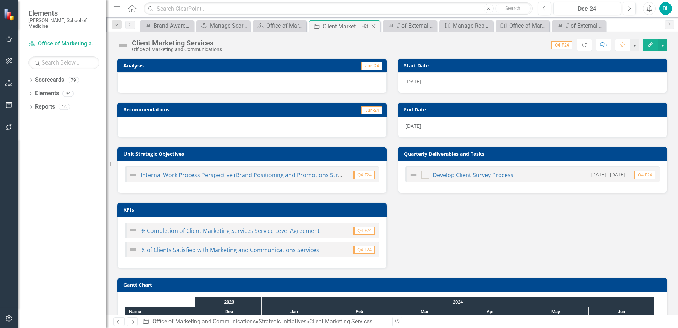
click at [375, 27] on icon "Close" at bounding box center [373, 26] width 7 height 6
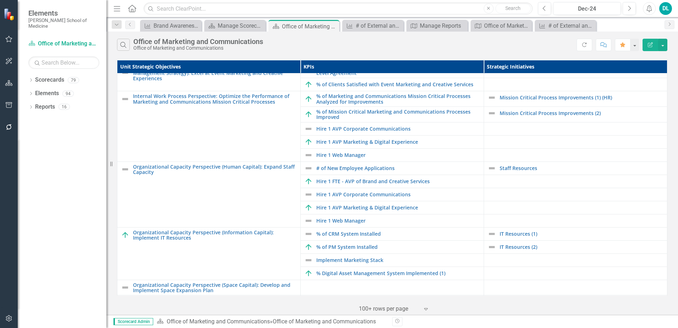
scroll to position [516, 0]
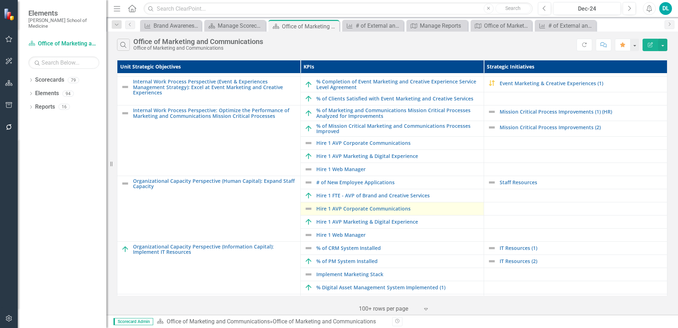
click at [306, 213] on img at bounding box center [308, 208] width 9 height 9
click at [307, 211] on img at bounding box center [308, 208] width 9 height 9
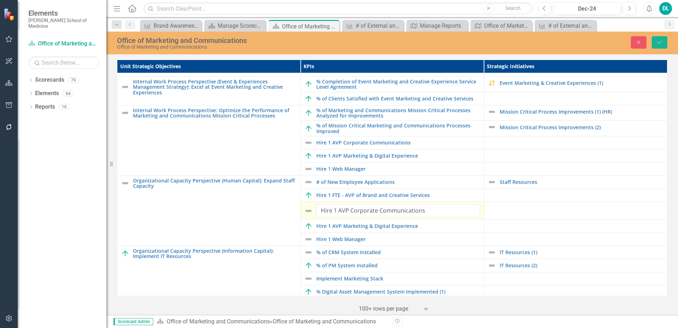
click at [310, 212] on img at bounding box center [308, 211] width 9 height 9
click at [308, 212] on img at bounding box center [308, 211] width 9 height 9
click at [512, 208] on td at bounding box center [575, 211] width 183 height 18
click at [637, 44] on icon "Close" at bounding box center [639, 42] width 6 height 5
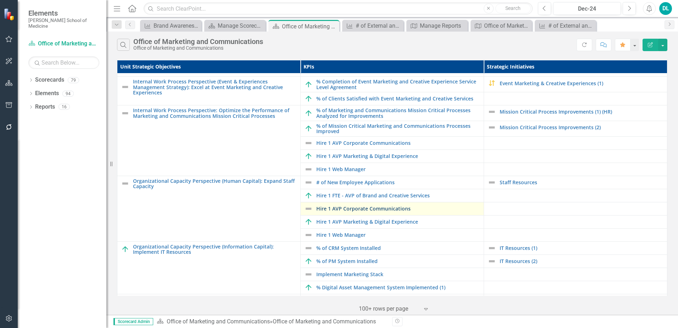
click at [391, 211] on link "Hire 1 AVP Corporate Communications" at bounding box center [399, 208] width 164 height 5
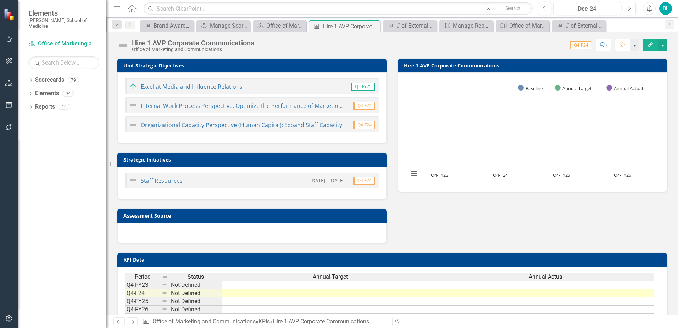
click at [121, 44] on img at bounding box center [122, 44] width 11 height 11
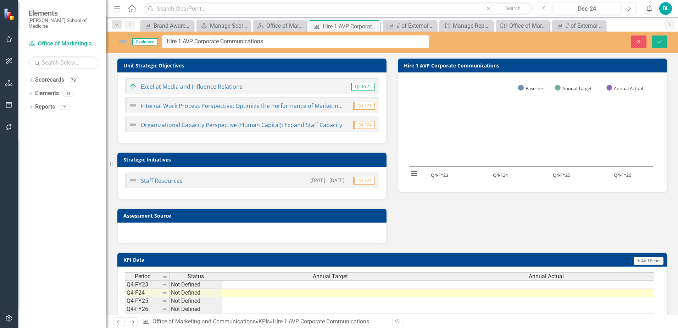
click at [121, 44] on img at bounding box center [122, 41] width 11 height 11
click at [434, 208] on div "Unit Strategic Objectives Excel at Media and Influence Relations Q2-FY25 Intern…" at bounding box center [392, 146] width 561 height 194
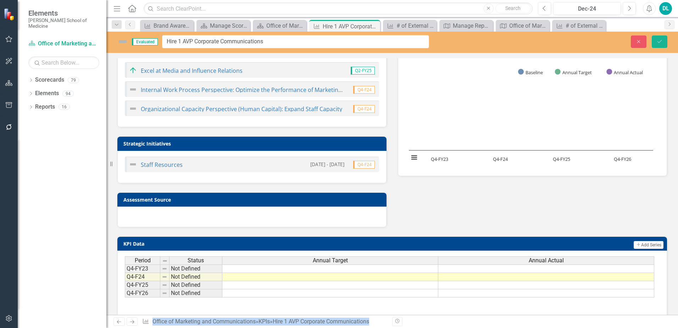
scroll to position [22, 0]
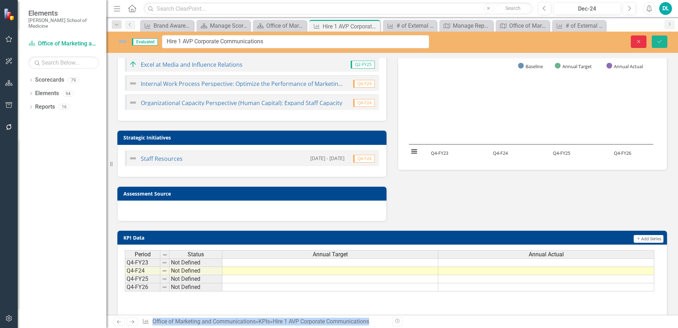
click at [636, 43] on icon "Close" at bounding box center [639, 41] width 6 height 5
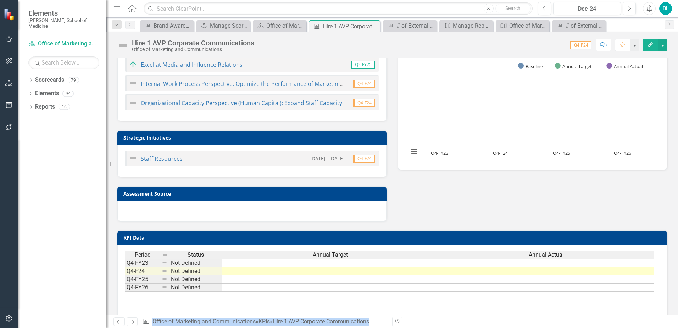
click at [417, 273] on td at bounding box center [330, 271] width 216 height 8
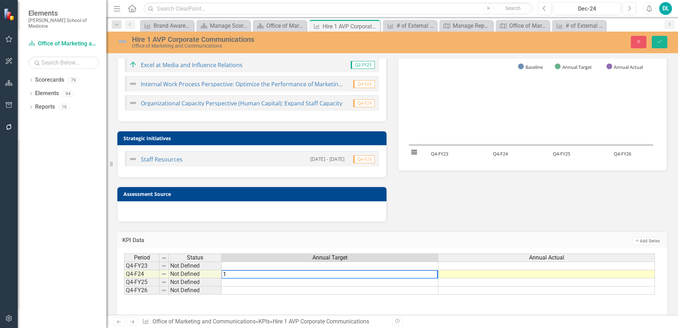
type textarea "1"
click at [461, 275] on td at bounding box center [547, 274] width 217 height 8
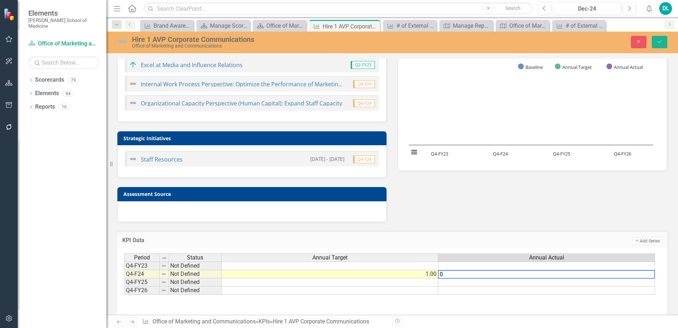
type textarea "0"
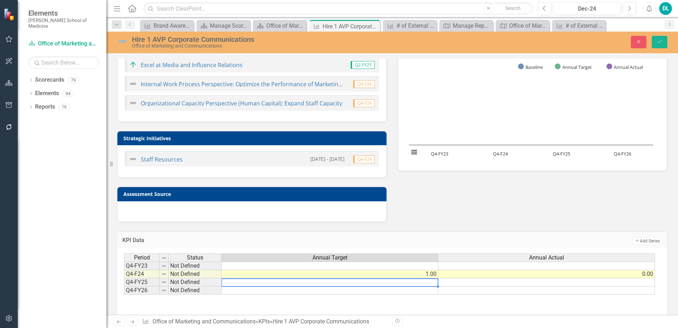
click at [426, 286] on td at bounding box center [330, 282] width 217 height 8
type textarea "1"
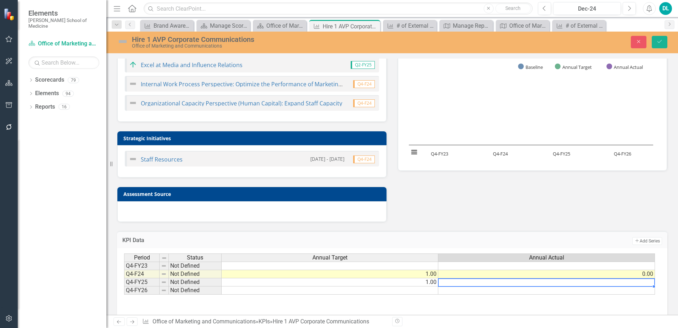
click at [475, 284] on td at bounding box center [547, 282] width 217 height 8
type textarea "0"
click at [425, 293] on td at bounding box center [330, 290] width 217 height 8
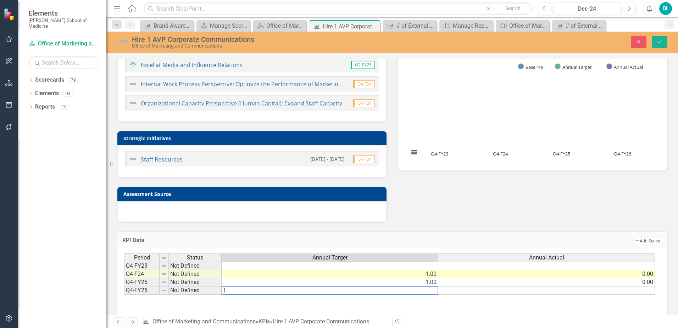
type textarea "1"
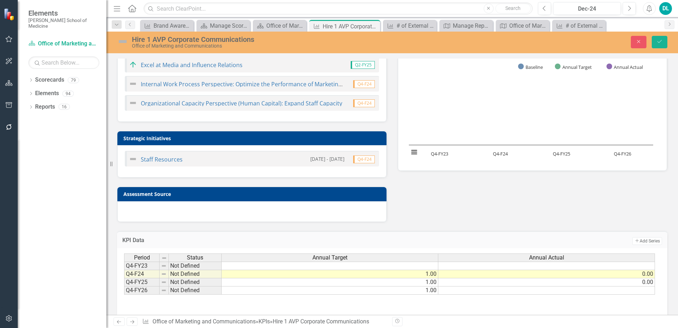
click at [456, 235] on div "KPI Data Add Add Series" at bounding box center [392, 239] width 551 height 17
click at [660, 42] on icon "Save" at bounding box center [660, 41] width 6 height 5
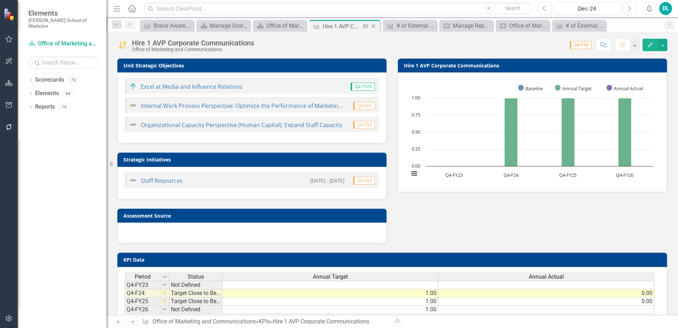
click at [376, 27] on icon "Close" at bounding box center [373, 26] width 7 height 6
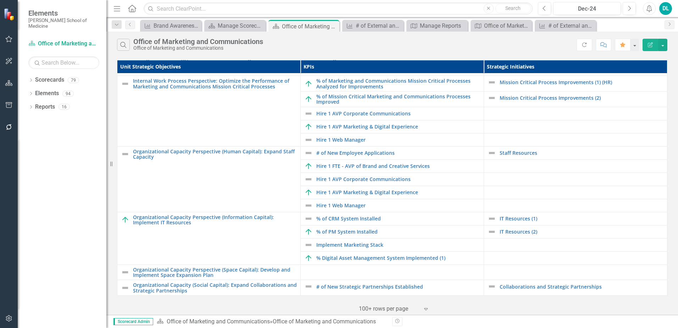
scroll to position [551, 0]
click at [355, 204] on link "Hire 1 Web Manager" at bounding box center [399, 205] width 164 height 5
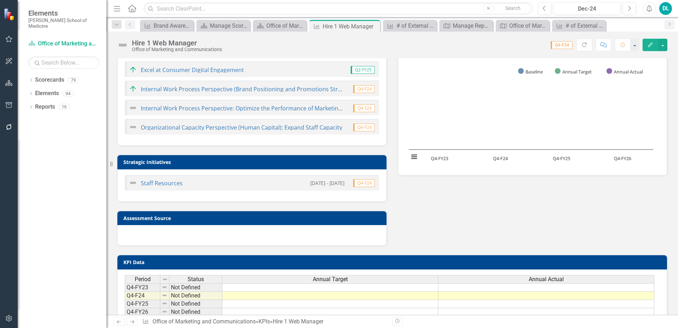
scroll to position [68, 0]
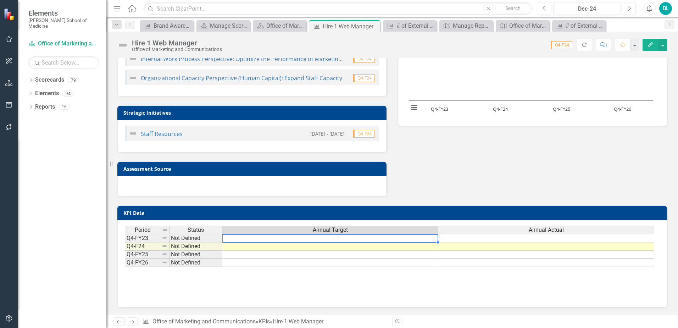
click at [409, 237] on td at bounding box center [330, 238] width 216 height 9
click at [411, 246] on td at bounding box center [330, 246] width 216 height 8
type textarea "1"
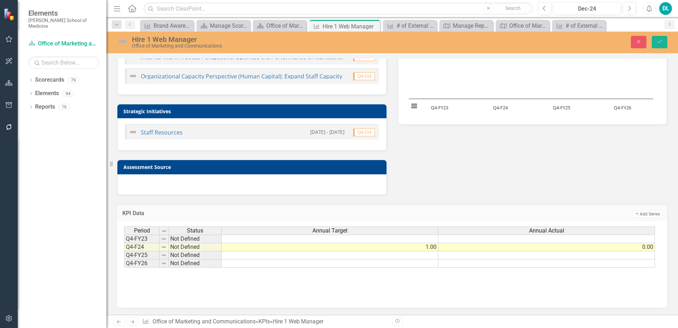
click at [400, 259] on td at bounding box center [330, 255] width 217 height 8
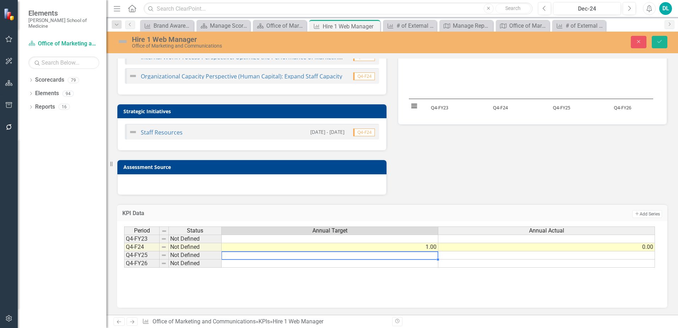
type textarea "1"
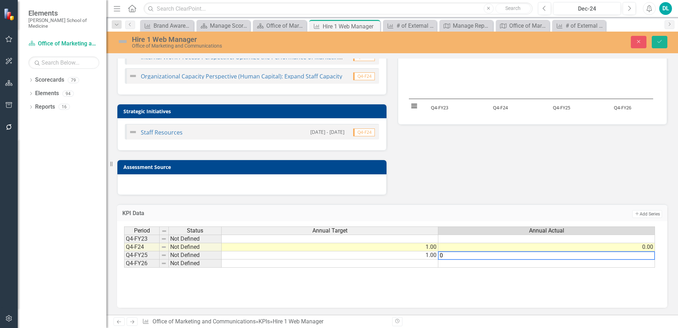
type textarea "0"
click at [395, 266] on td at bounding box center [330, 263] width 217 height 8
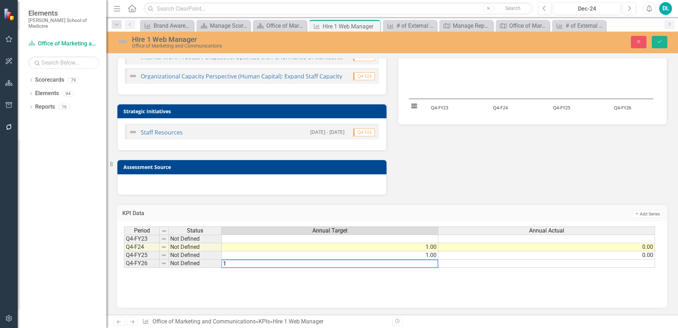
type textarea "1"
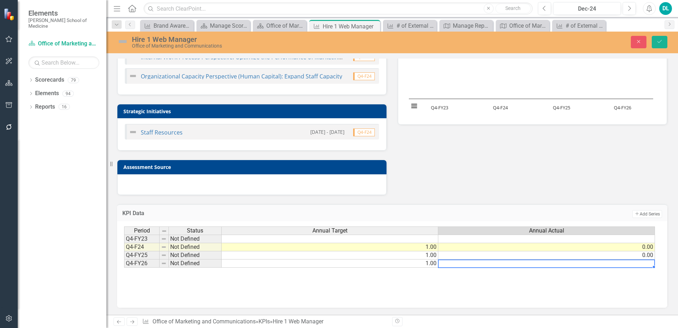
click at [450, 265] on td at bounding box center [547, 263] width 217 height 8
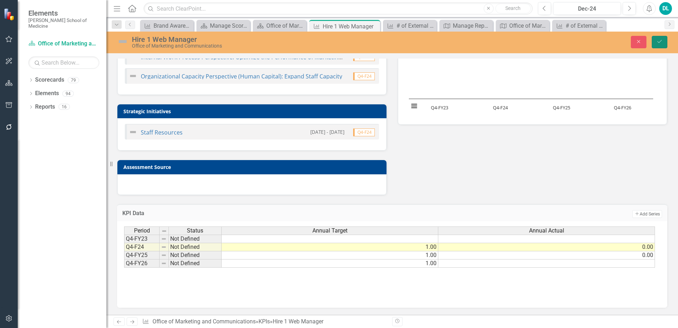
click at [662, 42] on icon "Save" at bounding box center [660, 41] width 6 height 5
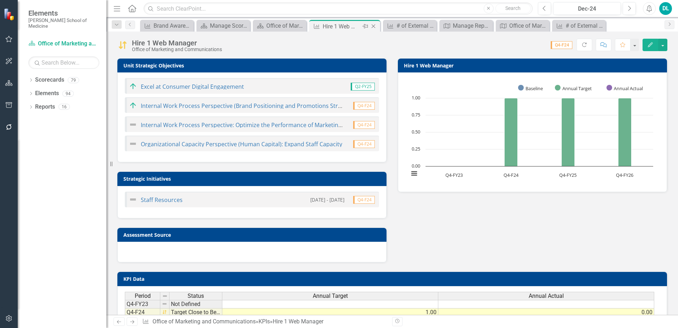
click at [376, 27] on icon "Close" at bounding box center [373, 26] width 7 height 6
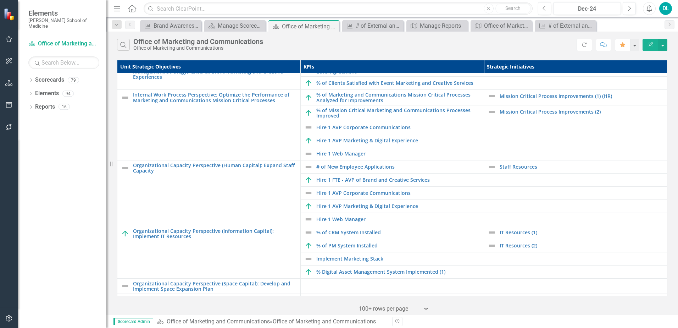
scroll to position [551, 0]
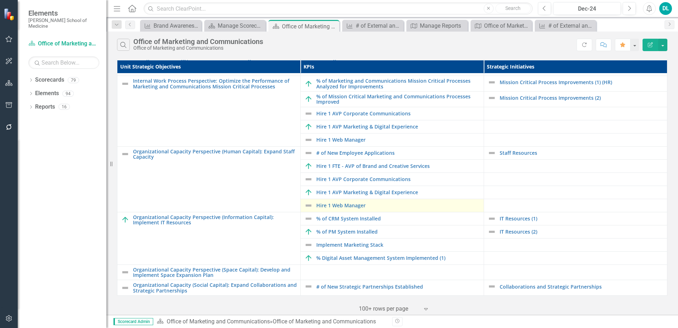
click at [307, 203] on img at bounding box center [308, 205] width 9 height 9
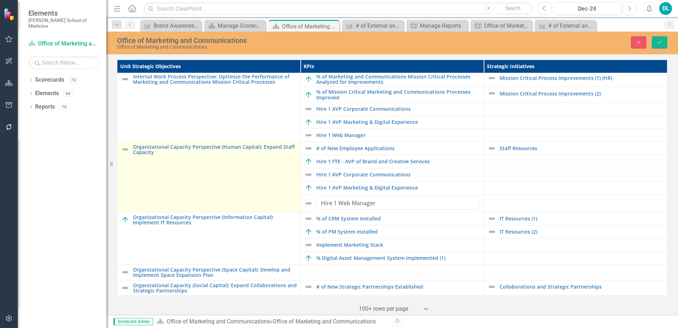
click at [256, 197] on td "Organizational Capacity Perspective (Human Capital): Expand Staff Capacity Edit…" at bounding box center [208, 177] width 183 height 70
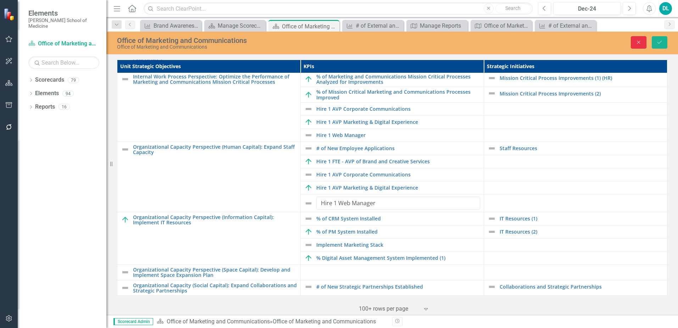
click at [639, 45] on icon "Close" at bounding box center [639, 42] width 6 height 5
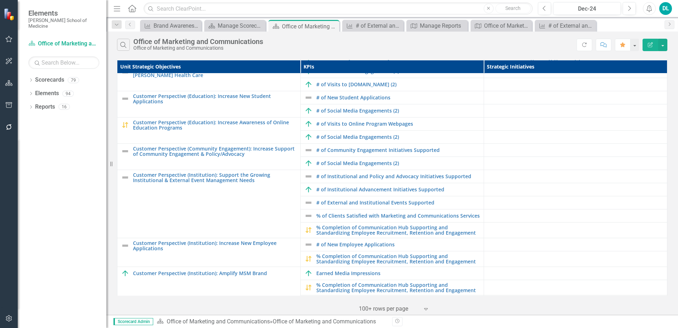
scroll to position [0, 0]
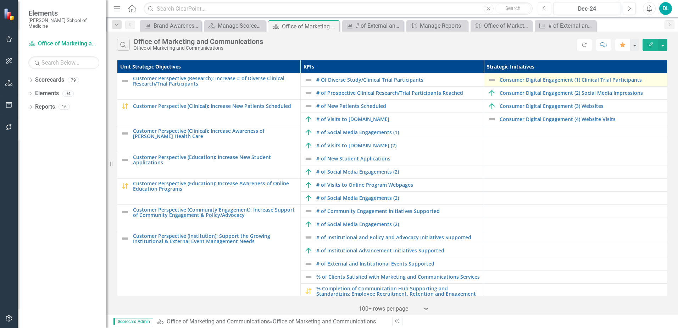
click at [488, 84] on img at bounding box center [492, 80] width 9 height 9
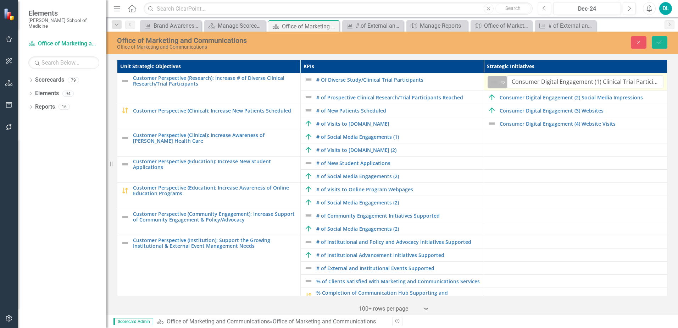
click at [500, 84] on icon "Expand" at bounding box center [503, 82] width 7 height 6
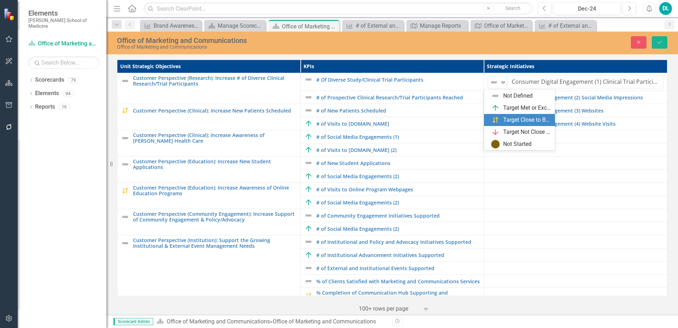
click at [502, 119] on div "Target Close to Being Met" at bounding box center [521, 120] width 60 height 9
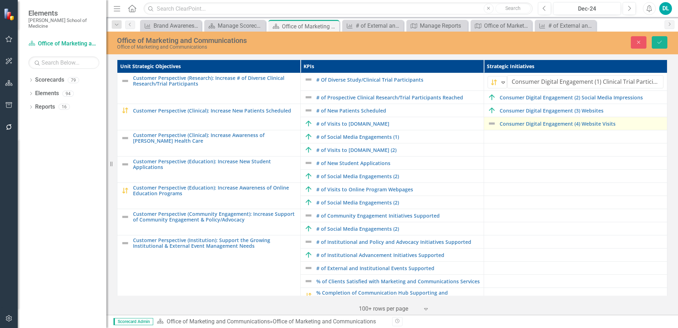
click at [488, 128] on img at bounding box center [492, 123] width 9 height 9
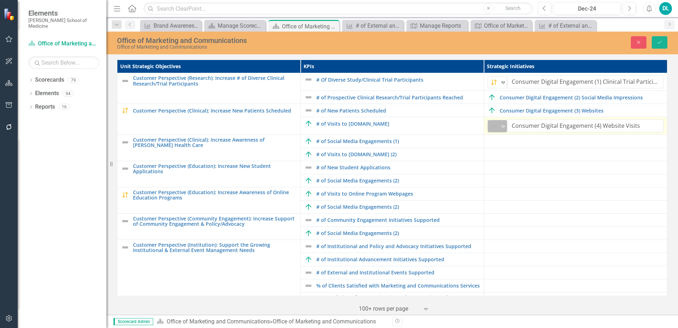
click at [500, 129] on icon "Expand" at bounding box center [503, 126] width 7 height 6
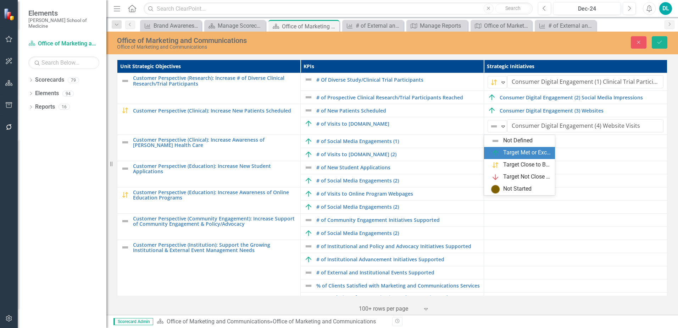
click at [498, 151] on img at bounding box center [495, 153] width 9 height 9
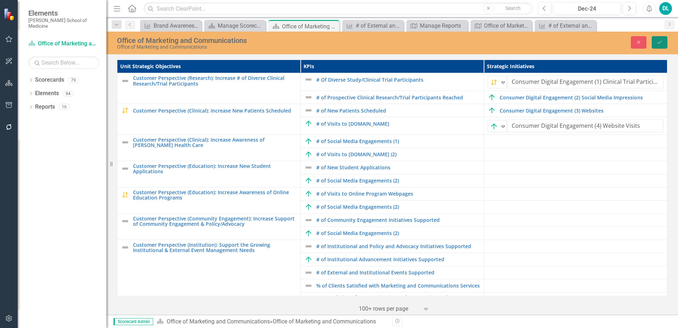
click at [661, 43] on icon "Save" at bounding box center [660, 42] width 6 height 5
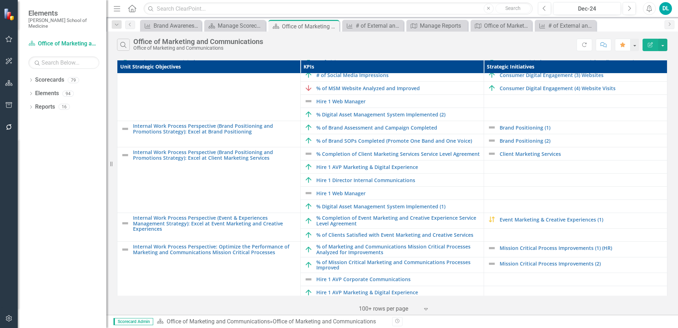
scroll to position [382, 0]
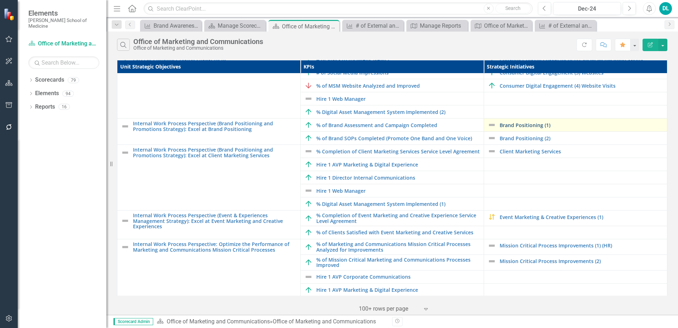
click at [518, 128] on link "Brand Positioning (1)" at bounding box center [582, 124] width 164 height 5
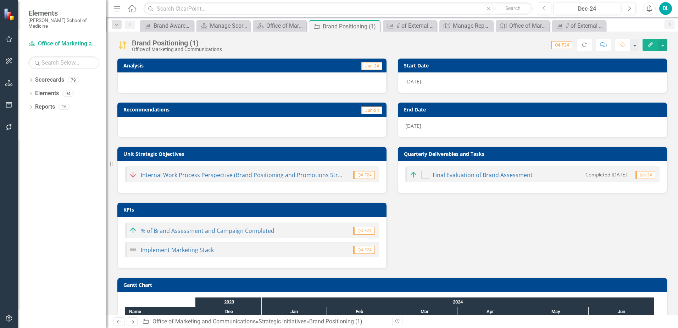
checkbox input "true"
click at [177, 251] on link "Implement Marketing Stack" at bounding box center [177, 250] width 73 height 8
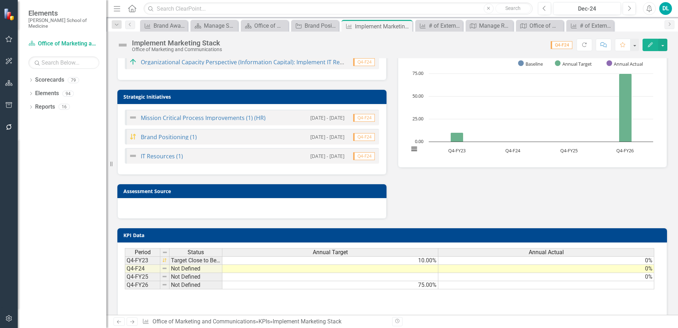
scroll to position [49, 0]
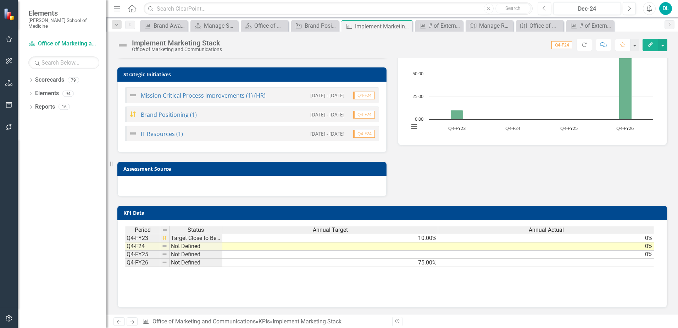
click at [428, 254] on td at bounding box center [330, 255] width 216 height 8
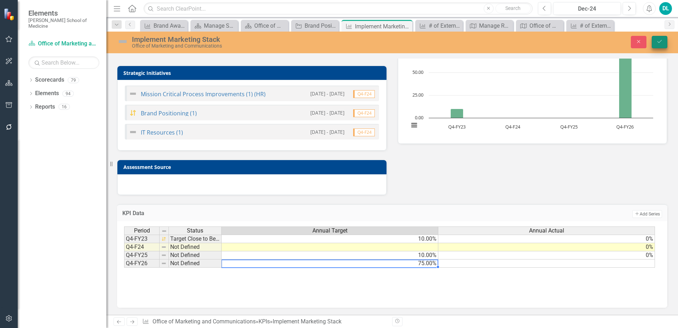
type textarea "75"
click at [663, 44] on icon "Save" at bounding box center [660, 41] width 6 height 5
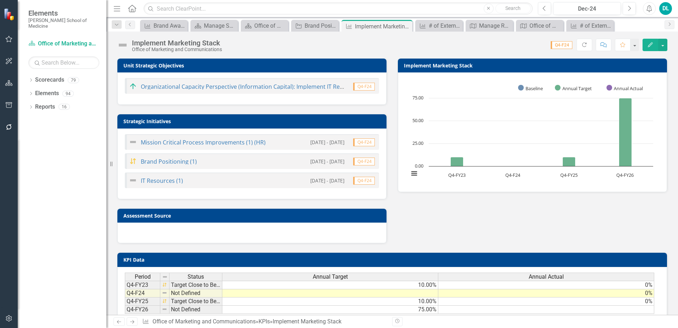
click at [165, 185] on div "IT Resources (1)" at bounding box center [156, 180] width 54 height 9
click at [165, 183] on link "IT Resources (1)" at bounding box center [162, 181] width 42 height 8
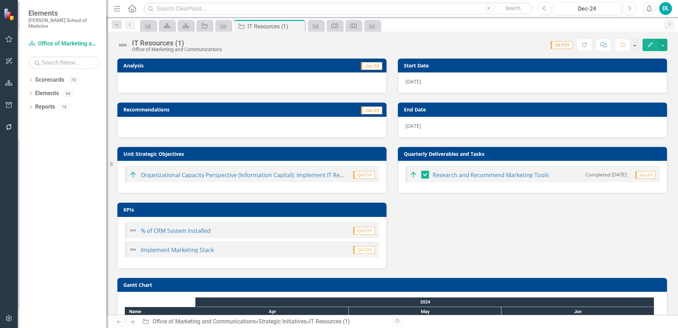
click at [433, 210] on div "Analysis Jun-24 Recommendations Jun-24 Unit Strategic Objectives Organizational…" at bounding box center [392, 158] width 561 height 219
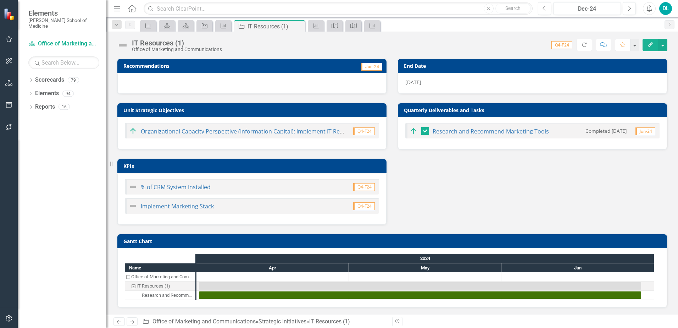
scroll to position [46, 0]
click at [186, 186] on link "% of CRM System Installed" at bounding box center [176, 187] width 70 height 8
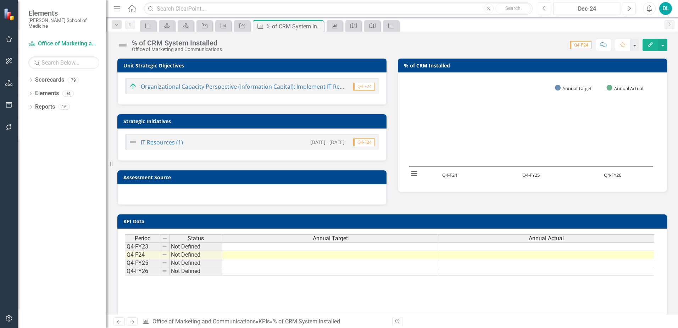
click at [418, 256] on td at bounding box center [330, 255] width 216 height 8
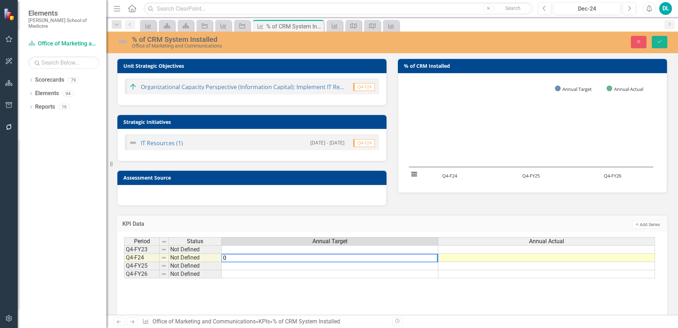
type textarea "0"
click at [476, 259] on td at bounding box center [547, 258] width 217 height 8
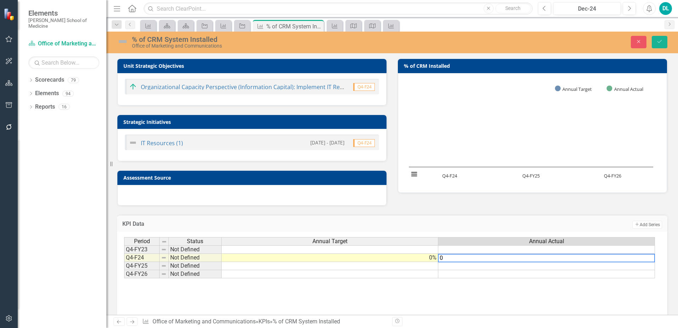
type textarea "0"
click at [423, 269] on td at bounding box center [330, 266] width 217 height 8
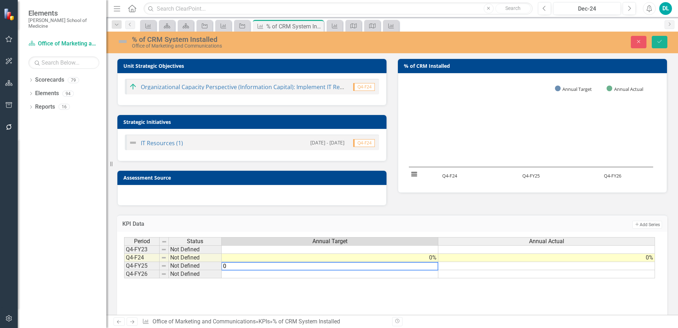
type textarea "0"
click at [471, 268] on td at bounding box center [547, 266] width 217 height 8
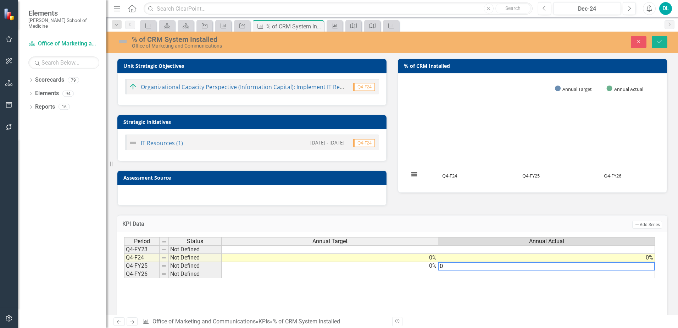
type textarea "0"
click at [419, 277] on td at bounding box center [330, 274] width 217 height 8
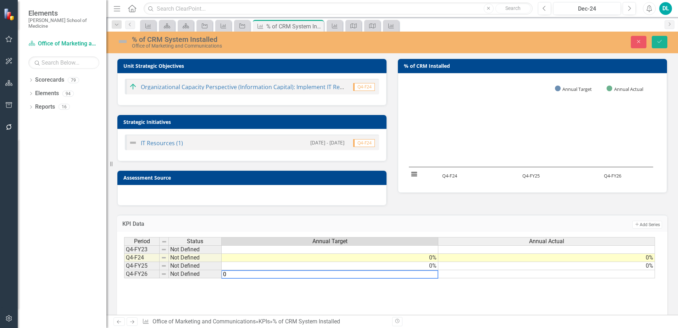
type textarea "0"
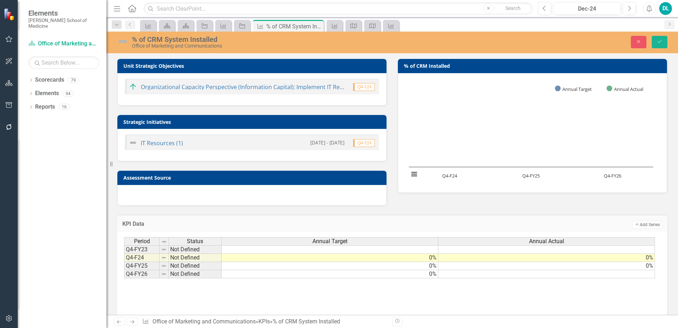
click at [473, 203] on div "Unit Strategic Objectives Organizational Capacity Perspective (Information Capi…" at bounding box center [392, 128] width 561 height 156
click at [661, 44] on icon "Save" at bounding box center [660, 41] width 6 height 5
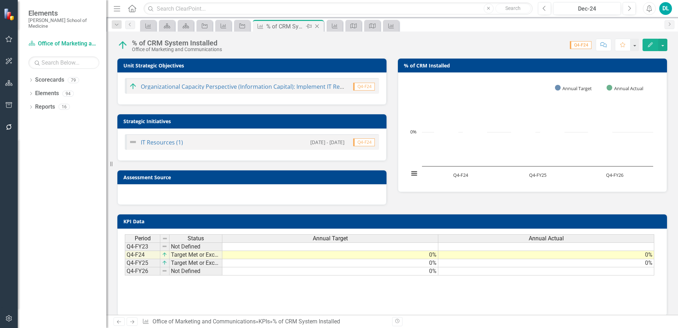
click at [319, 27] on icon "Close" at bounding box center [317, 26] width 7 height 6
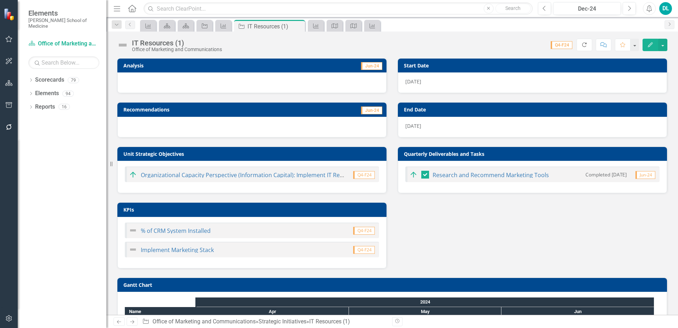
click at [582, 44] on icon "Refresh" at bounding box center [585, 44] width 6 height 5
click at [192, 250] on link "Implement Marketing Stack" at bounding box center [177, 250] width 73 height 8
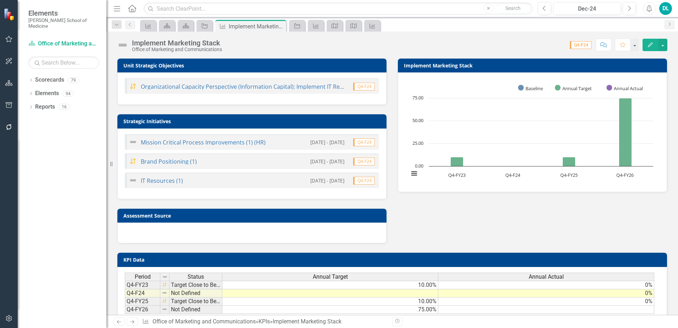
click at [433, 294] on td at bounding box center [330, 293] width 216 height 8
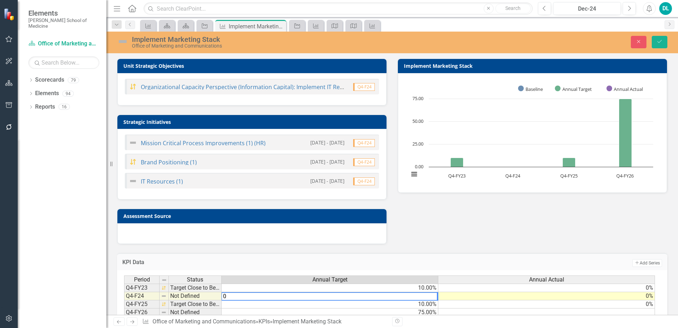
type textarea "0"
click at [506, 227] on div "Unit Strategic Objectives Organizational Capacity Perspective (Information Capi…" at bounding box center [392, 147] width 561 height 194
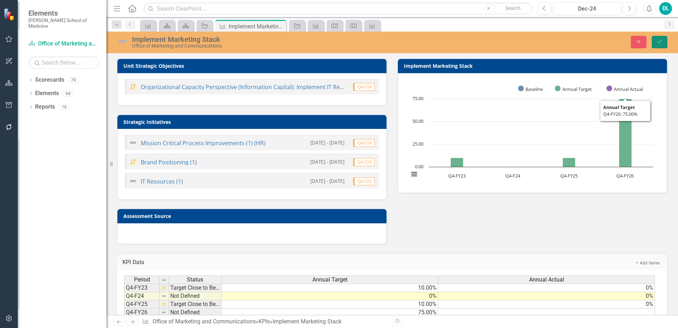
click at [662, 43] on icon "Save" at bounding box center [660, 41] width 6 height 5
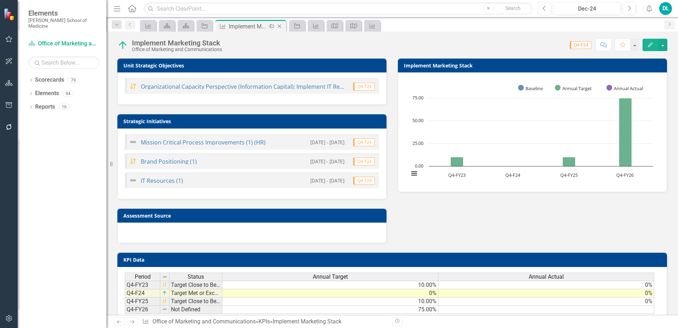
click at [281, 27] on icon at bounding box center [280, 26] width 4 height 4
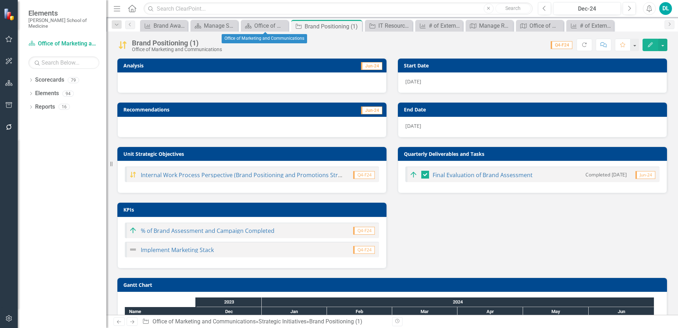
checkbox input "true"
click at [356, 27] on icon "Close" at bounding box center [355, 26] width 7 height 6
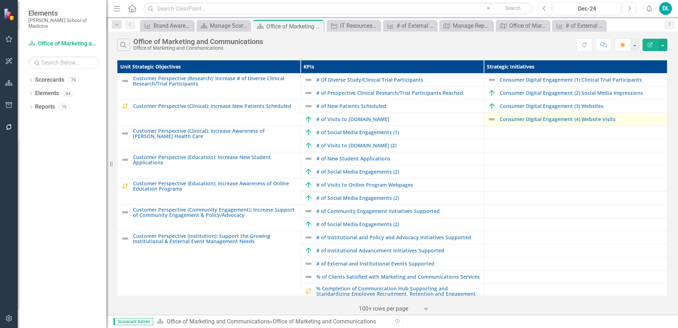
click at [540, 123] on div "Consumer Digital Engagement (4) Website Visits" at bounding box center [576, 119] width 176 height 9
click at [538, 122] on link "Consumer Digital Engagement (4) Website Visits" at bounding box center [582, 118] width 164 height 5
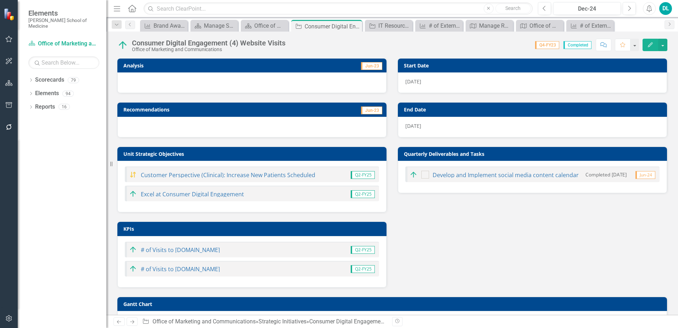
checkbox input "true"
click at [358, 27] on icon "Close" at bounding box center [355, 26] width 7 height 6
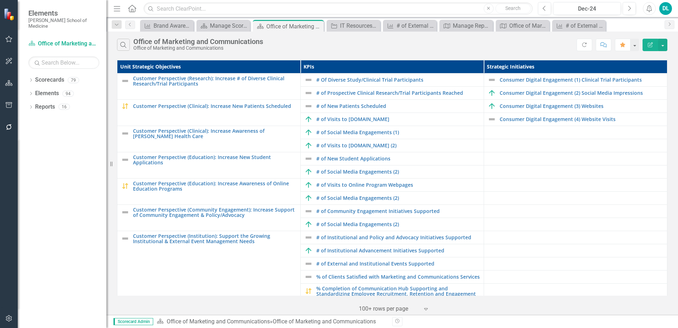
drag, startPoint x: 578, startPoint y: 45, endPoint x: 555, endPoint y: 153, distance: 110.3
click at [582, 45] on icon "Refresh" at bounding box center [585, 44] width 6 height 5
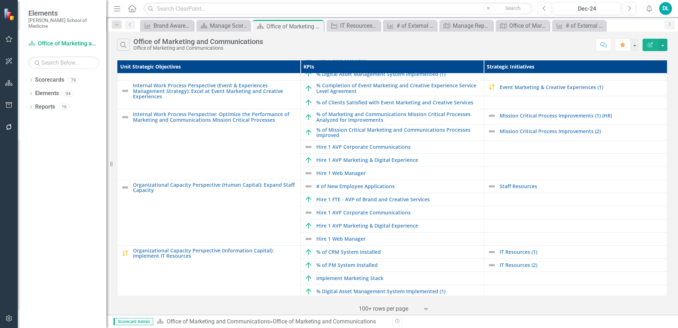
scroll to position [551, 0]
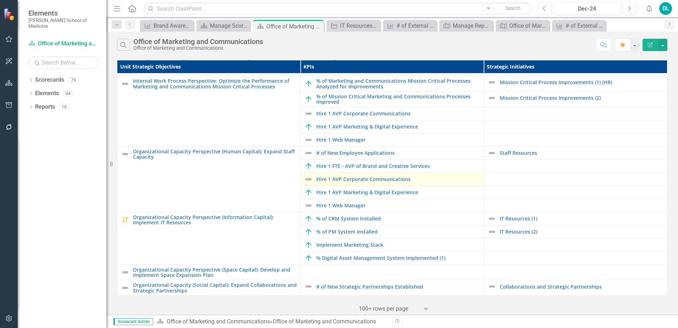
click at [307, 176] on img at bounding box center [308, 179] width 9 height 9
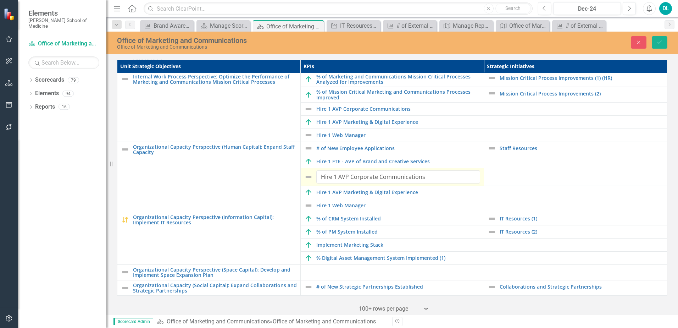
click at [307, 176] on img at bounding box center [308, 177] width 9 height 9
click at [631, 44] on button "Close" at bounding box center [639, 42] width 16 height 12
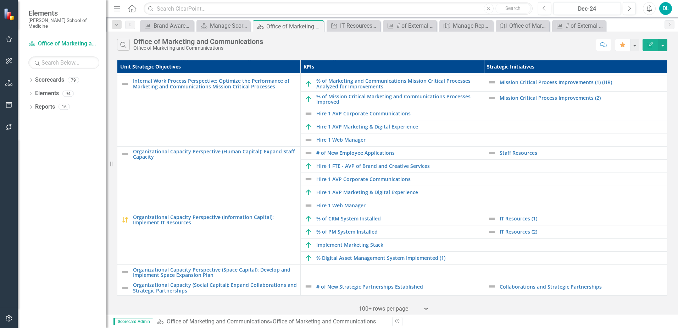
click at [652, 51] on button "Edit Report" at bounding box center [651, 45] width 16 height 12
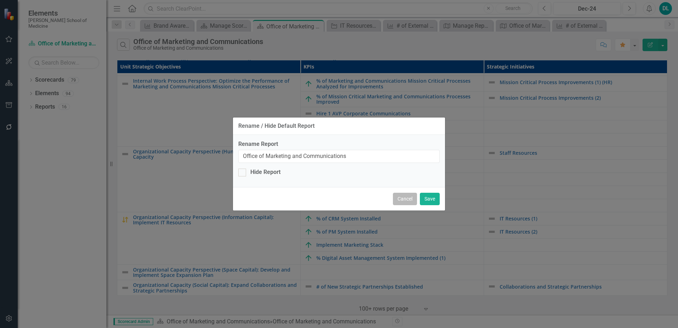
click at [399, 202] on button "Cancel" at bounding box center [405, 199] width 24 height 12
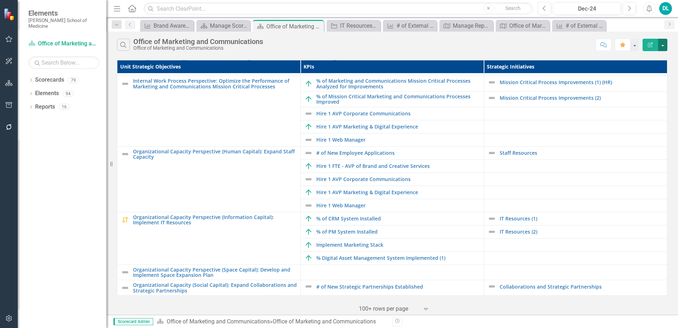
click at [665, 44] on button "button" at bounding box center [663, 45] width 9 height 12
click at [508, 51] on div "Search Office of Marketing and Communications Office of Marketing and Communica…" at bounding box center [355, 45] width 476 height 12
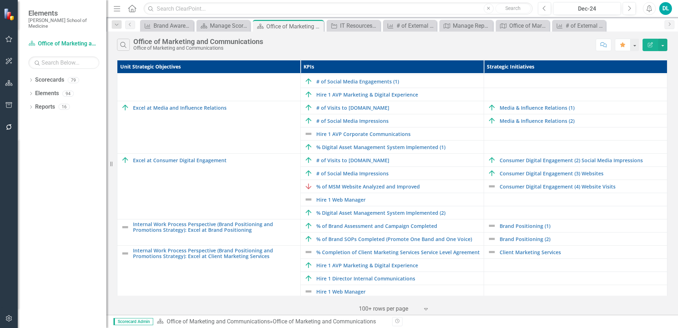
scroll to position [258, 0]
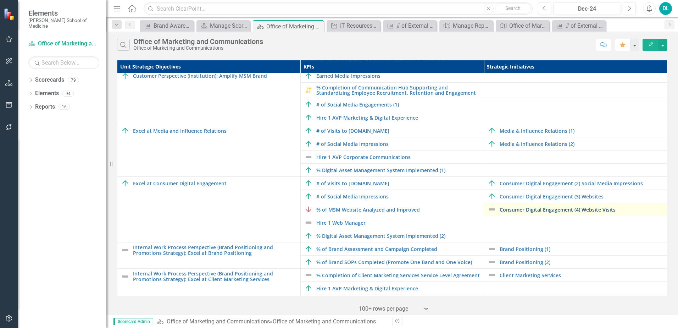
click at [566, 212] on link "Consumer Digital Engagement (4) Website Visits" at bounding box center [582, 209] width 164 height 5
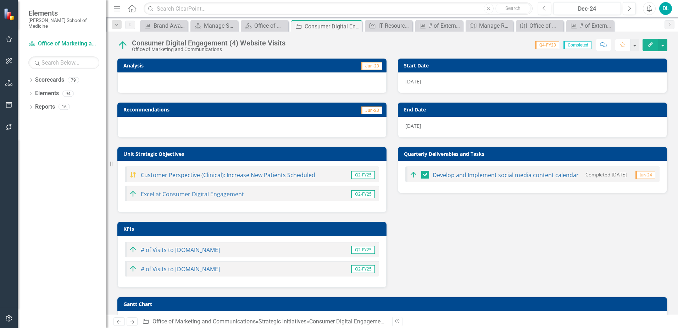
click at [498, 228] on div "Analysis Jun-23 Recommendations Jun-23 Unit Strategic Objectives Customer Persp…" at bounding box center [392, 168] width 561 height 238
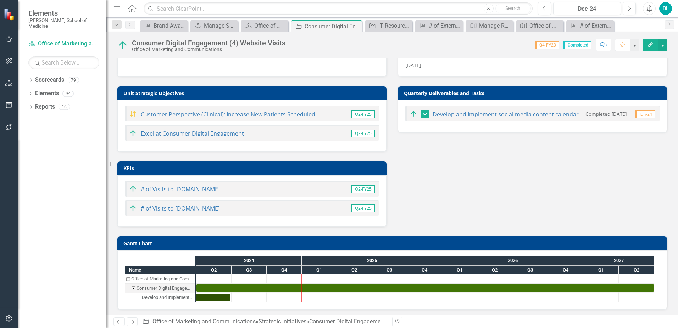
scroll to position [65, 0]
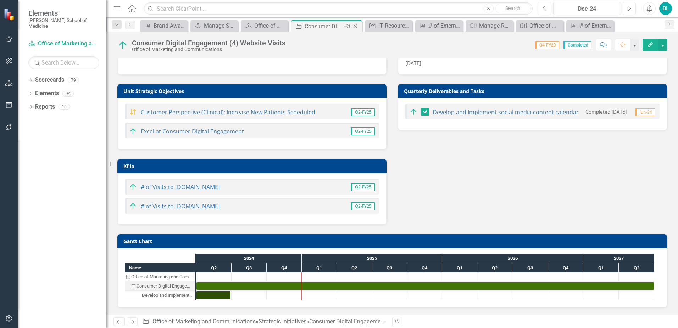
click at [355, 27] on icon "Close" at bounding box center [355, 26] width 7 height 6
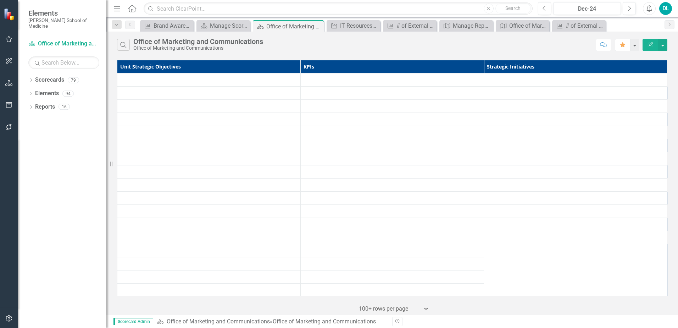
click at [355, 27] on div "IT Resources (1)" at bounding box center [359, 25] width 38 height 9
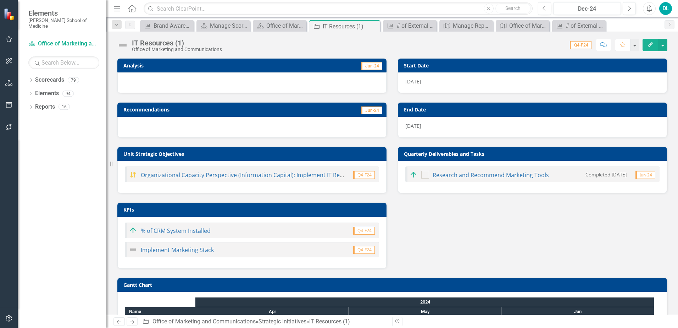
checkbox input "true"
click at [375, 25] on icon "Close" at bounding box center [373, 26] width 7 height 6
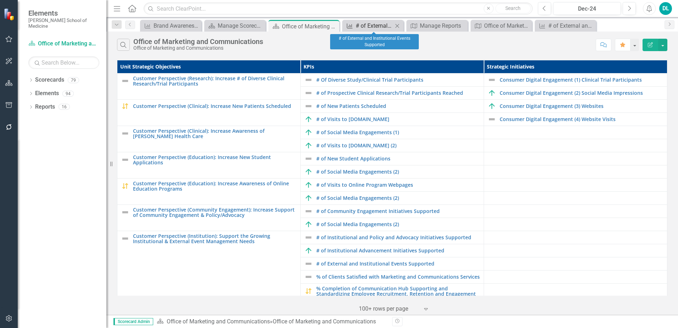
click at [369, 25] on div "# of External and Institutional Events Supported" at bounding box center [374, 25] width 37 height 9
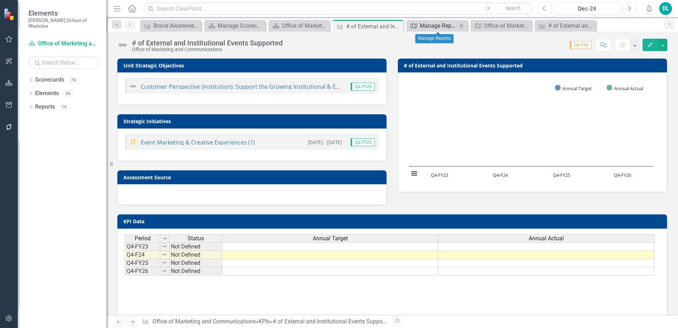
click at [432, 25] on div "Manage Reports" at bounding box center [438, 25] width 37 height 9
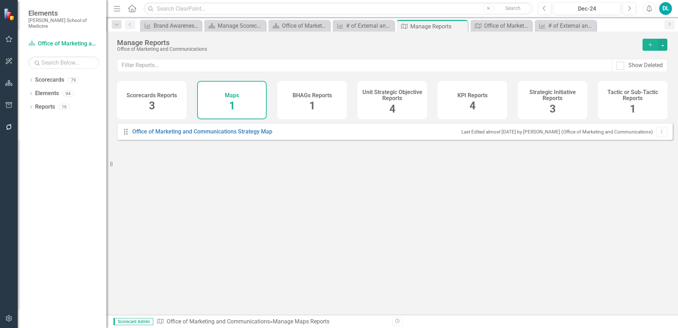
click at [309, 106] on span "1" at bounding box center [312, 105] width 6 height 12
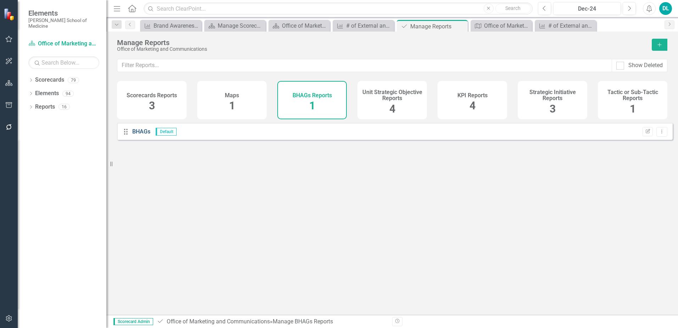
click at [142, 135] on link "BHAGs" at bounding box center [141, 131] width 18 height 7
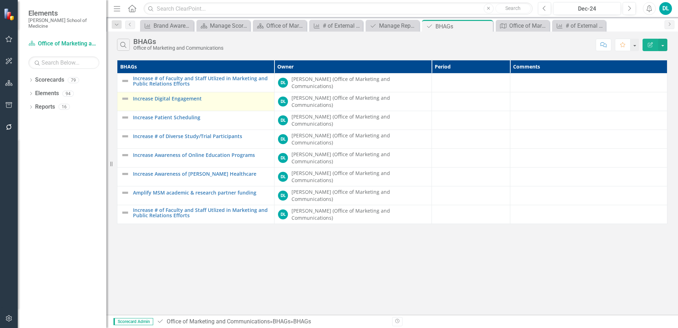
click at [124, 101] on img at bounding box center [125, 98] width 9 height 9
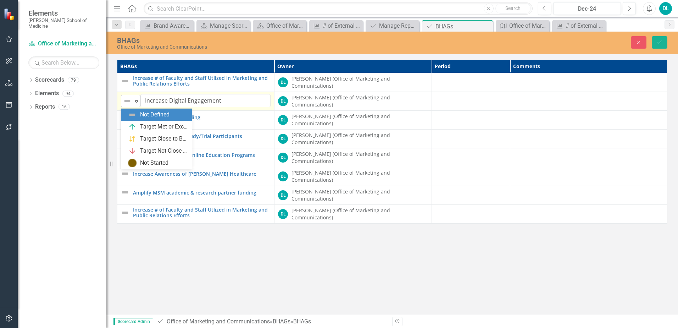
click at [135, 102] on icon "Expand" at bounding box center [136, 101] width 7 height 6
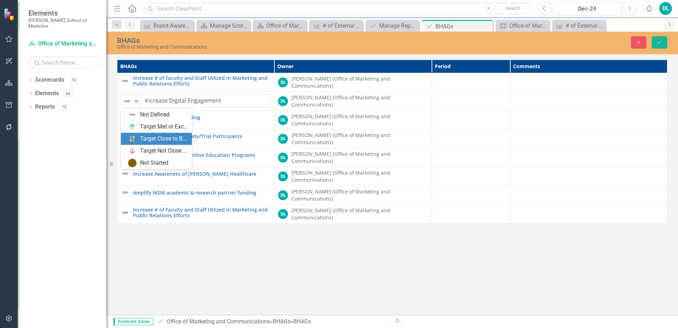
click at [148, 137] on div "Target Close to Being Met" at bounding box center [164, 139] width 48 height 8
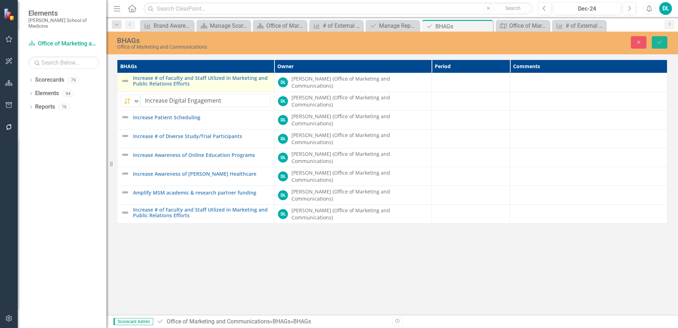
click at [126, 82] on img at bounding box center [125, 81] width 9 height 9
click at [133, 83] on icon "Expand" at bounding box center [136, 82] width 7 height 6
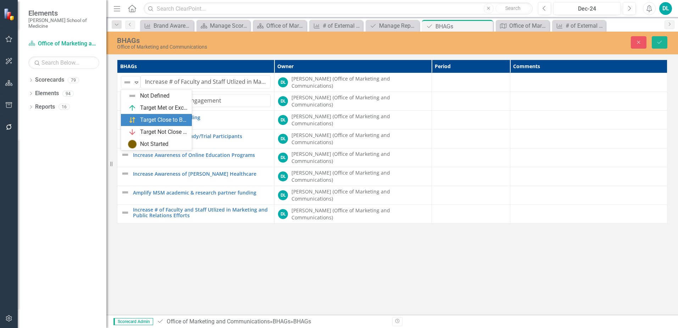
click at [141, 117] on div "Target Close to Being Met" at bounding box center [158, 120] width 60 height 9
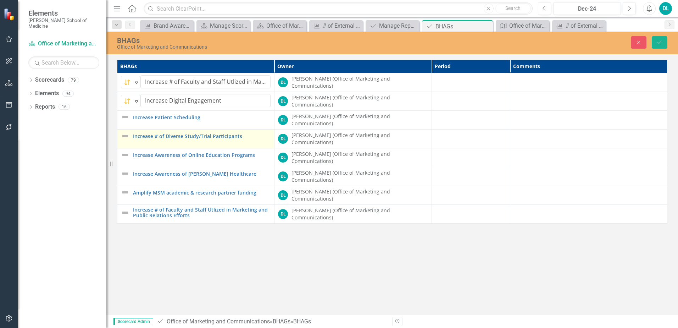
click at [125, 137] on img at bounding box center [125, 136] width 9 height 9
click at [136, 140] on icon "Expand" at bounding box center [136, 139] width 7 height 6
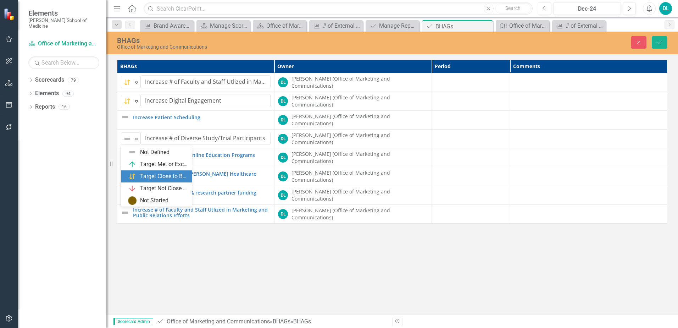
click at [145, 177] on div "Target Close to Being Met" at bounding box center [164, 176] width 48 height 8
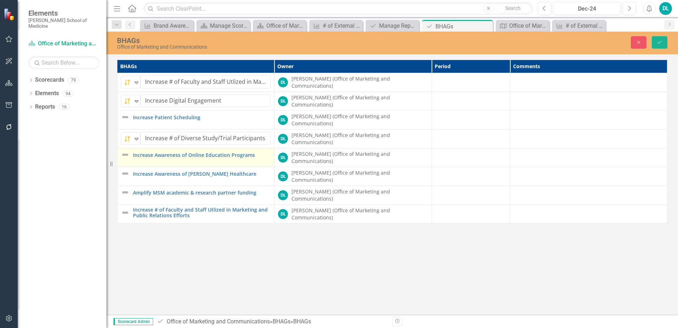
click at [125, 158] on img at bounding box center [125, 154] width 9 height 9
click at [130, 158] on img at bounding box center [127, 157] width 9 height 9
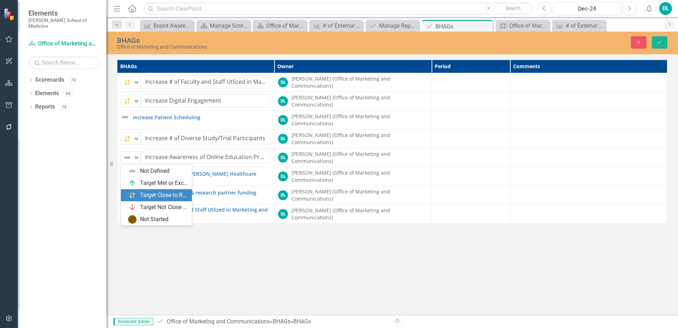
click at [142, 192] on div "Target Close to Being Met" at bounding box center [164, 195] width 48 height 8
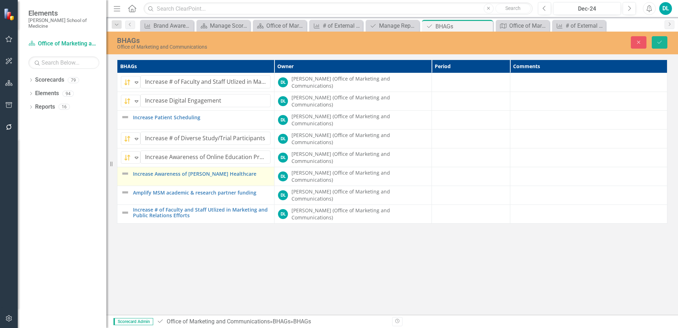
click at [126, 176] on img at bounding box center [125, 173] width 9 height 9
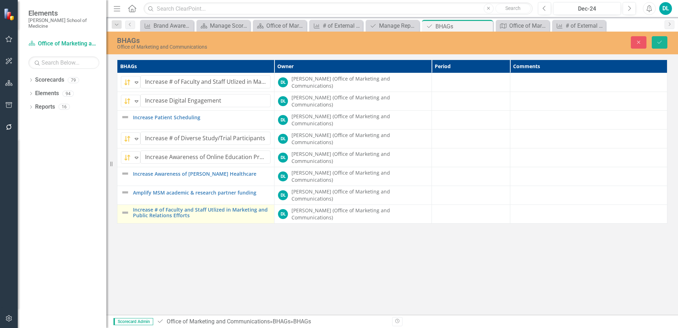
click at [126, 214] on img at bounding box center [125, 212] width 9 height 9
click at [126, 213] on img at bounding box center [125, 212] width 9 height 9
click at [126, 214] on img at bounding box center [125, 213] width 9 height 9
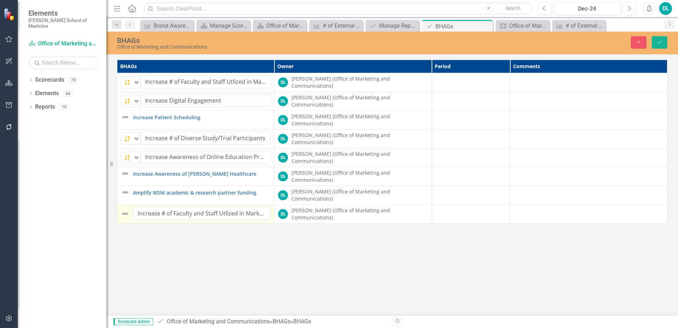
click at [126, 214] on img at bounding box center [125, 213] width 9 height 9
click at [661, 43] on icon "Save" at bounding box center [660, 42] width 6 height 5
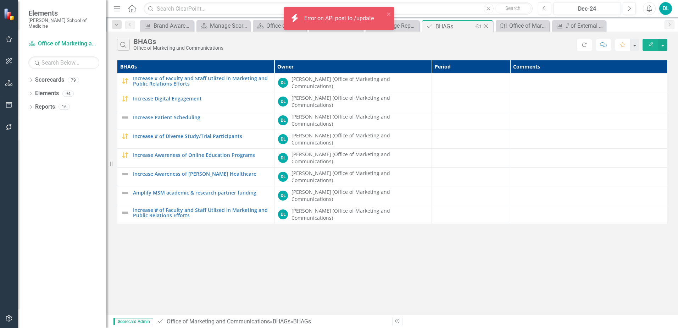
click at [489, 27] on icon "Close" at bounding box center [486, 26] width 7 height 6
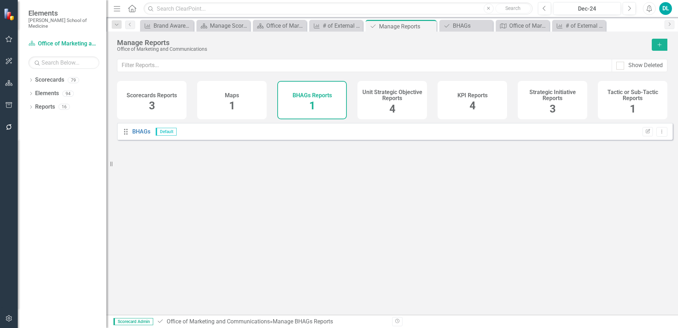
click at [387, 106] on div "Unit Strategic Objective Reports 4" at bounding box center [393, 100] width 70 height 38
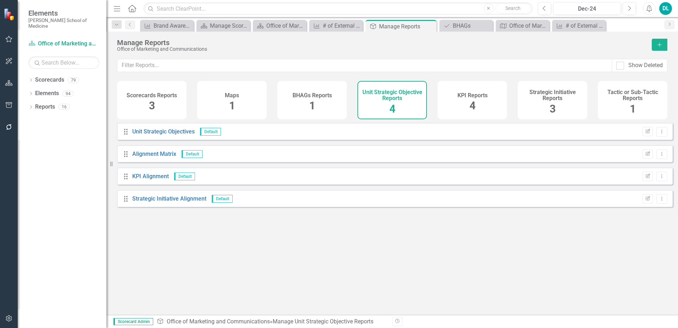
click at [469, 108] on div "KPI Reports 4" at bounding box center [473, 100] width 70 height 38
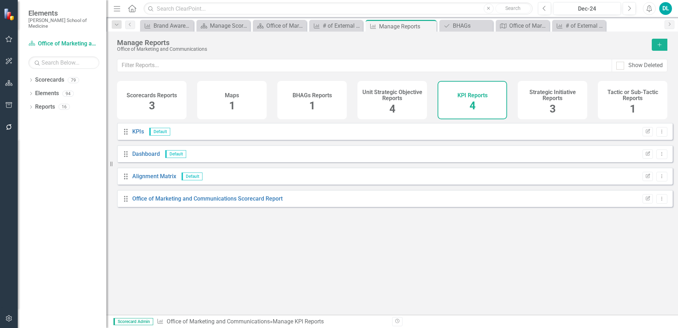
click at [532, 101] on h4 "Strategic Initiative Reports" at bounding box center [552, 95] width 61 height 12
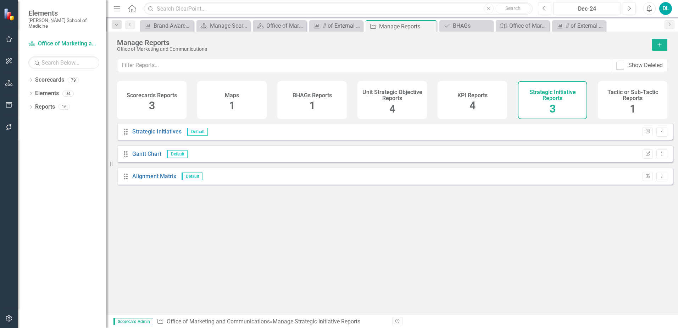
click at [619, 104] on div "Tactic or Sub-Tactic Reports 1" at bounding box center [633, 100] width 70 height 38
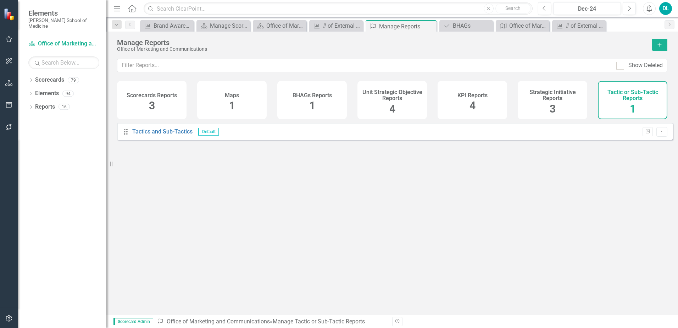
click at [172, 104] on div "Scorecards Reports 3" at bounding box center [152, 100] width 70 height 38
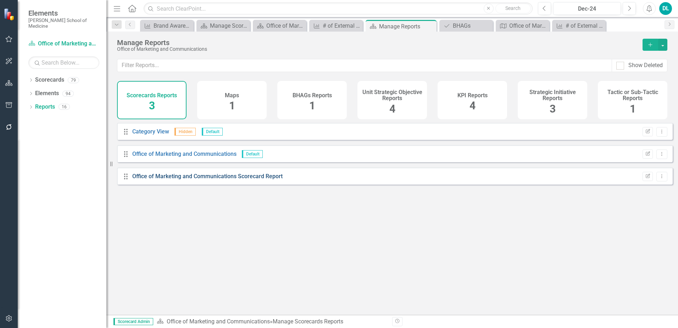
click at [210, 180] on link "Office of Marketing and Communications Scorecard Report" at bounding box center [207, 176] width 150 height 7
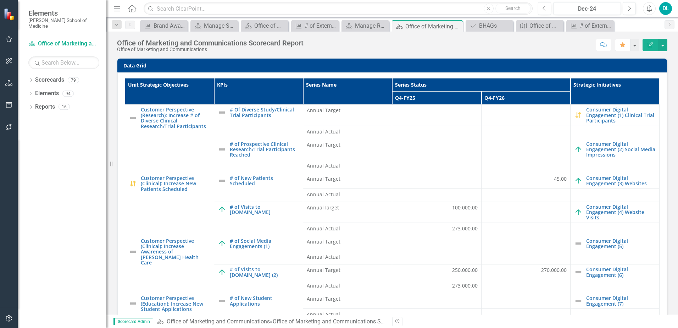
scroll to position [238, 0]
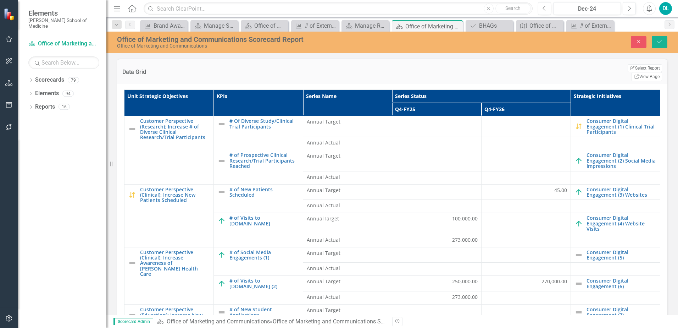
drag, startPoint x: 493, startPoint y: 231, endPoint x: 472, endPoint y: 232, distance: 21.3
type input "100"
click button "Save" at bounding box center [660, 42] width 16 height 12
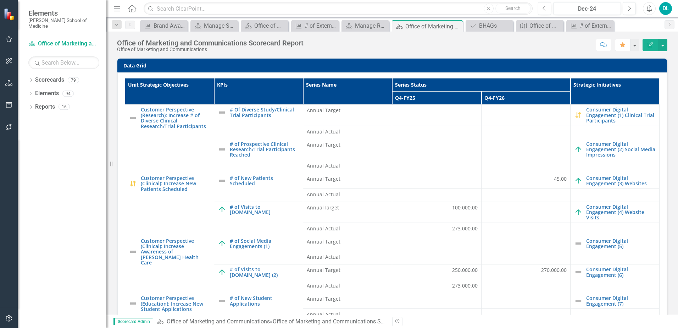
scroll to position [0, 0]
click at [506, 141] on div at bounding box center [526, 145] width 82 height 9
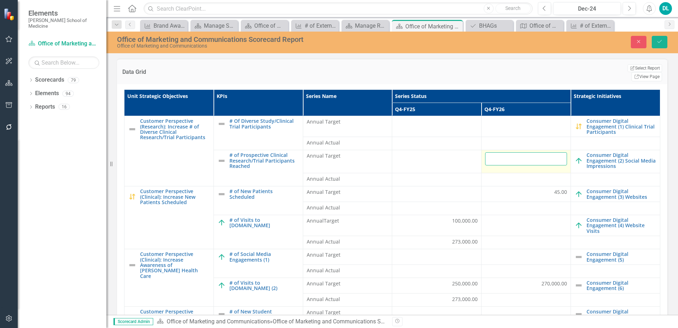
click at [505, 152] on input "text" at bounding box center [526, 158] width 82 height 13
type input "60"
click button "Save" at bounding box center [660, 42] width 16 height 12
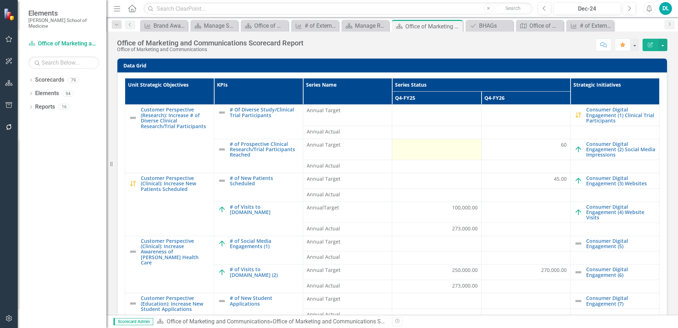
click at [458, 141] on div at bounding box center [437, 145] width 82 height 9
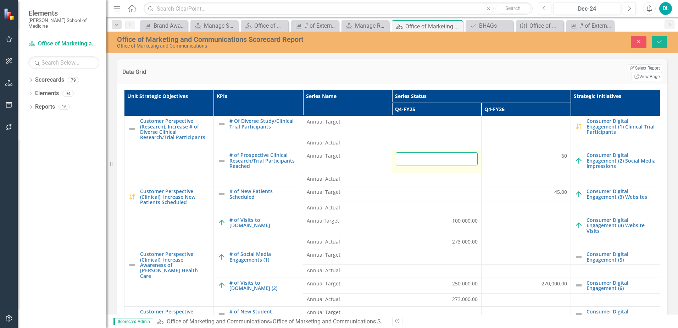
click at [458, 152] on input "text" at bounding box center [437, 158] width 82 height 13
type input "10"
click at [449, 175] on div at bounding box center [437, 179] width 82 height 9
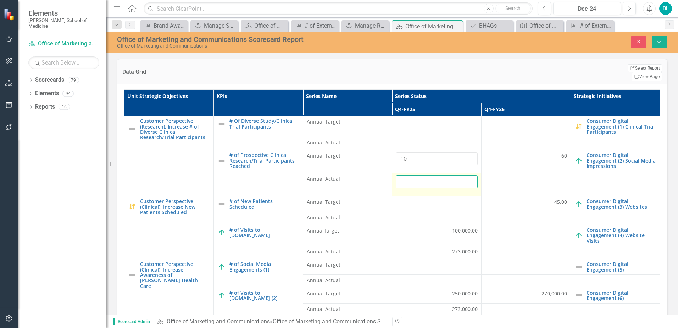
click at [450, 175] on input "number" at bounding box center [437, 181] width 82 height 13
type input "10"
click at [659, 43] on icon "Save" at bounding box center [660, 41] width 6 height 5
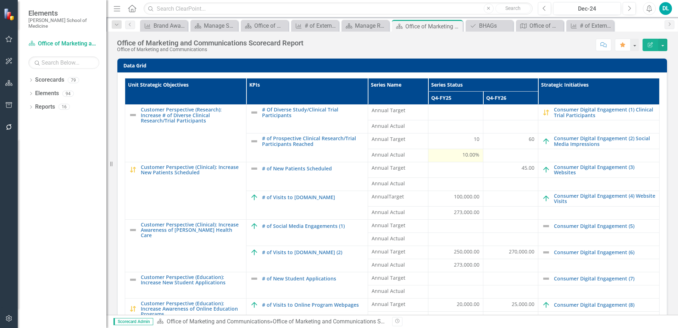
click at [447, 155] on div "10.00%" at bounding box center [456, 154] width 48 height 7
drag, startPoint x: 447, startPoint y: 155, endPoint x: 460, endPoint y: 53, distance: 103.7
click at [460, 53] on div "Office of Marketing and Communications Scorecard Report Office of Marketing and…" at bounding box center [392, 42] width 572 height 21
click at [655, 48] on button "Edit Report" at bounding box center [651, 45] width 16 height 12
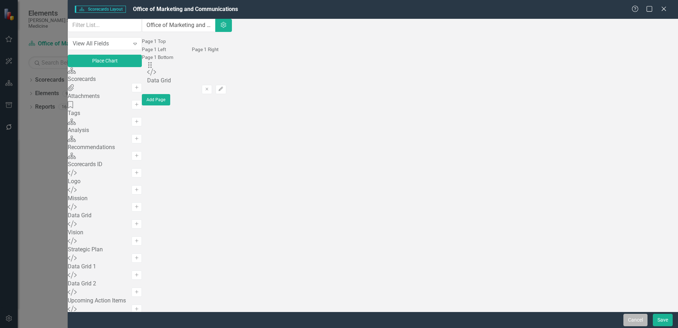
click at [632, 321] on button "Cancel" at bounding box center [636, 320] width 24 height 12
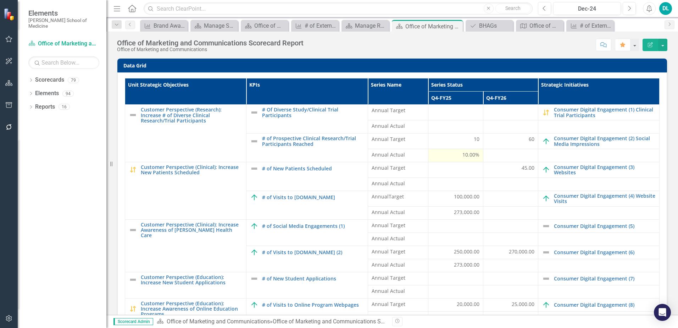
click at [453, 157] on div "10.00%" at bounding box center [456, 154] width 48 height 7
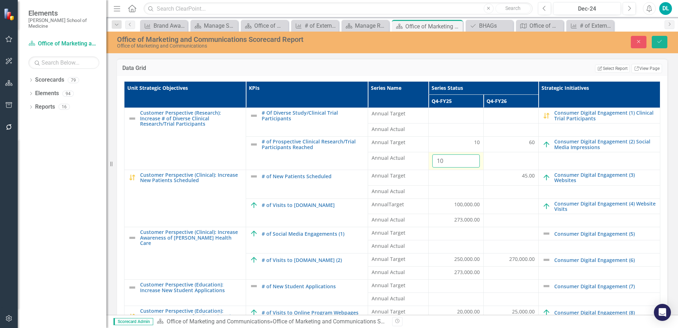
click at [446, 164] on input "10" at bounding box center [457, 160] width 48 height 13
type input "100"
click at [661, 42] on icon "submit" at bounding box center [660, 41] width 4 height 3
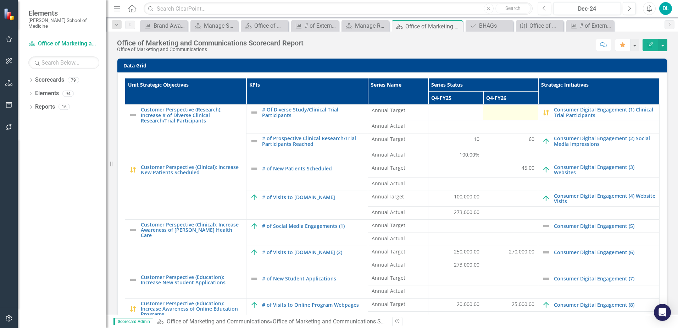
click at [504, 110] on div at bounding box center [511, 111] width 48 height 9
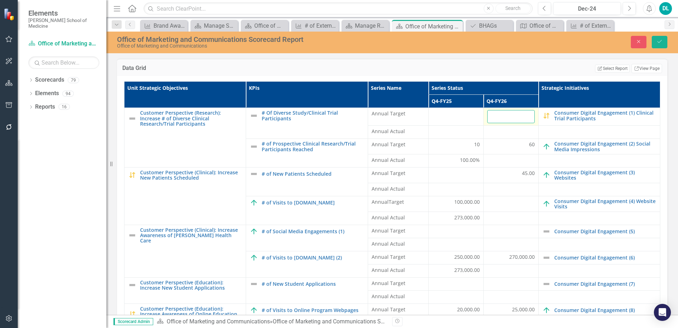
click at [505, 116] on input "number" at bounding box center [512, 116] width 48 height 13
type input "60"
click at [451, 123] on td at bounding box center [456, 117] width 55 height 18
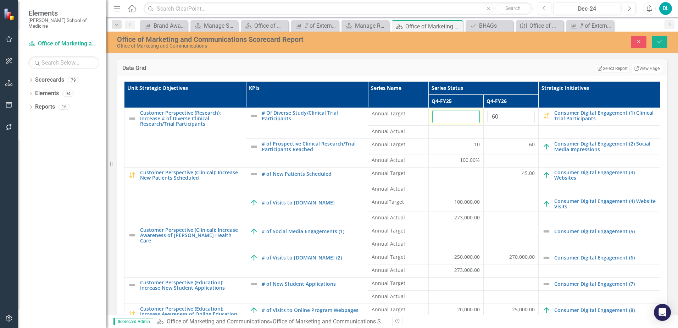
click at [451, 122] on input "number" at bounding box center [457, 116] width 48 height 13
type input "10"
click at [450, 134] on div at bounding box center [457, 132] width 48 height 9
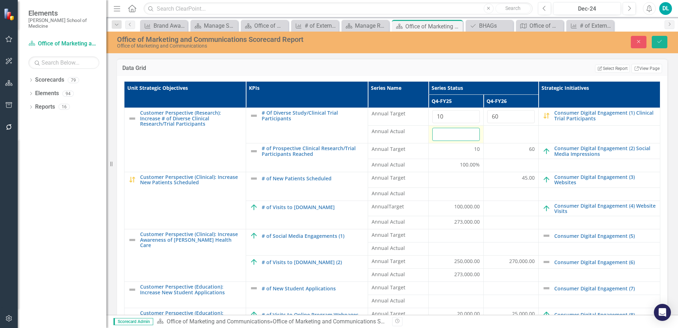
click at [450, 134] on input "number" at bounding box center [457, 134] width 48 height 13
type input "10"
click at [660, 43] on icon "Save" at bounding box center [660, 41] width 6 height 5
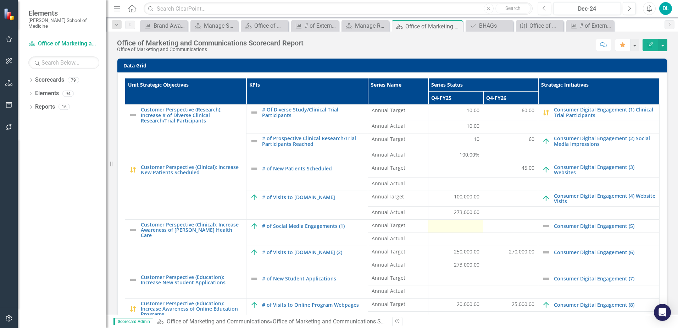
click at [459, 229] on div at bounding box center [456, 226] width 48 height 9
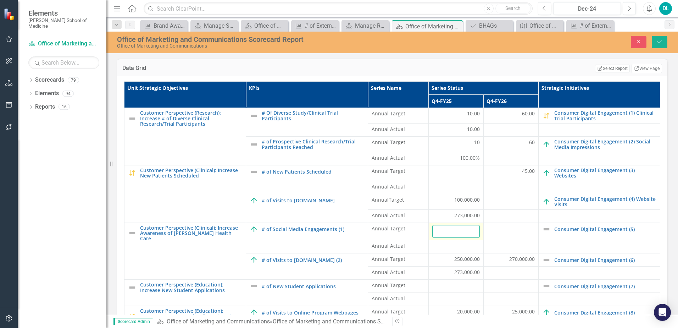
click at [459, 229] on input "number" at bounding box center [457, 231] width 48 height 13
type input "70000"
click button "Save" at bounding box center [660, 42] width 16 height 12
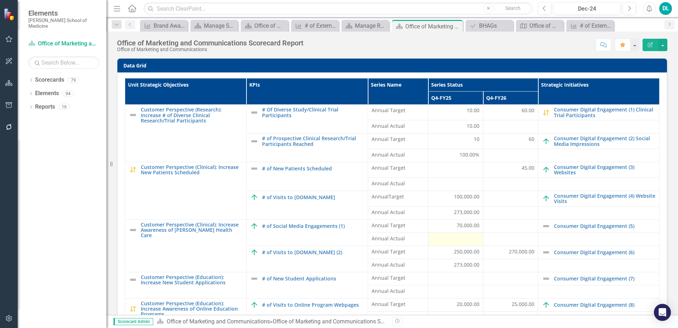
click at [457, 236] on div at bounding box center [456, 239] width 48 height 9
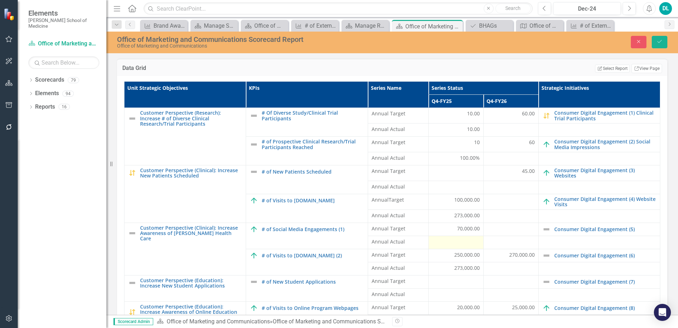
click at [456, 244] on div at bounding box center [457, 242] width 48 height 9
click at [455, 243] on div at bounding box center [457, 242] width 48 height 9
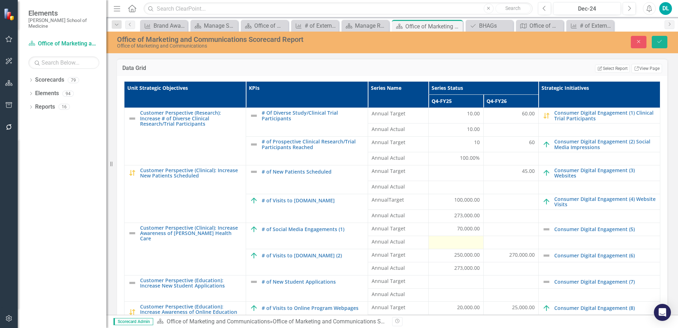
click at [455, 243] on div at bounding box center [457, 242] width 48 height 9
click at [454, 243] on div at bounding box center [457, 242] width 48 height 9
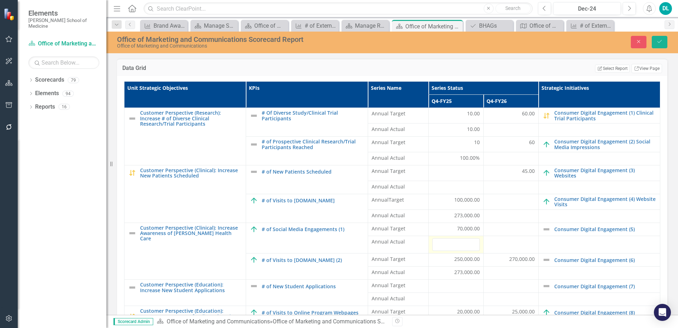
click at [452, 245] on input "number" at bounding box center [457, 244] width 48 height 13
type input "81000"
click button "Save" at bounding box center [660, 42] width 16 height 12
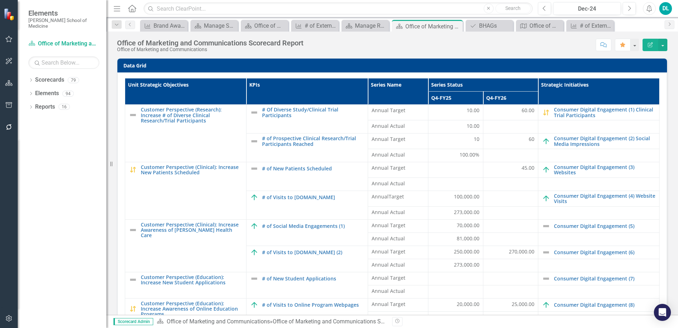
click at [657, 168] on div "Unit Strategic Objectives KPIs Series Name Series Status Strategic Initiatives …" at bounding box center [392, 210] width 550 height 276
click at [462, 240] on span "81,000.00" at bounding box center [468, 238] width 23 height 7
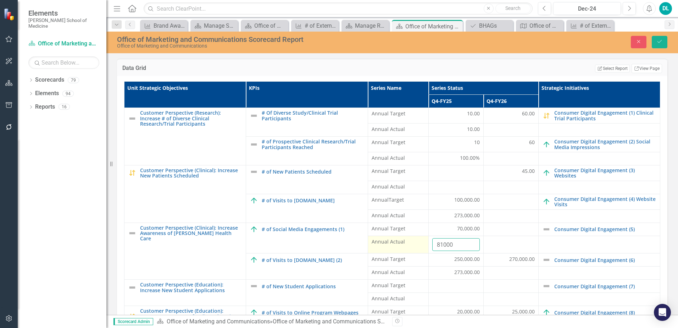
drag, startPoint x: 450, startPoint y: 247, endPoint x: 410, endPoint y: 247, distance: 40.5
click at [410, 247] on tr "Annual Actual 81000" at bounding box center [393, 245] width 536 height 18
click at [444, 248] on input "789036" at bounding box center [457, 244] width 48 height 13
type input "78936"
click at [490, 247] on div at bounding box center [512, 242] width 48 height 9
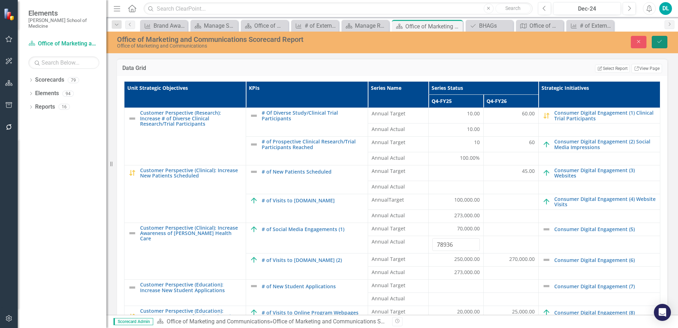
click at [658, 46] on button "Save" at bounding box center [660, 42] width 16 height 12
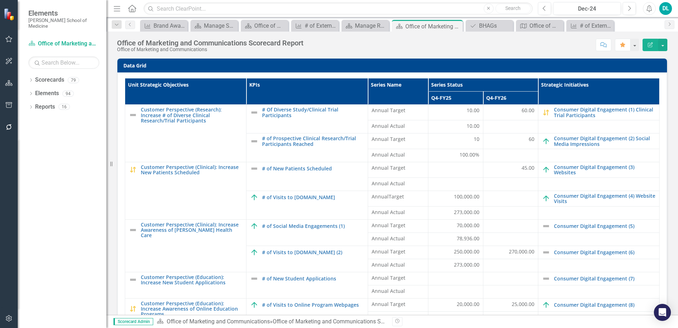
drag, startPoint x: 655, startPoint y: 108, endPoint x: 655, endPoint y: 113, distance: 5.7
click at [656, 114] on div "Unit Strategic Objectives KPIs Series Name Series Status Strategic Initiatives …" at bounding box center [392, 210] width 550 height 276
